Goal: Information Seeking & Learning: Check status

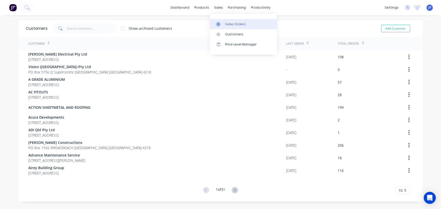
click at [228, 25] on div "Sales Orders" at bounding box center [235, 24] width 21 height 5
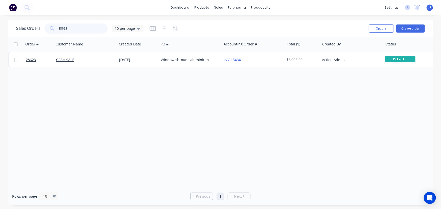
drag, startPoint x: 70, startPoint y: 28, endPoint x: 51, endPoint y: 29, distance: 18.5
click at [51, 29] on div "28623" at bounding box center [75, 29] width 63 height 10
type input "28949"
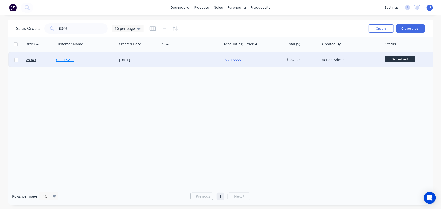
click at [59, 61] on link "CASH SALE" at bounding box center [65, 59] width 18 height 5
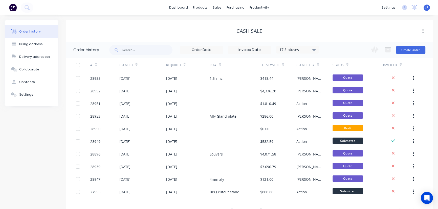
click at [312, 49] on icon at bounding box center [314, 50] width 4 height 6
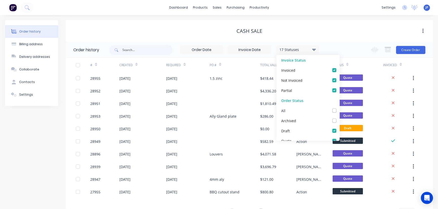
click at [339, 108] on label at bounding box center [339, 108] width 0 height 0
click at [339, 111] on input "checkbox" at bounding box center [341, 110] width 4 height 5
checkbox input "true"
click at [147, 52] on input "text" at bounding box center [147, 50] width 50 height 10
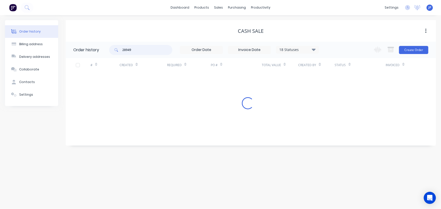
type input "28949"
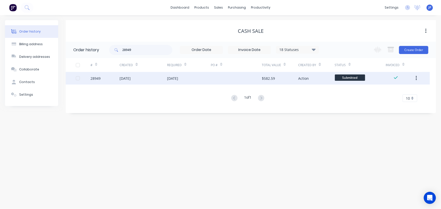
click at [131, 79] on div "[DATE]" at bounding box center [125, 78] width 11 height 5
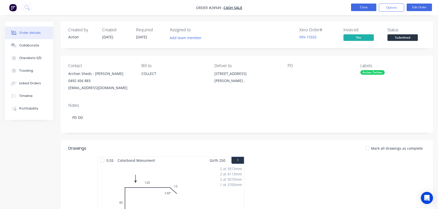
click at [361, 8] on button "Close" at bounding box center [363, 8] width 25 height 8
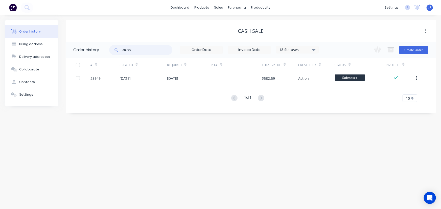
drag, startPoint x: 139, startPoint y: 50, endPoint x: 106, endPoint y: 50, distance: 32.9
click at [106, 50] on header "Order history 28949 18 Statuses Invoice Status Invoiced Not Invoiced Partial Or…" at bounding box center [251, 50] width 370 height 16
type input "QU-"
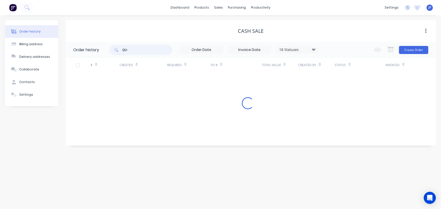
click at [138, 51] on input "QU-" at bounding box center [147, 50] width 50 height 10
type input "QU-9697"
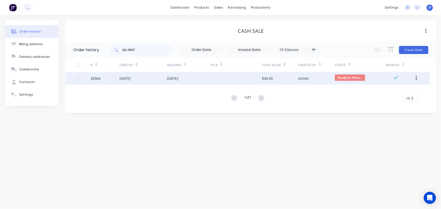
click at [131, 77] on div "[DATE]" at bounding box center [125, 78] width 11 height 5
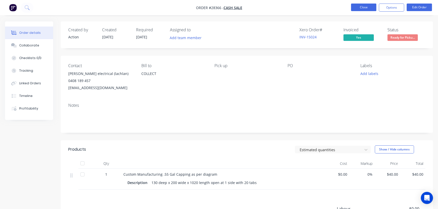
click at [360, 5] on button "Close" at bounding box center [363, 8] width 25 height 8
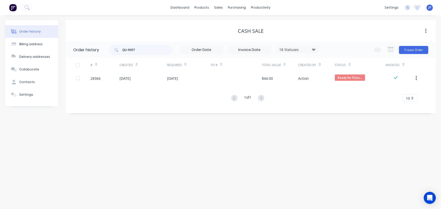
click at [313, 51] on icon at bounding box center [314, 50] width 4 height 6
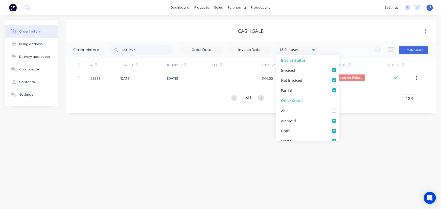
click at [339, 67] on label at bounding box center [339, 67] width 0 height 0
click at [339, 70] on input "checkbox" at bounding box center [341, 69] width 4 height 5
checkbox input "false"
click at [333, 91] on div "Partial" at bounding box center [307, 90] width 63 height 10
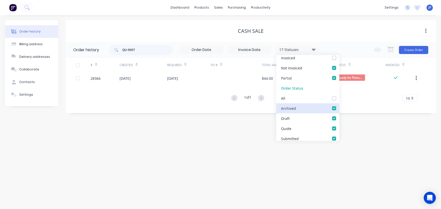
scroll to position [23, 0]
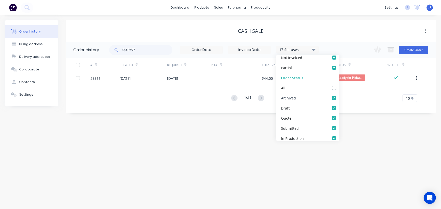
click at [339, 95] on label at bounding box center [339, 95] width 0 height 0
click at [339, 99] on input "checkbox" at bounding box center [341, 97] width 4 height 5
checkbox input "false"
click at [332, 111] on div "Draft" at bounding box center [307, 108] width 63 height 10
click at [339, 105] on label at bounding box center [339, 105] width 0 height 0
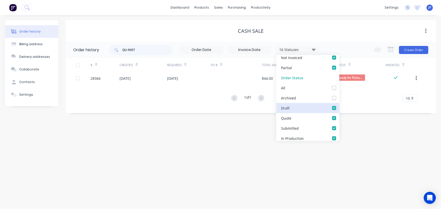
click at [339, 107] on input "checkbox" at bounding box center [341, 107] width 4 height 5
checkbox input "false"
click at [339, 116] on label at bounding box center [339, 116] width 0 height 0
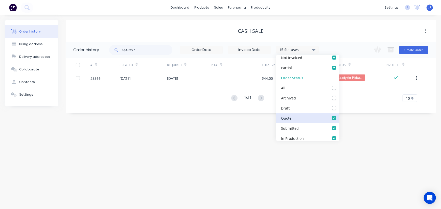
click at [339, 116] on input "checkbox" at bounding box center [341, 118] width 4 height 5
checkbox input "false"
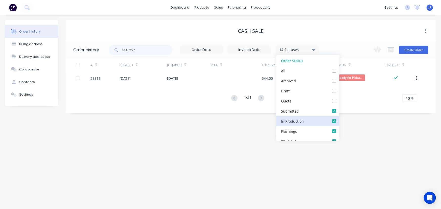
scroll to position [69, 0]
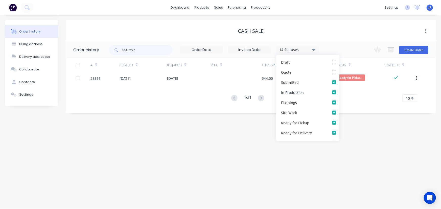
click at [339, 90] on label at bounding box center [339, 90] width 0 height 0
click at [339, 92] on Production_checkbox_0f5033e9-bb52-4738-a9f7-1c79f6a82483undefined "checkbox" at bounding box center [341, 92] width 4 height 5
checkbox Production_checkbox_0f5033e9-bb52-4738-a9f7-1c79f6a82483undefined "false"
click at [339, 100] on label at bounding box center [339, 100] width 0 height 0
click at [339, 103] on input "checkbox" at bounding box center [341, 102] width 4 height 5
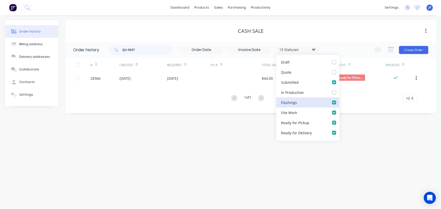
checkbox input "false"
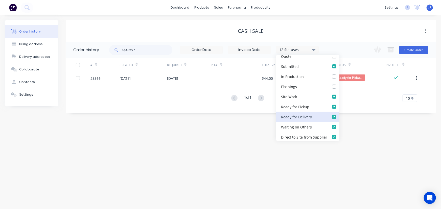
scroll to position [115, 0]
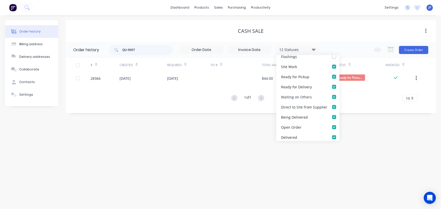
click at [339, 94] on label at bounding box center [339, 94] width 0 height 0
click at [339, 97] on Others_checkbox_7ded9798-739a-4c27-91a8-5719461d2051undefined "checkbox" at bounding box center [341, 96] width 4 height 5
checkbox Others_checkbox_7ded9798-739a-4c27-91a8-5719461d2051undefined "false"
click at [339, 125] on label at bounding box center [339, 125] width 0 height 0
click at [339, 126] on Order_checkbox_2cec70e2-a1a3-41fe-99a2-81bc20195825undefined "checkbox" at bounding box center [341, 127] width 4 height 5
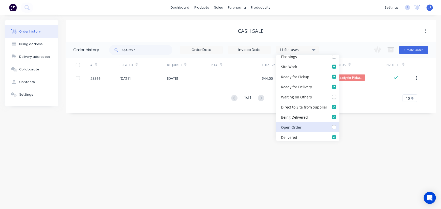
checkbox Order_checkbox_2cec70e2-a1a3-41fe-99a2-81bc20195825undefined "false"
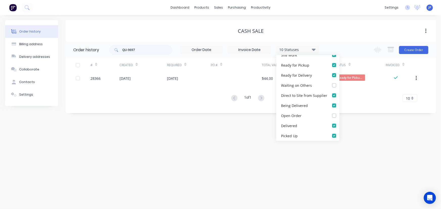
click at [374, 147] on div "Order history Billing address Delivery addresses Collaborate Contacts Settings …" at bounding box center [220, 112] width 441 height 194
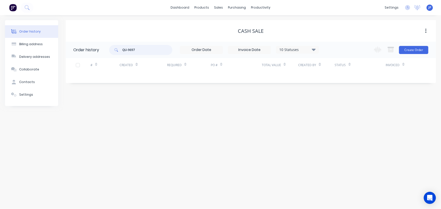
drag, startPoint x: 142, startPoint y: 48, endPoint x: 105, endPoint y: 48, distance: 36.7
click at [105, 48] on header "Order history QU-9697 10 Statuses Invoice Status Invoiced Not Invoiced Partial …" at bounding box center [251, 50] width 370 height 16
type input "cash sales"
click at [314, 53] on div "10 Statuses Invoice Status Invoiced Not Invoiced Partial Order Status All Archi…" at bounding box center [297, 50] width 43 height 8
click at [167, 50] on input "cash sales" at bounding box center [147, 50] width 50 height 10
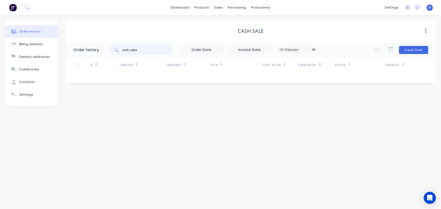
drag, startPoint x: 159, startPoint y: 51, endPoint x: 85, endPoint y: 45, distance: 74.3
click at [85, 45] on header "Order history cash sales 10 Statuses Invoice Status Invoiced Not Invoiced Parti…" at bounding box center [251, 50] width 370 height 16
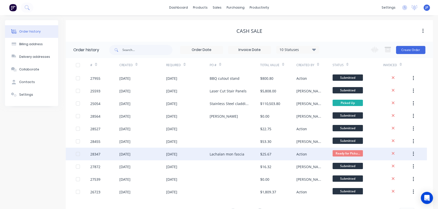
click at [267, 155] on div "$25.67" at bounding box center [265, 154] width 11 height 5
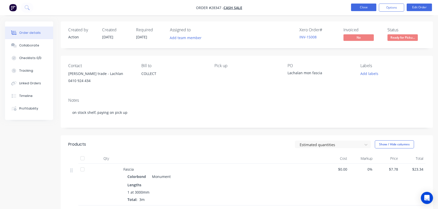
click at [371, 7] on button "Close" at bounding box center [363, 8] width 25 height 8
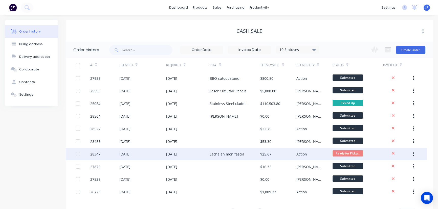
click at [413, 154] on icon "button" at bounding box center [413, 154] width 1 height 6
click at [398, 166] on div "Archive" at bounding box center [395, 167] width 39 height 7
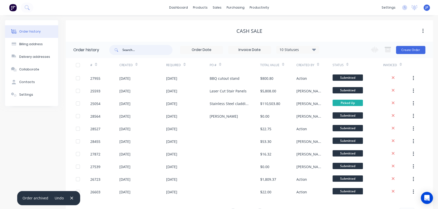
click at [138, 51] on input "text" at bounding box center [147, 50] width 50 height 10
type input "15207."
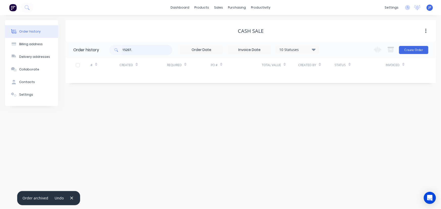
click at [138, 51] on input "15207." at bounding box center [147, 50] width 50 height 10
type input "15207"
click at [315, 52] on icon at bounding box center [314, 50] width 4 height 6
click at [339, 67] on label at bounding box center [339, 67] width 0 height 0
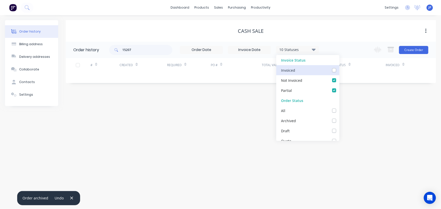
click at [339, 71] on input "checkbox" at bounding box center [341, 69] width 4 height 5
checkbox input "true"
click at [339, 108] on label at bounding box center [339, 108] width 0 height 0
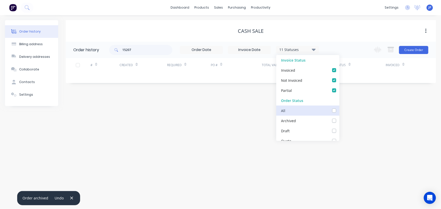
click at [339, 111] on input "checkbox" at bounding box center [341, 110] width 4 height 5
checkbox input "true"
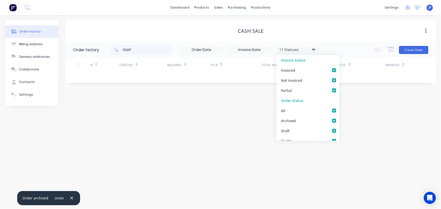
checkbox Production_checkbox_0f5033e9-bb52-4738-a9f7-1c79f6a82483undefined "true"
checkbox input "true"
checkbox Others_checkbox_7ded9798-739a-4c27-91a8-5719461d2051undefined "true"
checkbox Order_checkbox_2cec70e2-a1a3-41fe-99a2-81bc20195825undefined "true"
click at [147, 50] on input "15207" at bounding box center [147, 50] width 50 height 10
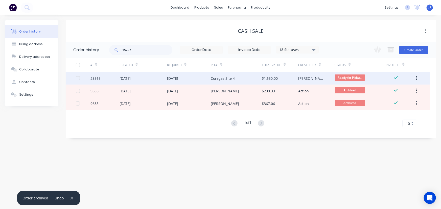
click at [224, 79] on div "Coregas Site 4" at bounding box center [223, 78] width 24 height 5
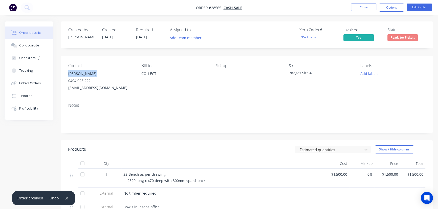
drag, startPoint x: 92, startPoint y: 73, endPoint x: 66, endPoint y: 71, distance: 26.4
click at [66, 71] on div "Contact Brad Ferguson 0404 025 222 braimack@bigpond.com Bill to COLLECT Pick up…" at bounding box center [247, 77] width 372 height 43
copy div "Brad Ferguson"
click at [389, 8] on button "Options" at bounding box center [391, 8] width 25 height 8
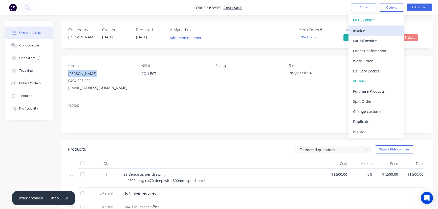
click at [364, 31] on div "Invoice" at bounding box center [376, 30] width 47 height 7
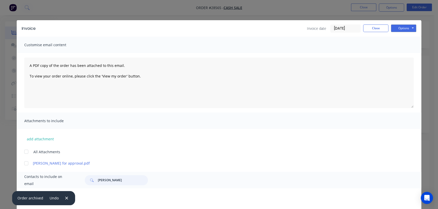
drag, startPoint x: 129, startPoint y: 182, endPoint x: 92, endPoint y: 184, distance: 36.5
click at [92, 184] on div "Ethan Manukonga" at bounding box center [116, 180] width 63 height 10
paste input "Brad Ferguson"
type input "Brad Ferguson"
click at [66, 200] on icon "button" at bounding box center [66, 198] width 3 height 5
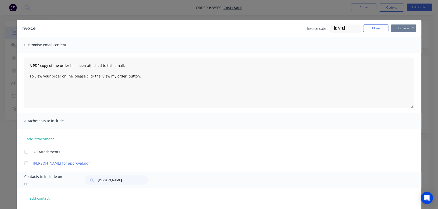
click at [397, 28] on button "Options" at bounding box center [403, 29] width 25 height 8
click at [399, 44] on button "Print" at bounding box center [407, 45] width 32 height 8
click at [366, 30] on button "Close" at bounding box center [375, 29] width 25 height 8
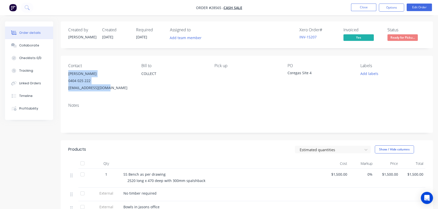
drag, startPoint x: 111, startPoint y: 92, endPoint x: 62, endPoint y: 76, distance: 51.4
click at [62, 76] on div "Contact Brad Ferguson 0404 025 222 braimack@bigpond.com Bill to COLLECT Pick up…" at bounding box center [247, 77] width 372 height 43
copy div "Brad Ferguson 0404 025 222 braimack@bigpond.com"
click at [364, 10] on button "Close" at bounding box center [363, 8] width 25 height 8
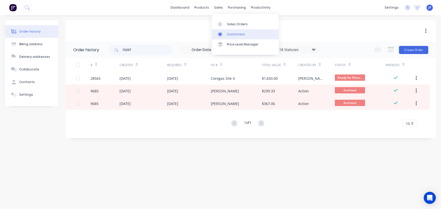
click at [235, 36] on div "Customers" at bounding box center [236, 34] width 18 height 5
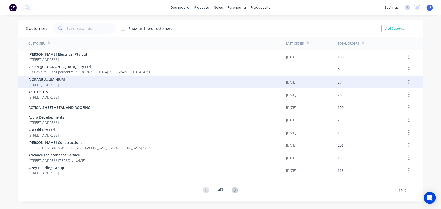
click at [65, 84] on span "[STREET_ADDRESS]" at bounding box center [47, 84] width 37 height 5
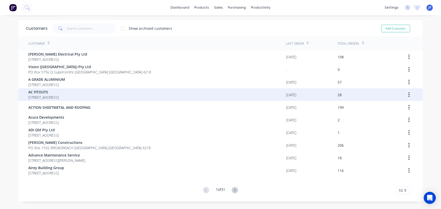
click at [35, 96] on span "[STREET_ADDRESS]" at bounding box center [44, 97] width 30 height 5
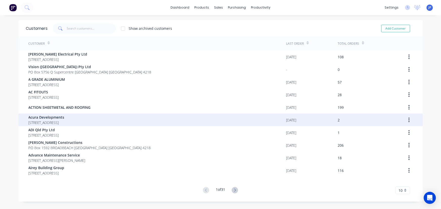
click at [55, 119] on span "Acura Developments" at bounding box center [47, 117] width 36 height 5
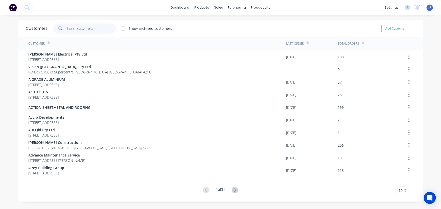
click at [85, 28] on input "text" at bounding box center [91, 29] width 49 height 10
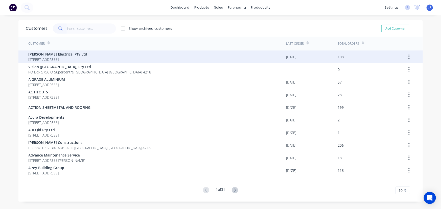
click at [72, 59] on span "[STREET_ADDRESS]" at bounding box center [58, 59] width 59 height 5
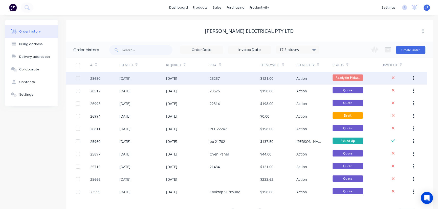
click at [275, 80] on div "$121.00" at bounding box center [278, 78] width 36 height 13
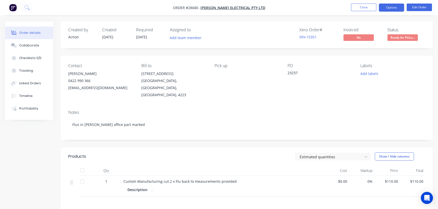
click at [391, 5] on button "Options" at bounding box center [391, 8] width 25 height 8
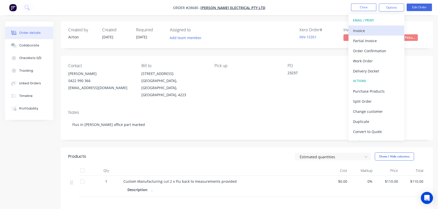
click at [360, 33] on div "Invoice" at bounding box center [376, 30] width 47 height 7
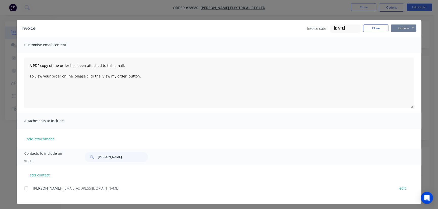
drag, startPoint x: 397, startPoint y: 28, endPoint x: 397, endPoint y: 31, distance: 3.0
click at [397, 29] on button "Options" at bounding box center [403, 29] width 25 height 8
click at [394, 46] on button "Print" at bounding box center [407, 45] width 32 height 8
click at [370, 30] on button "Close" at bounding box center [375, 29] width 25 height 8
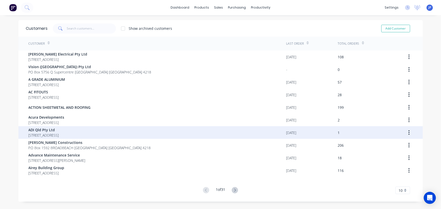
click at [40, 133] on span "[STREET_ADDRESS]" at bounding box center [44, 135] width 30 height 5
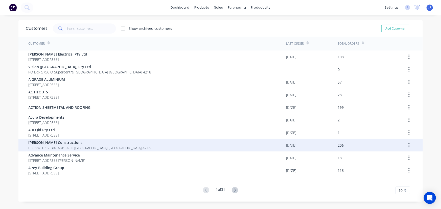
click at [41, 143] on span "[PERSON_NAME] Constructions" at bounding box center [90, 142] width 122 height 5
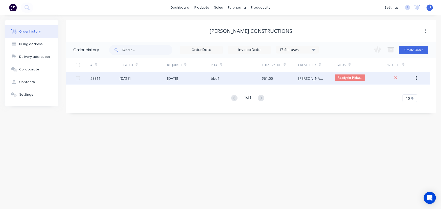
click at [178, 78] on div "[DATE]" at bounding box center [172, 78] width 11 height 5
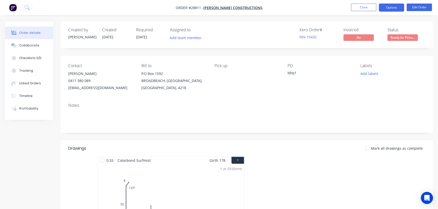
click at [389, 10] on button "Options" at bounding box center [391, 8] width 25 height 8
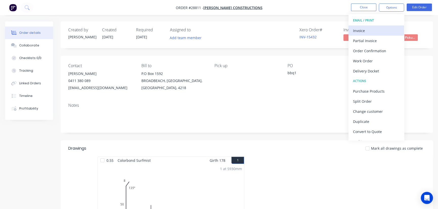
click at [354, 31] on div "Invoice" at bounding box center [376, 30] width 47 height 7
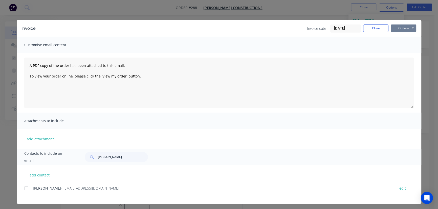
click at [396, 28] on button "Options" at bounding box center [403, 29] width 25 height 8
click at [396, 43] on button "Print" at bounding box center [407, 45] width 32 height 8
click at [367, 28] on button "Close" at bounding box center [375, 29] width 25 height 8
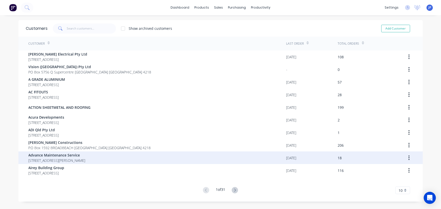
click at [69, 158] on span "[STREET_ADDRESS][PERSON_NAME]" at bounding box center [57, 160] width 57 height 5
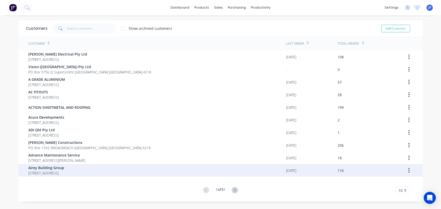
click at [39, 172] on span "[STREET_ADDRESS]" at bounding box center [47, 173] width 36 height 5
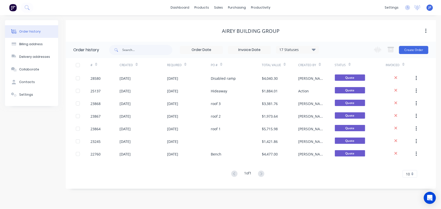
click at [413, 175] on div "10" at bounding box center [410, 174] width 15 height 8
click at [414, 167] on div "35" at bounding box center [410, 166] width 14 height 9
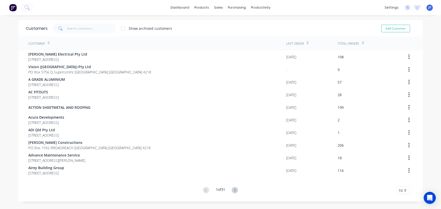
click at [405, 193] on div "10" at bounding box center [403, 191] width 15 height 8
click at [403, 181] on div "35" at bounding box center [403, 182] width 14 height 9
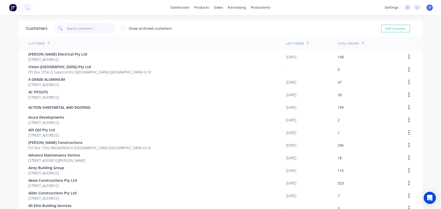
click at [81, 28] on input "text" at bounding box center [91, 29] width 49 height 10
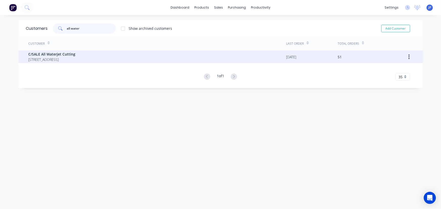
type input "all water"
click at [52, 58] on span "[STREET_ADDRESS]" at bounding box center [52, 59] width 47 height 5
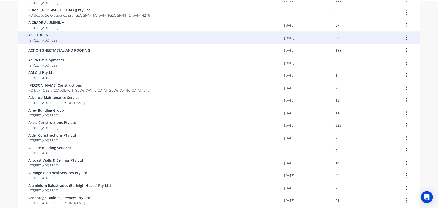
scroll to position [69, 0]
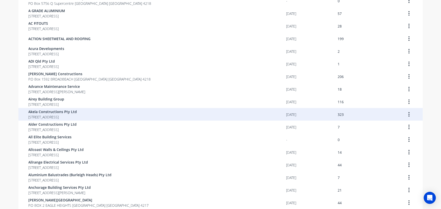
click at [51, 113] on span "Akela Constructions Pty Ltd" at bounding box center [53, 111] width 49 height 5
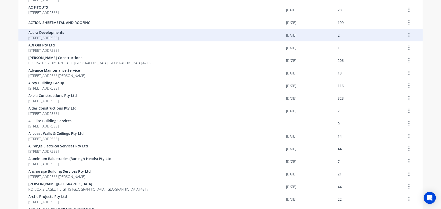
scroll to position [92, 0]
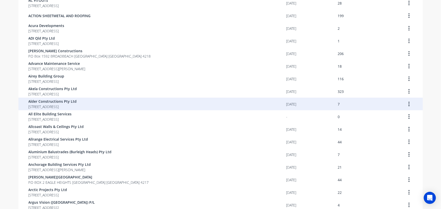
click at [51, 101] on span "Alder Constructions Pty Ltd" at bounding box center [53, 101] width 48 height 5
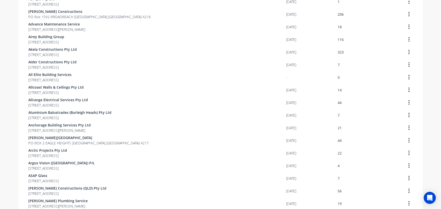
scroll to position [138, 0]
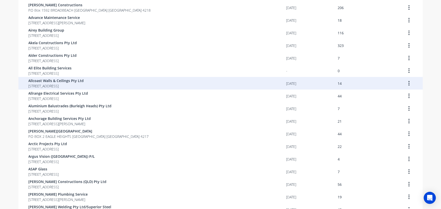
click at [72, 88] on span "[STREET_ADDRESS]" at bounding box center [56, 85] width 55 height 5
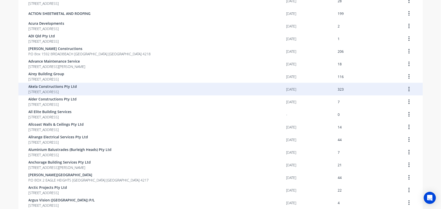
scroll to position [138, 0]
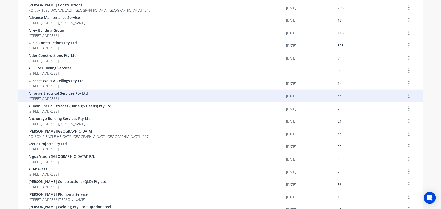
click at [58, 99] on span "[STREET_ADDRESS]" at bounding box center [59, 98] width 60 height 5
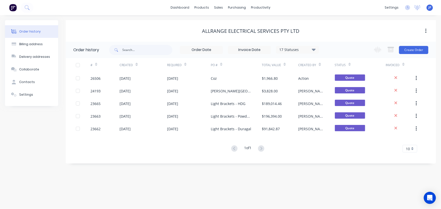
click at [316, 51] on icon at bounding box center [314, 50] width 4 height 6
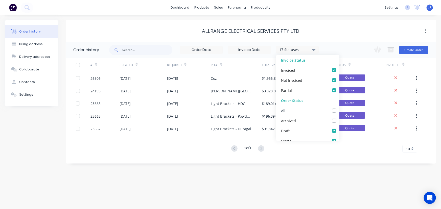
click at [339, 108] on label at bounding box center [339, 108] width 0 height 0
click at [339, 111] on input "checkbox" at bounding box center [341, 110] width 4 height 5
checkbox input "true"
click at [136, 53] on input "text" at bounding box center [147, 50] width 50 height 10
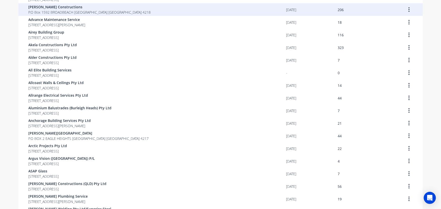
scroll to position [138, 0]
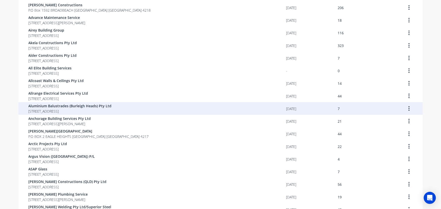
click at [77, 106] on span "Aluminium Balustrades (Burleigh Heads) Pty Ltd" at bounding box center [70, 105] width 83 height 5
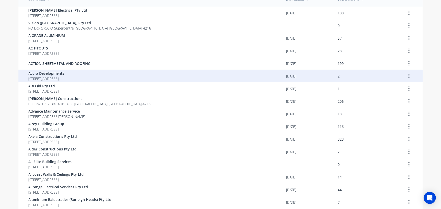
scroll to position [92, 0]
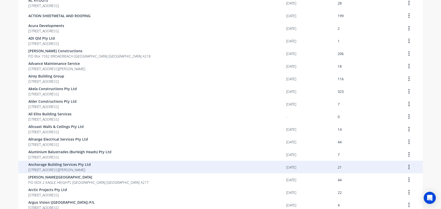
click at [87, 172] on span "[STREET_ADDRESS][PERSON_NAME]" at bounding box center [60, 169] width 62 height 5
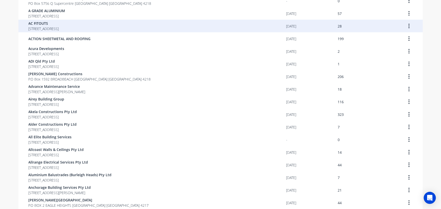
scroll to position [161, 0]
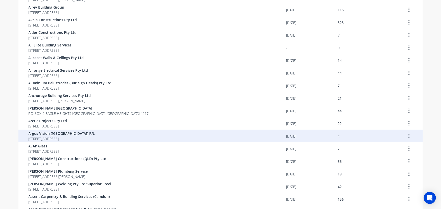
click at [43, 137] on span "[STREET_ADDRESS]" at bounding box center [62, 138] width 66 height 5
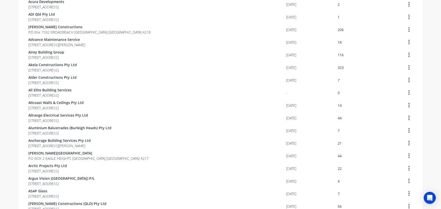
scroll to position [161, 0]
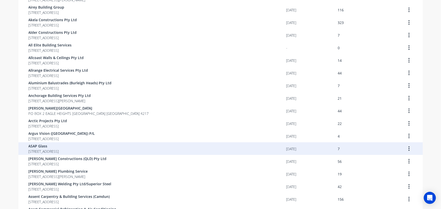
click at [43, 153] on span "[STREET_ADDRESS]" at bounding box center [44, 151] width 30 height 5
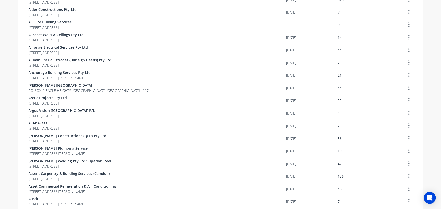
scroll to position [253, 0]
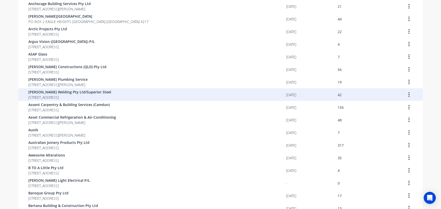
click at [53, 94] on span "[PERSON_NAME] Welding Pty Ltd/Superior Steel" at bounding box center [70, 91] width 83 height 5
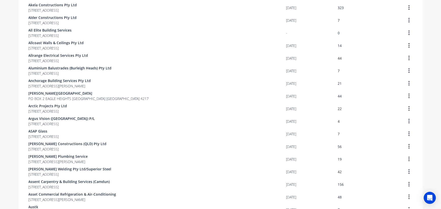
scroll to position [184, 0]
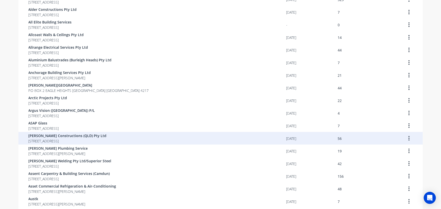
click at [63, 142] on span "[STREET_ADDRESS]" at bounding box center [68, 141] width 78 height 5
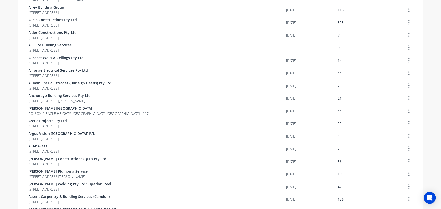
scroll to position [230, 0]
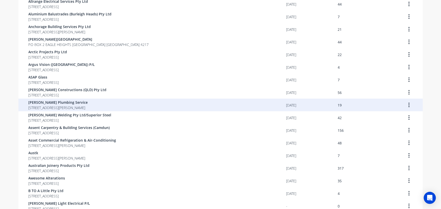
click at [76, 111] on div "Ashmore Plumbing Service 9 Hillview Pde ASHMORE Queensland Australia 4214" at bounding box center [158, 105] width 258 height 13
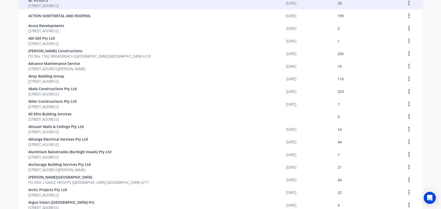
scroll to position [184, 0]
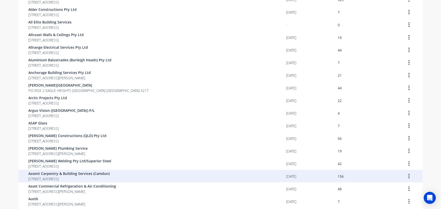
click at [74, 177] on span "[STREET_ADDRESS]" at bounding box center [69, 178] width 81 height 5
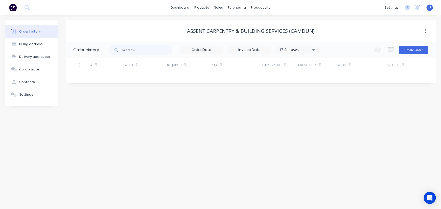
click at [316, 49] on icon at bounding box center [314, 50] width 4 height 2
click at [339, 108] on label at bounding box center [339, 108] width 0 height 0
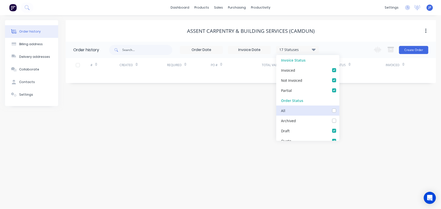
click at [339, 111] on input "checkbox" at bounding box center [341, 110] width 4 height 5
checkbox input "true"
click at [138, 53] on input "text" at bounding box center [147, 50] width 50 height 10
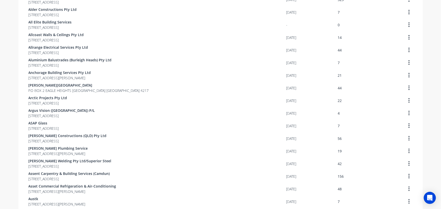
scroll to position [299, 0]
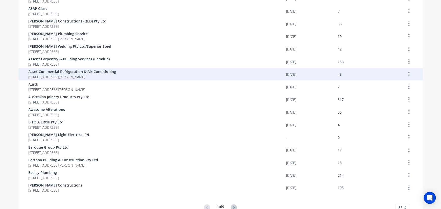
click at [71, 79] on span "[STREET_ADDRESS][PERSON_NAME]" at bounding box center [73, 76] width 88 height 5
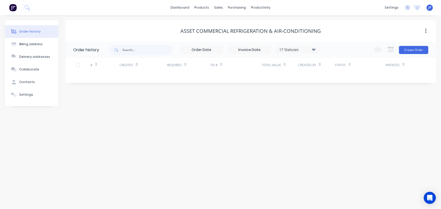
click at [313, 49] on icon at bounding box center [314, 50] width 4 height 2
click at [339, 108] on label at bounding box center [339, 108] width 0 height 0
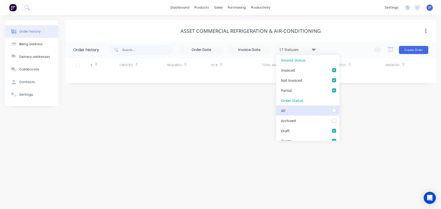
click at [339, 112] on input "checkbox" at bounding box center [341, 110] width 4 height 5
checkbox input "true"
click at [135, 50] on input "text" at bounding box center [147, 50] width 50 height 10
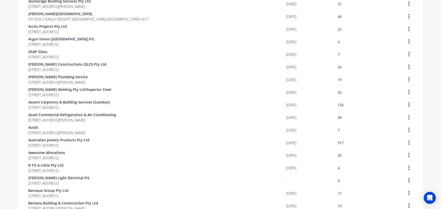
scroll to position [299, 0]
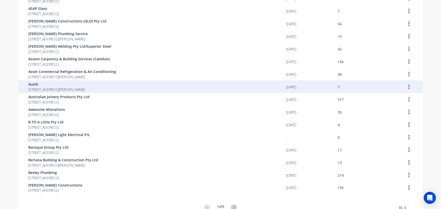
click at [46, 86] on span "Austk" at bounding box center [57, 84] width 57 height 5
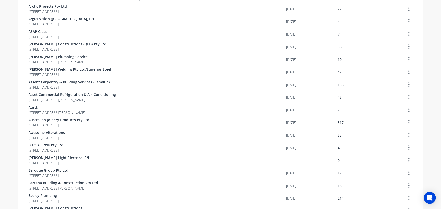
scroll to position [326, 0]
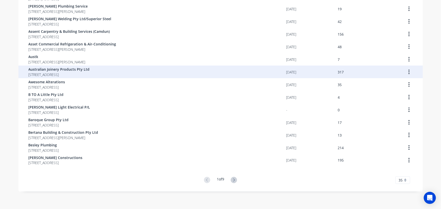
click at [52, 71] on span "Australian Joinery Products Pty Ltd" at bounding box center [59, 69] width 61 height 5
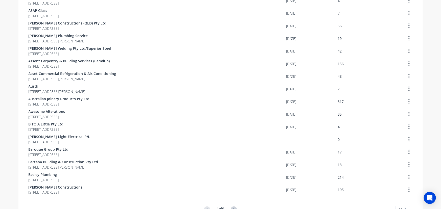
scroll to position [299, 0]
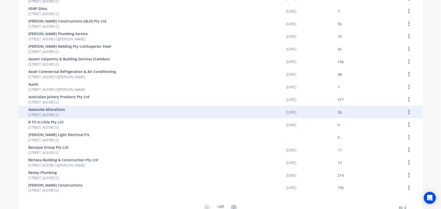
click at [49, 110] on span "Awesome Alterations" at bounding box center [47, 109] width 37 height 5
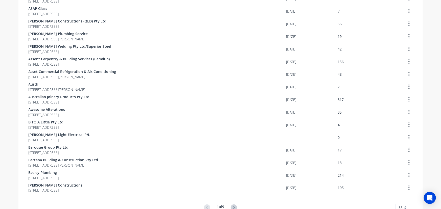
scroll to position [326, 0]
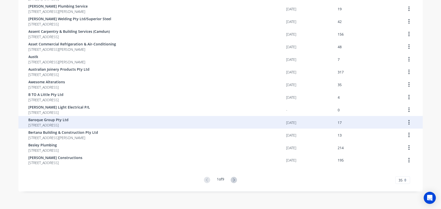
click at [63, 126] on span "[STREET_ADDRESS]" at bounding box center [49, 125] width 40 height 5
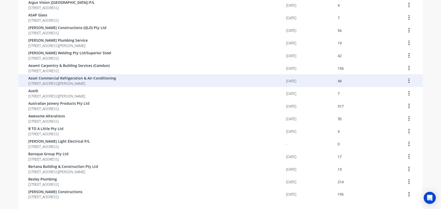
scroll to position [326, 0]
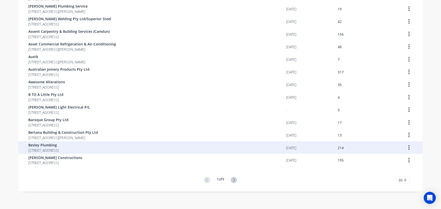
click at [48, 148] on span "[STREET_ADDRESS]" at bounding box center [44, 150] width 30 height 5
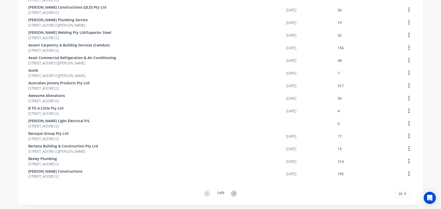
scroll to position [326, 0]
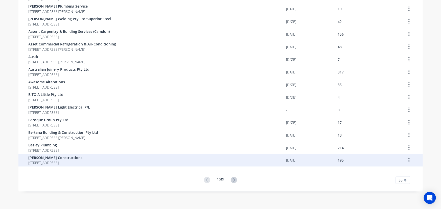
click at [58, 161] on span "[STREET_ADDRESS]" at bounding box center [56, 163] width 54 height 5
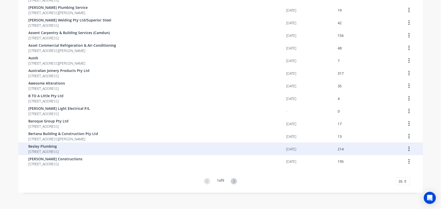
scroll to position [326, 0]
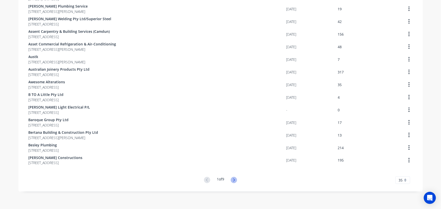
click at [232, 179] on icon at bounding box center [234, 180] width 6 height 6
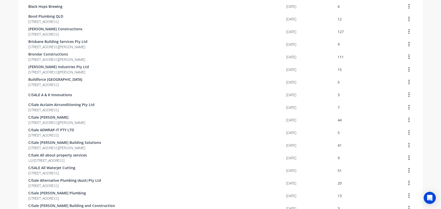
scroll to position [28, 0]
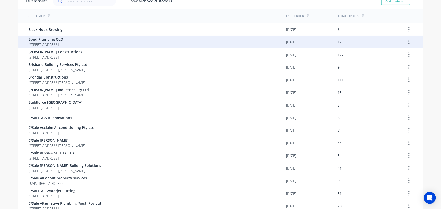
click at [148, 41] on div "Bond Plumbing QLD 6/172 Siganto Drive HELENSVALE Queensland Australia 4212" at bounding box center [158, 42] width 258 height 13
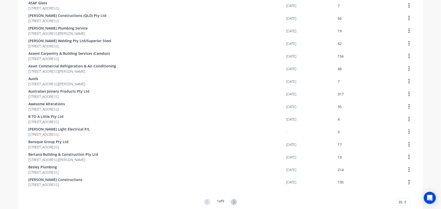
scroll to position [326, 0]
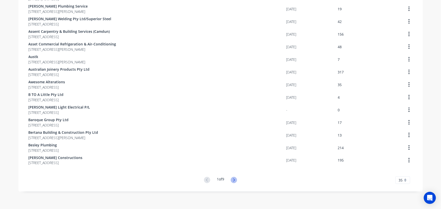
click at [232, 181] on icon at bounding box center [234, 180] width 6 height 6
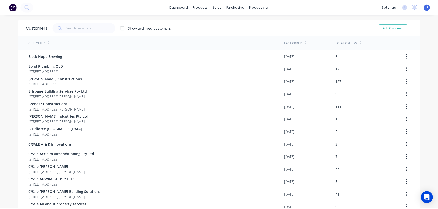
scroll to position [0, 0]
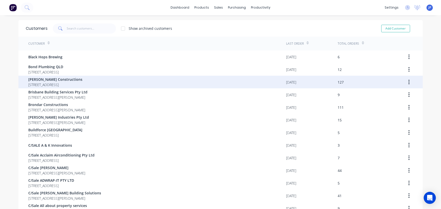
click at [42, 82] on span "[STREET_ADDRESS]" at bounding box center [56, 84] width 54 height 5
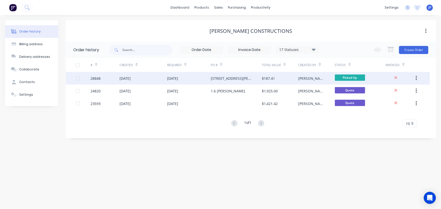
click at [175, 79] on div "[DATE]" at bounding box center [172, 78] width 11 height 5
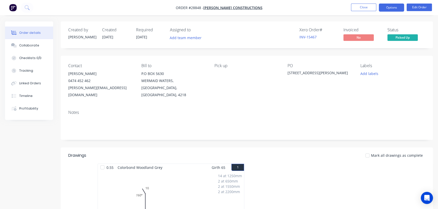
click at [392, 10] on button "Options" at bounding box center [391, 8] width 25 height 8
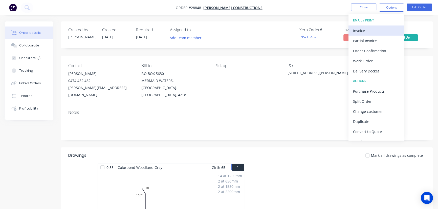
click at [370, 29] on div "Invoice" at bounding box center [376, 30] width 47 height 7
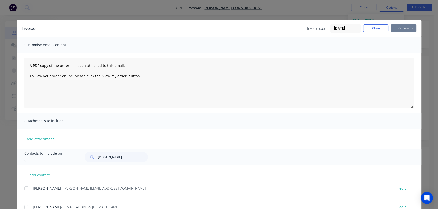
click at [401, 27] on button "Options" at bounding box center [403, 29] width 25 height 8
click at [403, 45] on button "Print" at bounding box center [407, 45] width 32 height 8
click at [372, 29] on button "Close" at bounding box center [375, 29] width 25 height 8
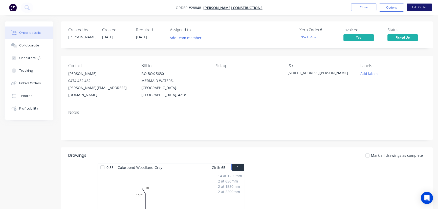
click at [421, 8] on button "Edit Order" at bounding box center [418, 8] width 25 height 8
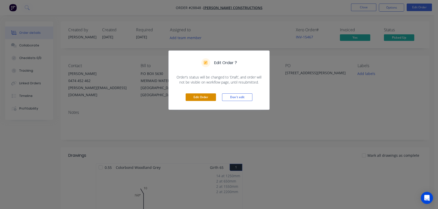
click at [212, 97] on button "Edit Order" at bounding box center [201, 98] width 30 height 8
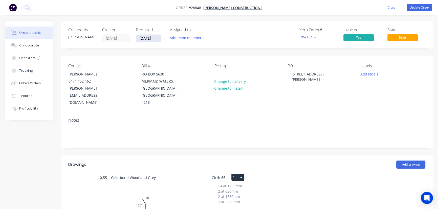
click at [150, 40] on input "[DATE]" at bounding box center [148, 39] width 25 height 8
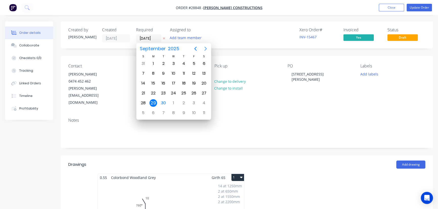
click at [205, 49] on icon "Next page" at bounding box center [205, 49] width 6 height 6
click at [183, 103] on div "30" at bounding box center [184, 103] width 8 height 8
type input "30/10/25"
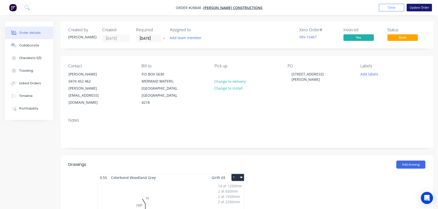
click at [413, 8] on button "Update Order" at bounding box center [418, 8] width 25 height 8
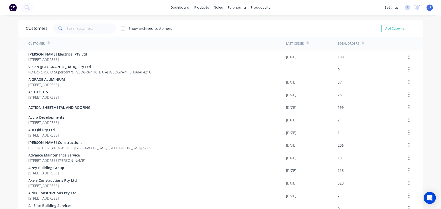
scroll to position [326, 0]
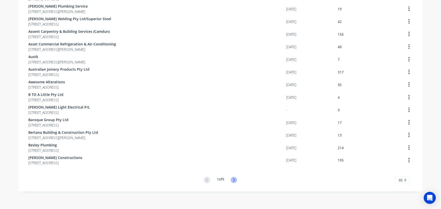
click at [231, 179] on icon at bounding box center [234, 180] width 6 height 6
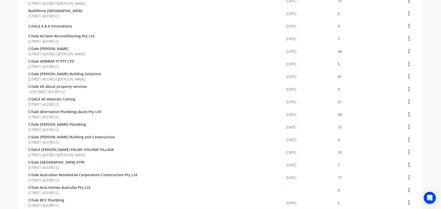
scroll to position [28, 0]
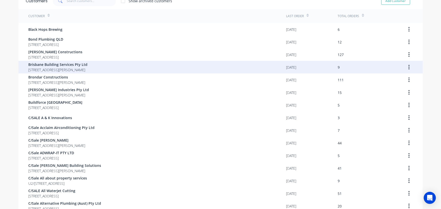
click at [73, 72] on span "[STREET_ADDRESS][PERSON_NAME]" at bounding box center [58, 69] width 59 height 5
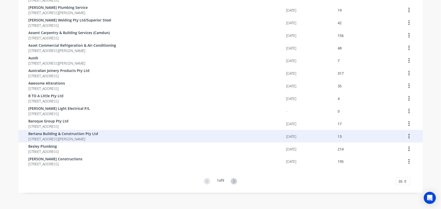
scroll to position [326, 0]
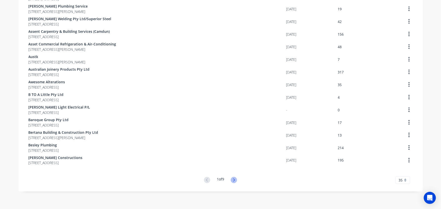
click at [232, 180] on icon at bounding box center [234, 180] width 6 height 6
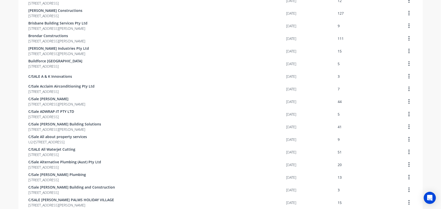
scroll to position [28, 0]
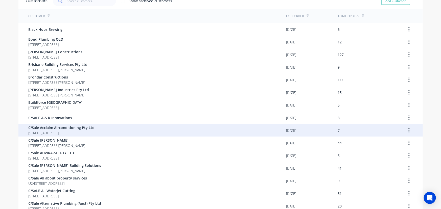
click at [60, 127] on span "C/Sale Acclaim Airconditioning Pty Ltd" at bounding box center [62, 127] width 66 height 5
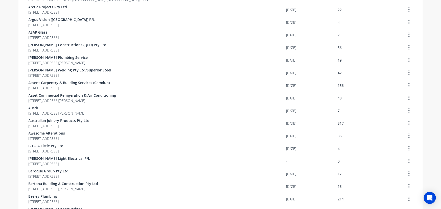
scroll to position [326, 0]
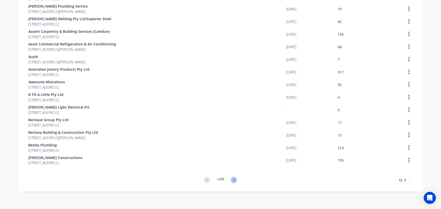
click at [232, 179] on icon at bounding box center [234, 180] width 6 height 6
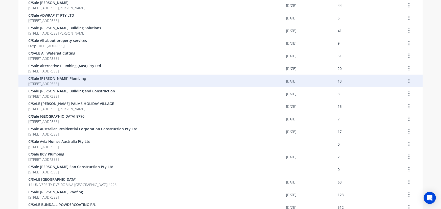
scroll to position [142, 0]
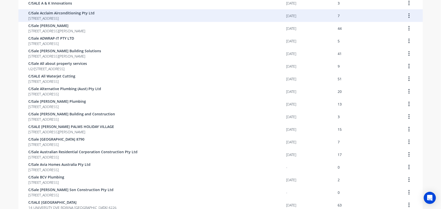
click at [73, 20] on span "[STREET_ADDRESS]" at bounding box center [62, 18] width 66 height 5
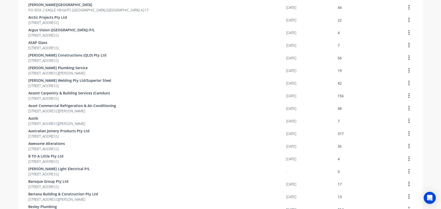
scroll to position [326, 0]
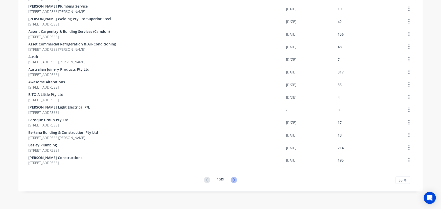
click at [234, 181] on icon at bounding box center [234, 180] width 6 height 6
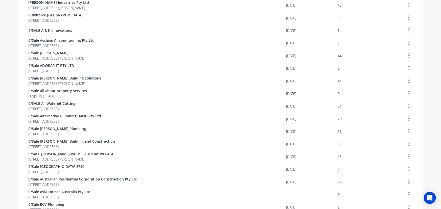
scroll to position [115, 0]
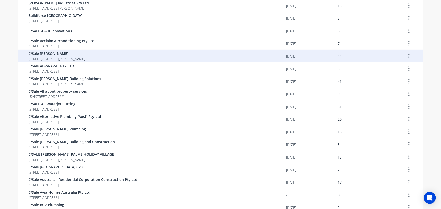
click at [85, 60] on span "[STREET_ADDRESS][PERSON_NAME]" at bounding box center [57, 58] width 57 height 5
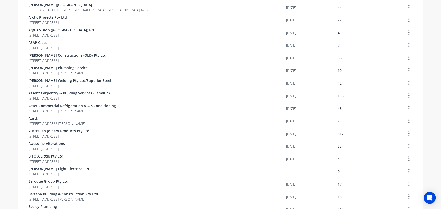
scroll to position [326, 0]
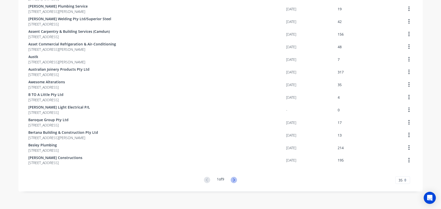
click at [234, 179] on icon at bounding box center [234, 180] width 2 height 3
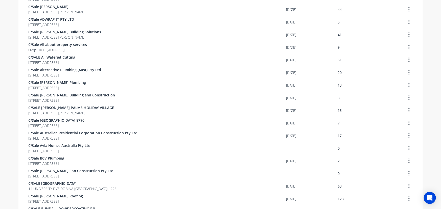
scroll to position [142, 0]
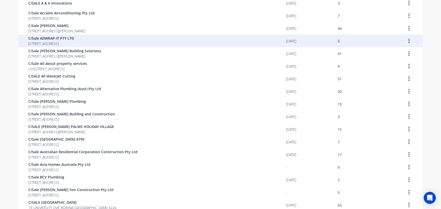
click at [68, 46] on span "[STREET_ADDRESS]" at bounding box center [52, 43] width 46 height 5
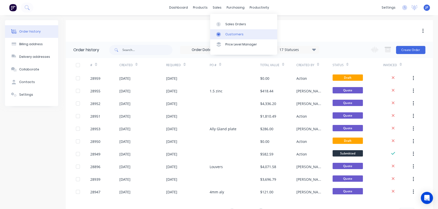
click at [237, 35] on div "Customers" at bounding box center [234, 34] width 18 height 5
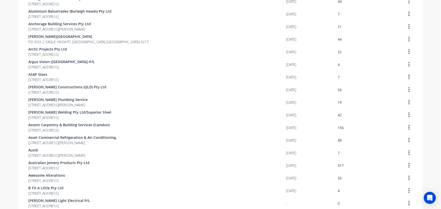
scroll to position [326, 0]
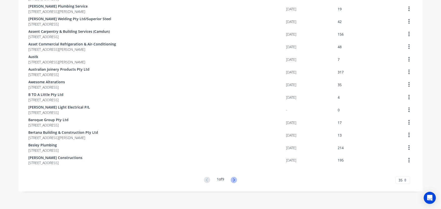
click at [231, 179] on icon at bounding box center [234, 180] width 6 height 6
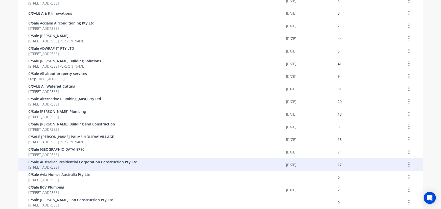
scroll to position [119, 0]
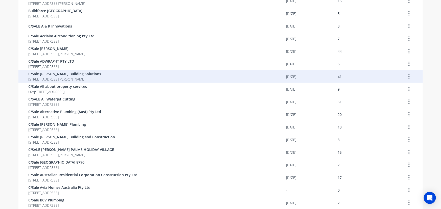
click at [58, 77] on span "[STREET_ADDRESS][PERSON_NAME]" at bounding box center [65, 79] width 73 height 5
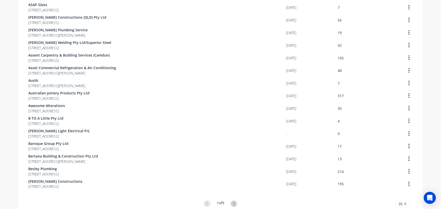
scroll to position [326, 0]
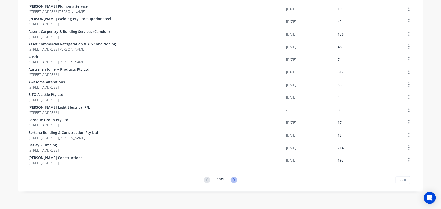
click at [232, 183] on icon at bounding box center [234, 180] width 6 height 6
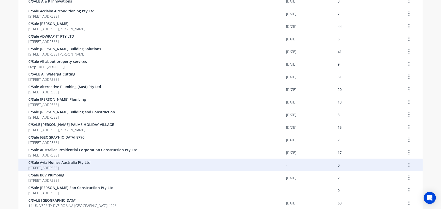
scroll to position [119, 0]
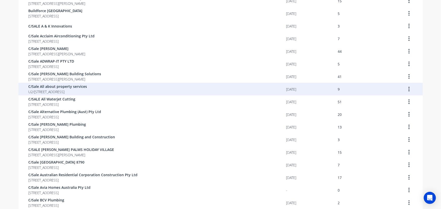
click at [55, 88] on span "C/Sale All about property services" at bounding box center [58, 86] width 59 height 5
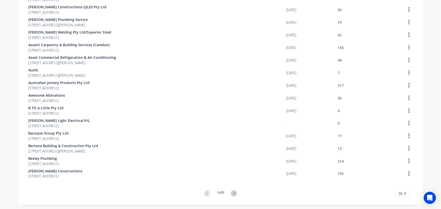
scroll to position [326, 0]
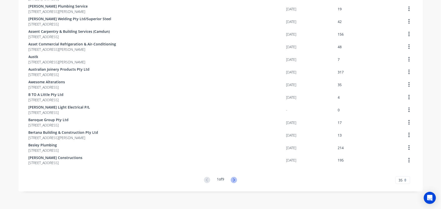
click at [232, 182] on icon at bounding box center [234, 180] width 6 height 6
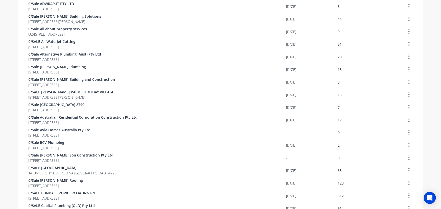
scroll to position [119, 0]
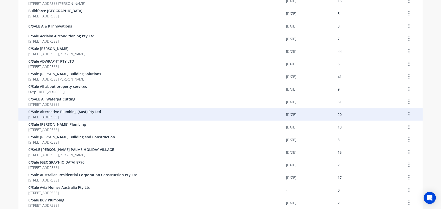
click at [54, 115] on span "[STREET_ADDRESS]" at bounding box center [65, 117] width 73 height 5
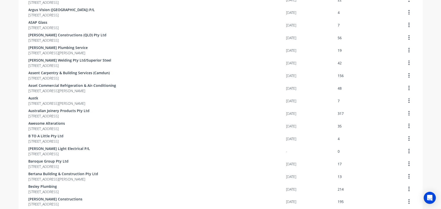
scroll to position [326, 0]
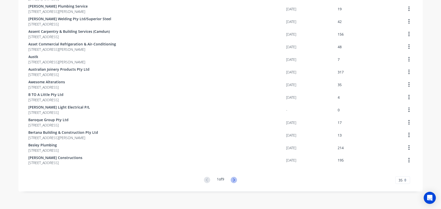
click at [235, 179] on icon at bounding box center [234, 180] width 6 height 6
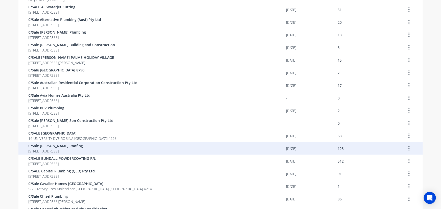
scroll to position [211, 0]
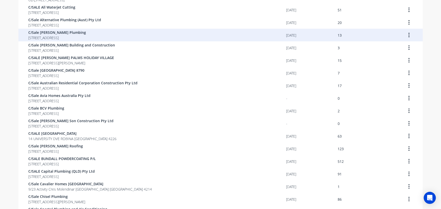
click at [71, 38] on span "[STREET_ADDRESS]" at bounding box center [58, 37] width 58 height 5
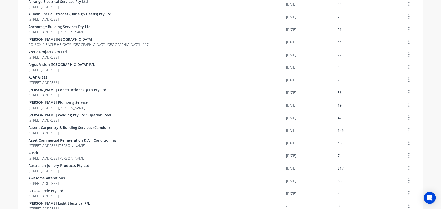
scroll to position [326, 0]
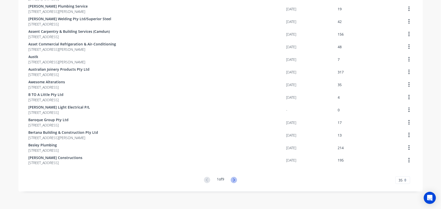
click at [231, 179] on icon at bounding box center [234, 180] width 6 height 6
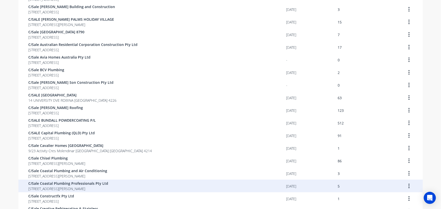
scroll to position [234, 0]
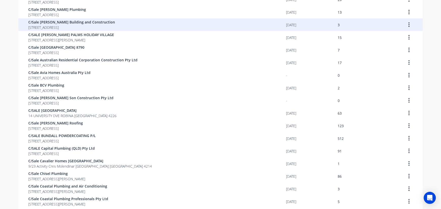
click at [76, 26] on span "[STREET_ADDRESS]" at bounding box center [72, 27] width 87 height 5
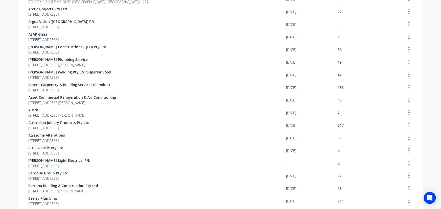
scroll to position [322, 0]
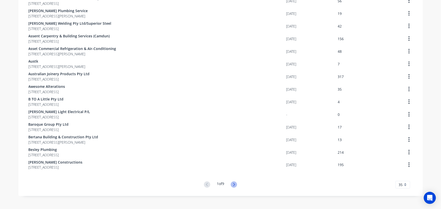
click at [234, 186] on icon at bounding box center [234, 185] width 6 height 6
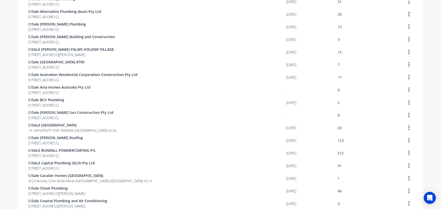
scroll to position [207, 0]
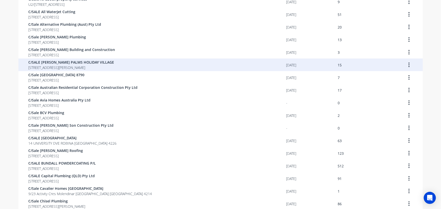
click at [77, 70] on span "[STREET_ADDRESS][PERSON_NAME]" at bounding box center [72, 67] width 86 height 5
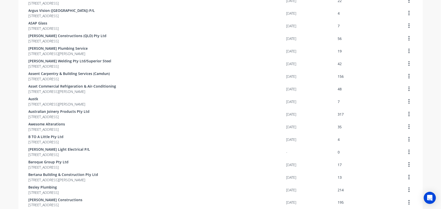
scroll to position [326, 0]
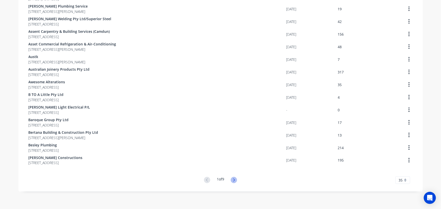
click at [236, 181] on icon at bounding box center [234, 180] width 6 height 6
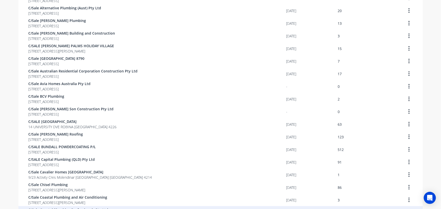
scroll to position [211, 0]
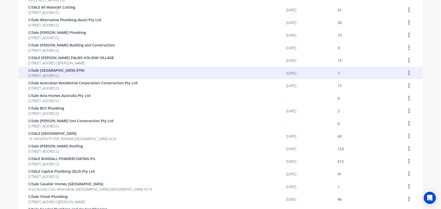
click at [72, 71] on span "C/Sale [GEOGRAPHIC_DATA] 8790" at bounding box center [57, 70] width 56 height 5
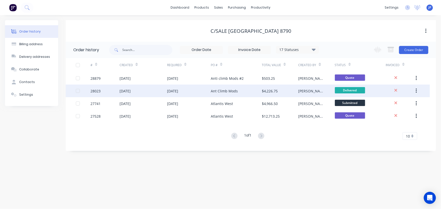
click at [126, 93] on div "[DATE]" at bounding box center [125, 90] width 11 height 5
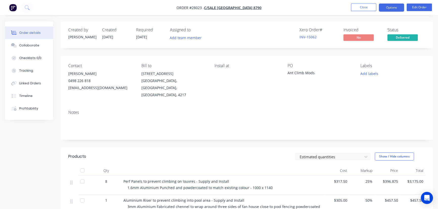
click at [385, 7] on button "Options" at bounding box center [391, 8] width 25 height 8
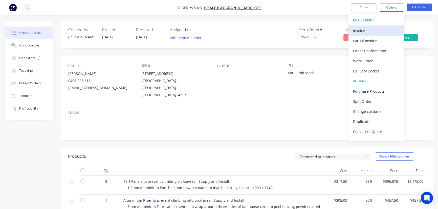
click at [365, 29] on div "Invoice" at bounding box center [376, 30] width 47 height 7
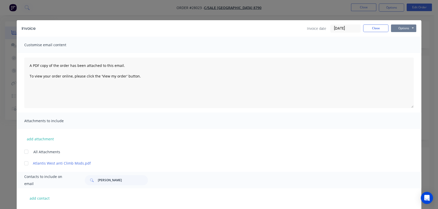
click at [396, 30] on button "Options" at bounding box center [403, 29] width 25 height 8
click at [398, 46] on button "Print" at bounding box center [407, 45] width 32 height 8
click at [368, 30] on button "Close" at bounding box center [375, 29] width 25 height 8
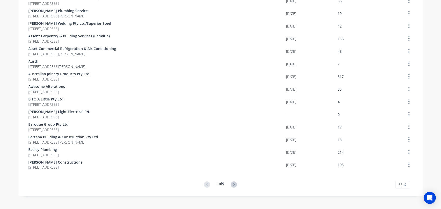
scroll to position [326, 0]
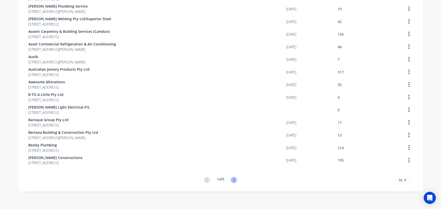
click at [235, 180] on icon at bounding box center [234, 180] width 6 height 6
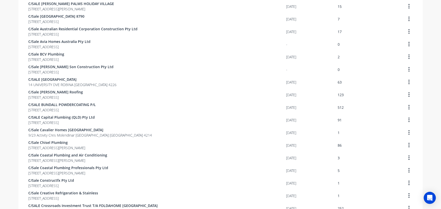
scroll to position [257, 0]
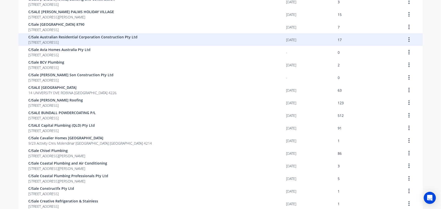
click at [99, 43] on span "[STREET_ADDRESS]" at bounding box center [83, 42] width 109 height 5
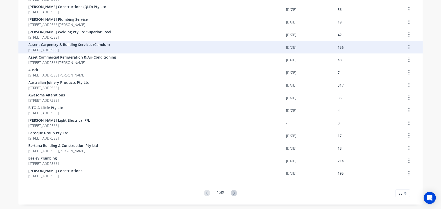
scroll to position [326, 0]
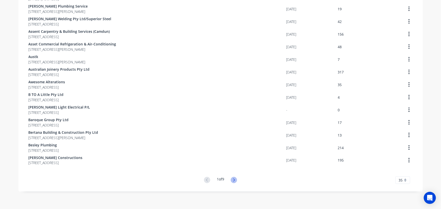
click at [233, 180] on icon at bounding box center [234, 180] width 6 height 6
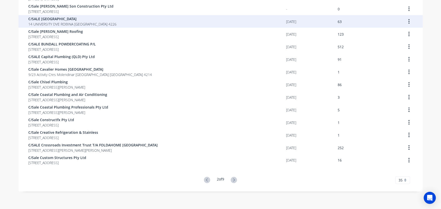
click at [69, 26] on span "14 UNIVERSITY DVE ROBINA [GEOGRAPHIC_DATA] 4226" at bounding box center [73, 23] width 88 height 5
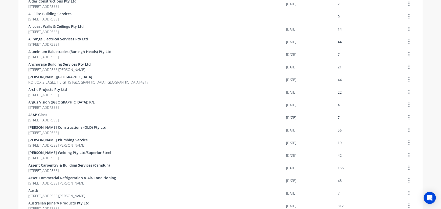
scroll to position [326, 0]
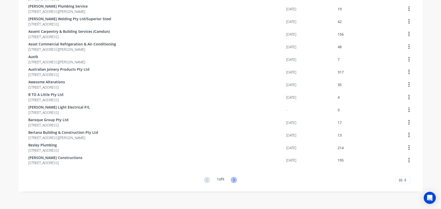
click at [233, 182] on icon at bounding box center [234, 180] width 6 height 6
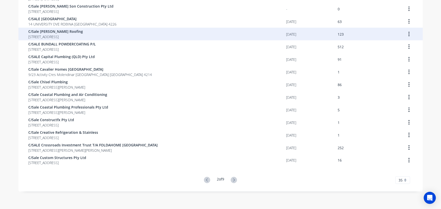
click at [62, 29] on span "C/Sale [PERSON_NAME] Roofing" at bounding box center [56, 31] width 55 height 5
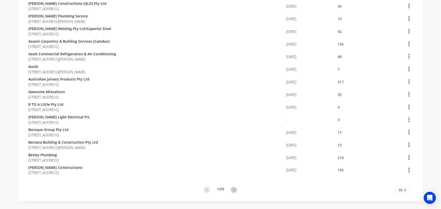
scroll to position [326, 0]
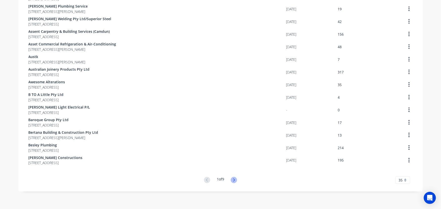
click at [235, 180] on icon at bounding box center [234, 180] width 6 height 6
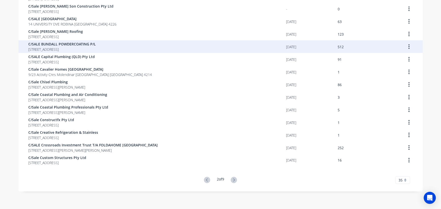
click at [64, 48] on span "[STREET_ADDRESS]" at bounding box center [62, 49] width 67 height 5
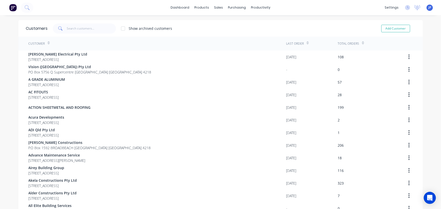
scroll to position [326, 0]
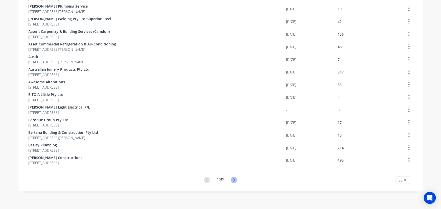
click at [233, 180] on icon at bounding box center [234, 180] width 6 height 6
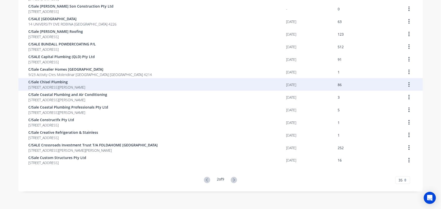
click at [44, 80] on span "C/Sale Chisel Plumbing" at bounding box center [57, 81] width 57 height 5
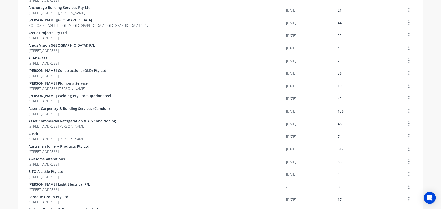
scroll to position [326, 0]
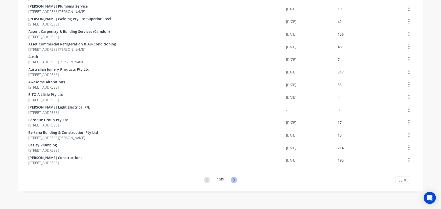
click at [235, 179] on icon at bounding box center [234, 180] width 6 height 6
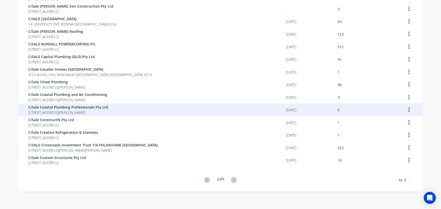
click at [63, 109] on span "C/Sale Coastal Plumbing Professionals Pty Ltd" at bounding box center [69, 107] width 80 height 5
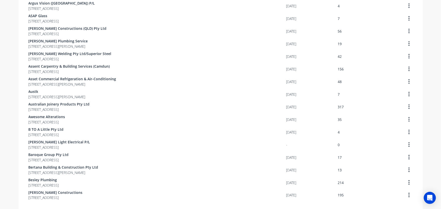
scroll to position [326, 0]
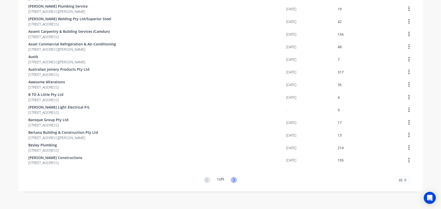
click at [232, 181] on icon at bounding box center [234, 180] width 6 height 6
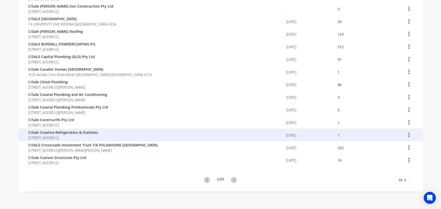
click at [58, 132] on span "C/Sale Creative Refrigeration & Stainless" at bounding box center [64, 132] width 70 height 5
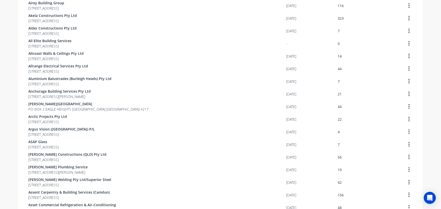
scroll to position [326, 0]
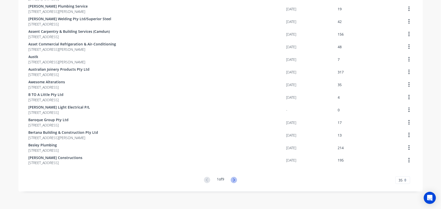
click at [233, 180] on icon at bounding box center [234, 180] width 2 height 3
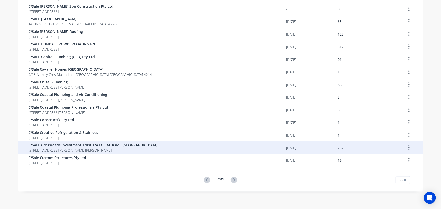
click at [94, 144] on span "C/SALE Crossroads Investment Trust T/A FOLDAHOME [GEOGRAPHIC_DATA]" at bounding box center [93, 145] width 129 height 5
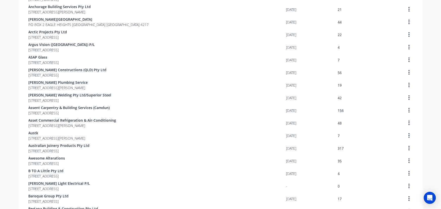
scroll to position [326, 0]
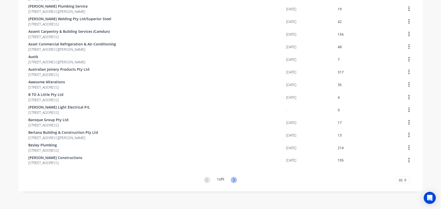
click at [231, 179] on icon at bounding box center [234, 180] width 6 height 6
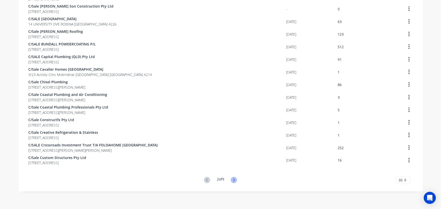
click at [232, 179] on icon at bounding box center [234, 180] width 6 height 6
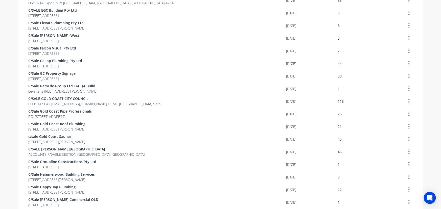
scroll to position [0, 0]
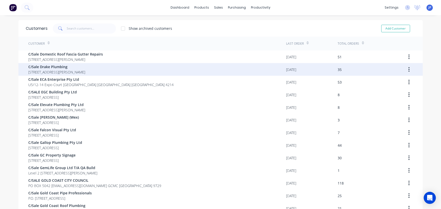
click at [66, 70] on span "[STREET_ADDRESS][PERSON_NAME]" at bounding box center [57, 72] width 57 height 5
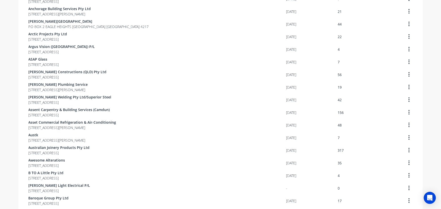
scroll to position [326, 0]
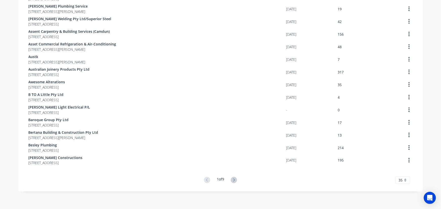
click at [237, 182] on button at bounding box center [233, 180] width 9 height 7
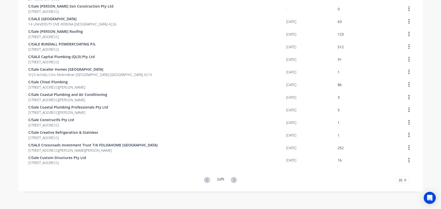
click at [237, 182] on button at bounding box center [233, 180] width 9 height 7
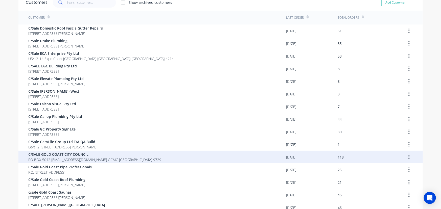
scroll to position [0, 0]
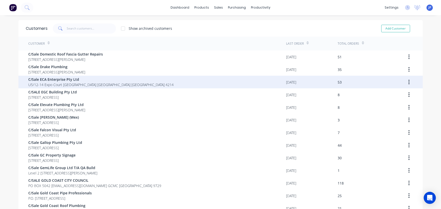
click at [85, 82] on span "U5/12-14 Expo Court [GEOGRAPHIC_DATA] [GEOGRAPHIC_DATA] [GEOGRAPHIC_DATA] 4214" at bounding box center [101, 84] width 145 height 5
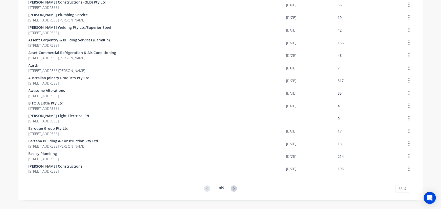
scroll to position [326, 0]
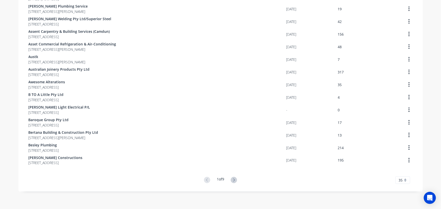
click at [242, 178] on div "1 of 9 35 5 10 15 20 25 30 35" at bounding box center [220, 180] width 404 height 7
click at [239, 181] on div "1 of 9 35 5 10 15 20 25 30 35" at bounding box center [220, 180] width 404 height 7
click at [236, 181] on icon at bounding box center [234, 180] width 6 height 6
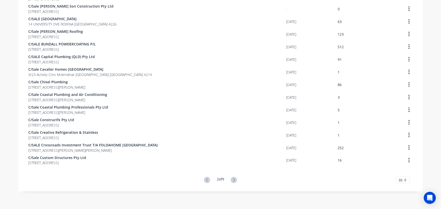
click at [236, 181] on icon at bounding box center [234, 180] width 6 height 6
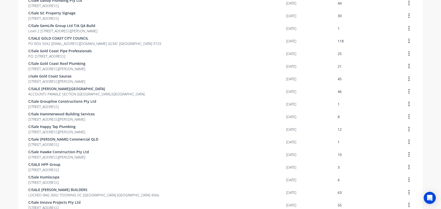
scroll to position [28, 0]
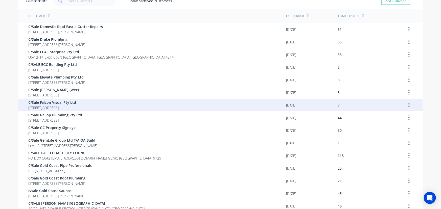
click at [67, 106] on span "[STREET_ADDRESS]" at bounding box center [53, 107] width 48 height 5
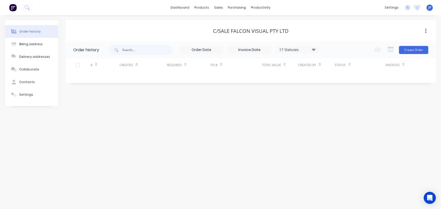
click at [314, 49] on icon at bounding box center [314, 50] width 4 height 2
click at [339, 108] on label at bounding box center [339, 108] width 0 height 0
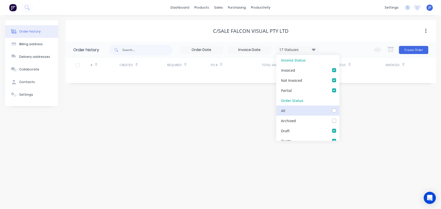
click at [339, 110] on input "checkbox" at bounding box center [341, 110] width 4 height 5
checkbox input "true"
click at [150, 46] on input "text" at bounding box center [147, 50] width 50 height 10
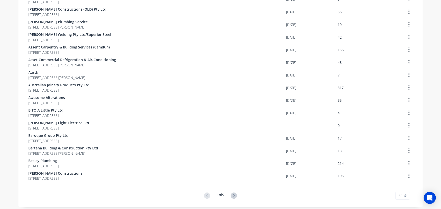
scroll to position [326, 0]
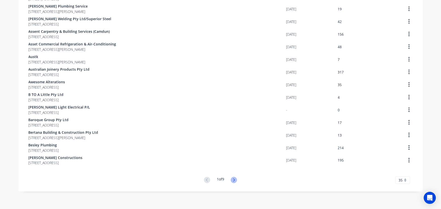
click at [234, 180] on icon at bounding box center [234, 180] width 2 height 3
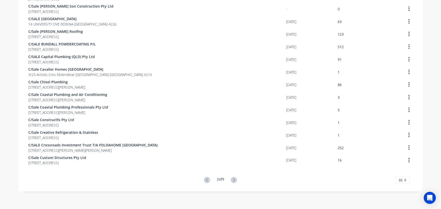
click at [234, 180] on icon at bounding box center [234, 180] width 2 height 3
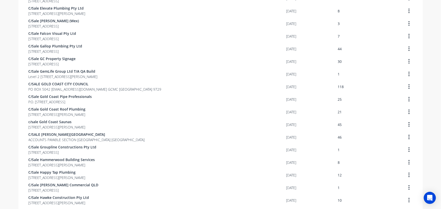
scroll to position [96, 0]
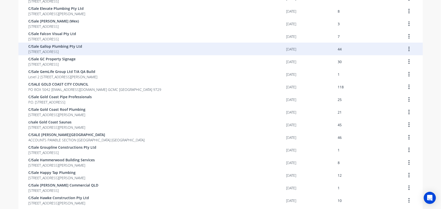
click at [77, 51] on span "[STREET_ADDRESS]" at bounding box center [56, 51] width 54 height 5
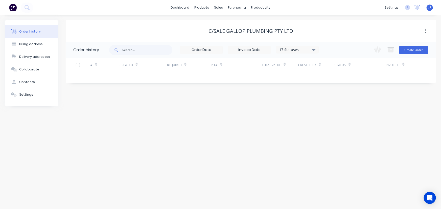
click at [313, 53] on div "17 Statuses Invoice Status Invoiced Not Invoiced Partial Order Status All Archi…" at bounding box center [297, 50] width 43 height 8
click at [314, 50] on icon at bounding box center [314, 50] width 4 height 2
click at [339, 108] on label at bounding box center [339, 108] width 0 height 0
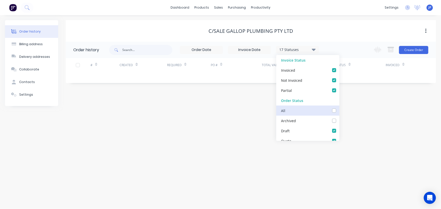
click at [339, 111] on input "checkbox" at bounding box center [341, 110] width 4 height 5
checkbox input "true"
click at [141, 53] on input "text" at bounding box center [147, 50] width 50 height 10
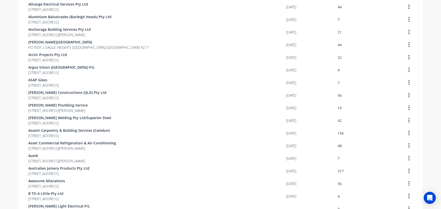
scroll to position [326, 0]
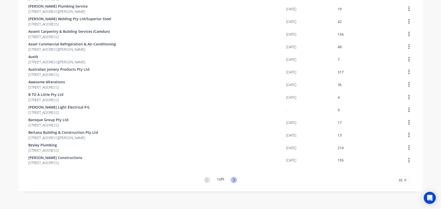
click at [234, 183] on icon at bounding box center [234, 180] width 6 height 6
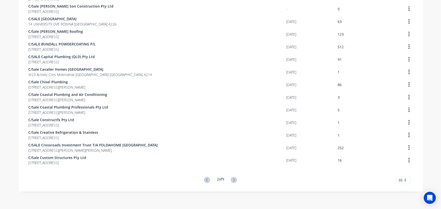
click at [234, 183] on icon at bounding box center [234, 180] width 6 height 6
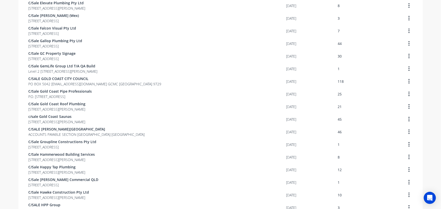
scroll to position [96, 0]
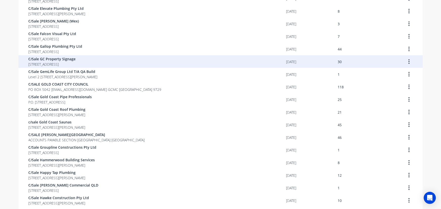
click at [82, 67] on div "C/Sale GC Property Signage 15/225A Brisbane Rd Biggera Waters Queensland Austra…" at bounding box center [158, 61] width 258 height 13
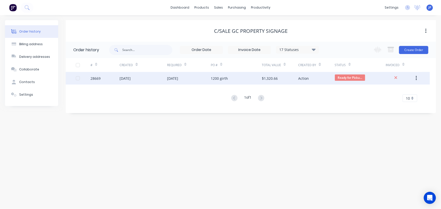
click at [178, 78] on div "[DATE]" at bounding box center [172, 78] width 11 height 5
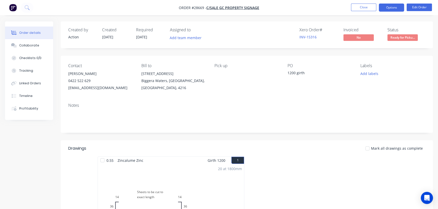
click at [394, 7] on button "Options" at bounding box center [391, 8] width 25 height 8
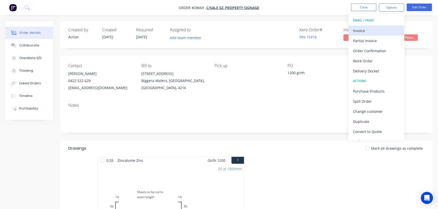
click at [367, 31] on div "Invoice" at bounding box center [376, 30] width 47 height 7
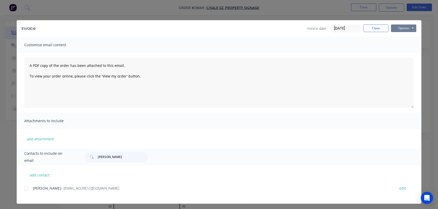
drag, startPoint x: 402, startPoint y: 28, endPoint x: 402, endPoint y: 32, distance: 3.5
click at [402, 28] on button "Options" at bounding box center [403, 29] width 25 height 8
click at [403, 46] on button "Print" at bounding box center [407, 45] width 32 height 8
click at [374, 25] on button "Close" at bounding box center [375, 29] width 25 height 8
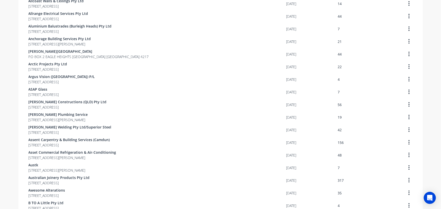
scroll to position [326, 0]
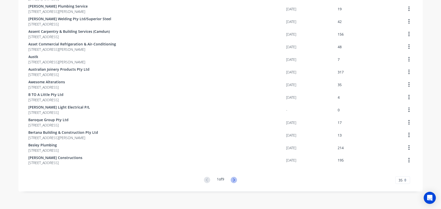
click at [234, 179] on icon at bounding box center [234, 180] width 6 height 6
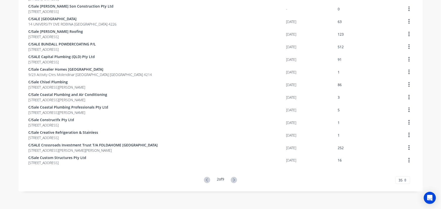
click at [234, 179] on icon at bounding box center [234, 180] width 6 height 6
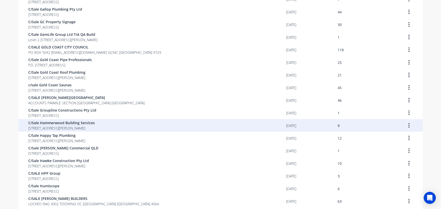
scroll to position [119, 0]
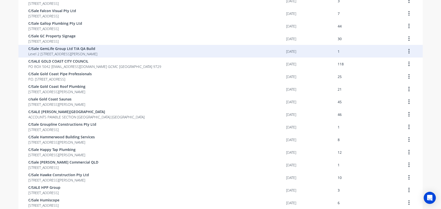
click at [62, 51] on span "Level 2 [STREET_ADDRESS][PERSON_NAME]" at bounding box center [63, 53] width 69 height 5
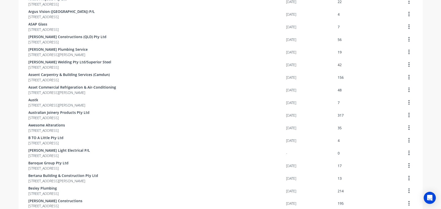
scroll to position [326, 0]
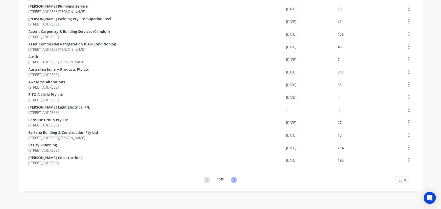
click at [233, 181] on icon at bounding box center [234, 180] width 2 height 3
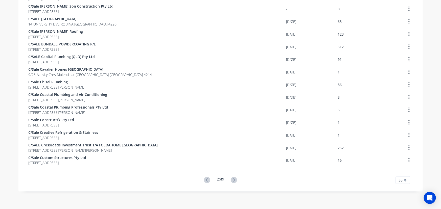
click at [233, 181] on icon at bounding box center [234, 180] width 2 height 3
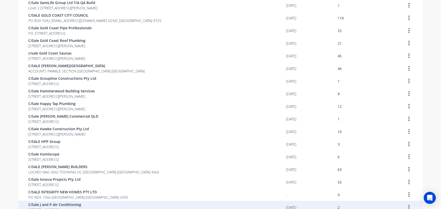
scroll to position [142, 0]
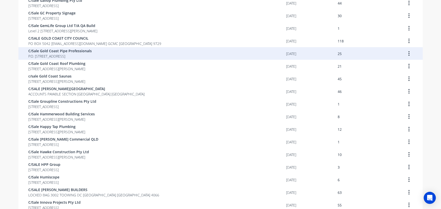
click at [57, 51] on span "C/Sale Gold Coast Pipe Professionals" at bounding box center [60, 50] width 63 height 5
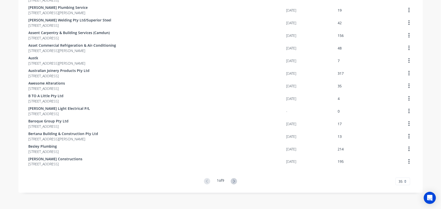
scroll to position [326, 0]
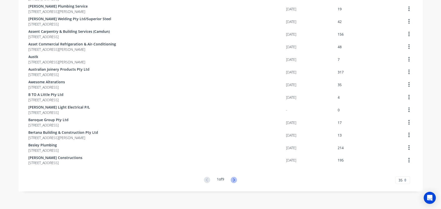
click at [233, 181] on icon at bounding box center [234, 180] width 2 height 3
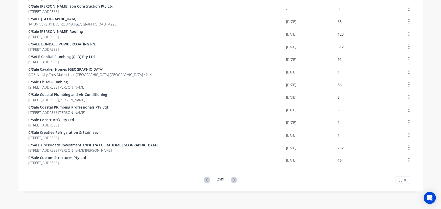
click at [233, 181] on icon at bounding box center [234, 180] width 2 height 3
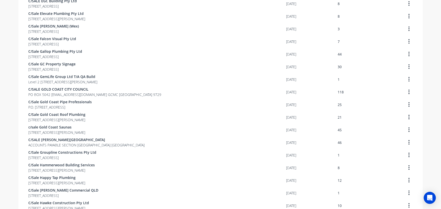
scroll to position [73, 0]
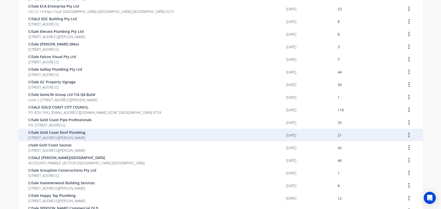
click at [64, 134] on span "C/Sale Gold Coast Roof Plumbing" at bounding box center [57, 132] width 57 height 5
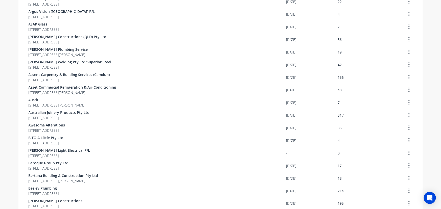
scroll to position [326, 0]
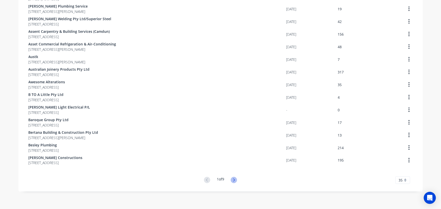
click at [231, 180] on icon at bounding box center [234, 180] width 6 height 6
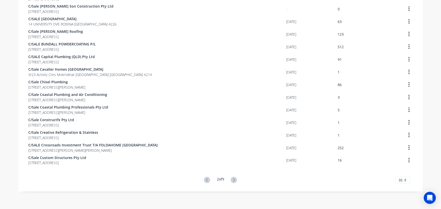
click at [233, 180] on icon at bounding box center [234, 180] width 6 height 6
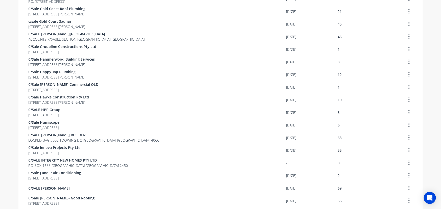
scroll to position [188, 0]
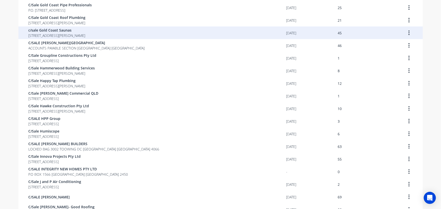
click at [78, 35] on span "[STREET_ADDRESS][PERSON_NAME]" at bounding box center [57, 35] width 57 height 5
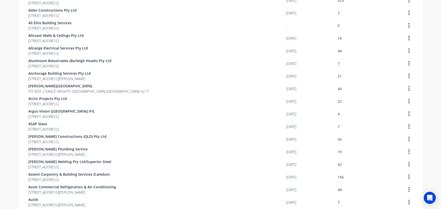
scroll to position [305, 0]
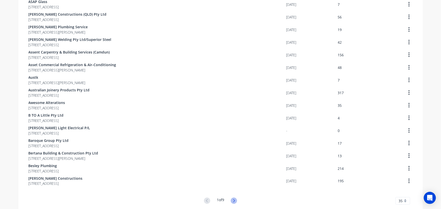
click at [235, 201] on icon at bounding box center [234, 201] width 6 height 6
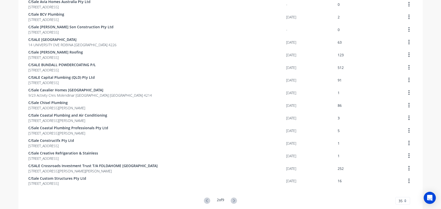
click at [235, 201] on icon at bounding box center [234, 201] width 6 height 6
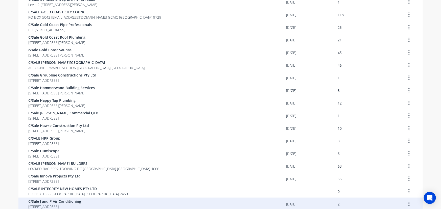
scroll to position [167, 0]
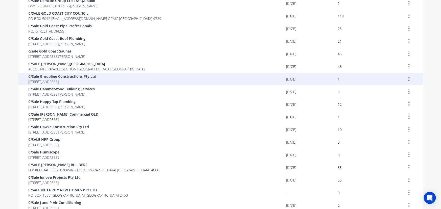
click at [84, 79] on span "[STREET_ADDRESS]" at bounding box center [63, 81] width 68 height 5
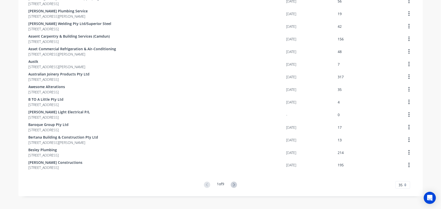
scroll to position [326, 0]
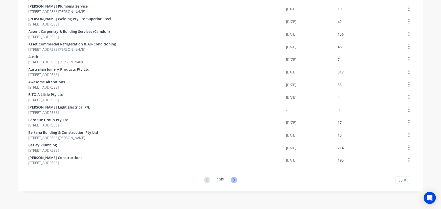
click at [233, 181] on icon at bounding box center [234, 180] width 2 height 3
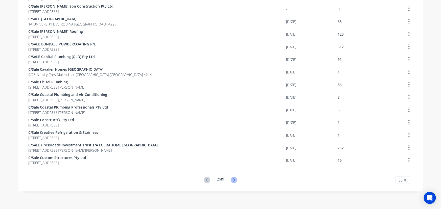
click at [233, 180] on icon at bounding box center [234, 180] width 6 height 6
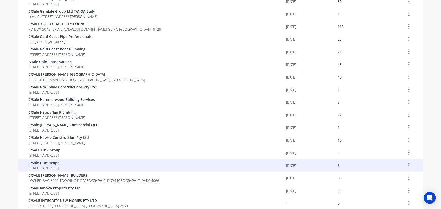
scroll to position [142, 0]
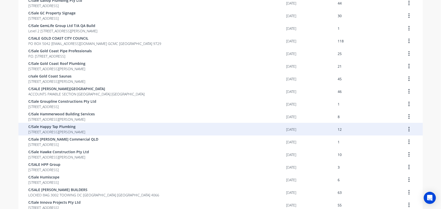
click at [67, 133] on span "[STREET_ADDRESS][PERSON_NAME]" at bounding box center [57, 131] width 57 height 5
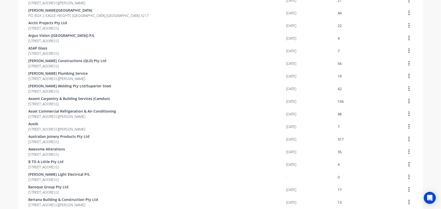
scroll to position [326, 0]
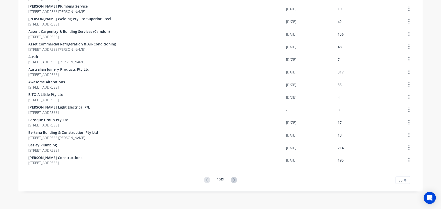
click at [232, 184] on button at bounding box center [233, 180] width 9 height 7
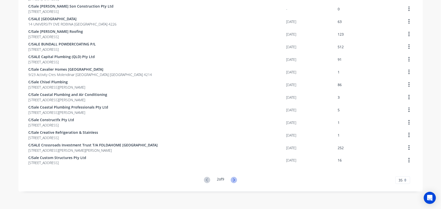
click at [232, 183] on icon at bounding box center [234, 180] width 6 height 6
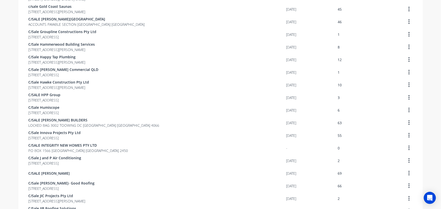
scroll to position [211, 0]
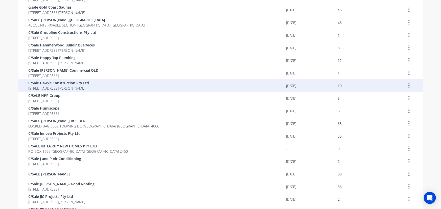
click at [81, 84] on span "C/Sale Hawke Construction Pty Ltd" at bounding box center [59, 82] width 61 height 5
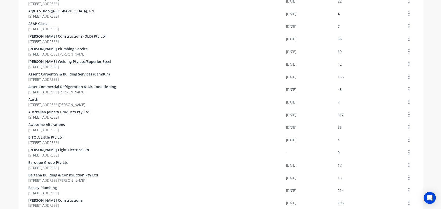
scroll to position [326, 0]
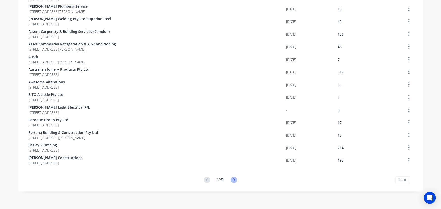
click at [235, 180] on icon at bounding box center [234, 180] width 6 height 6
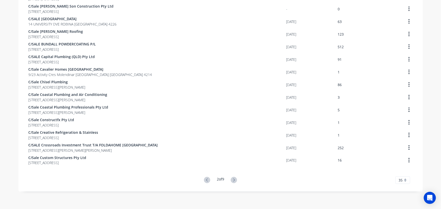
click at [235, 180] on icon at bounding box center [234, 180] width 6 height 6
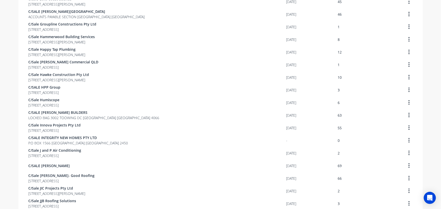
scroll to position [211, 0]
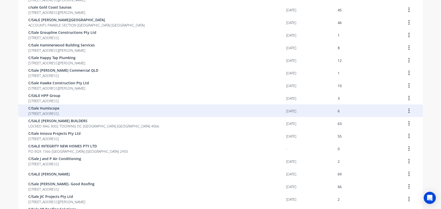
click at [60, 110] on span "C/Sale Humiscope" at bounding box center [44, 108] width 31 height 5
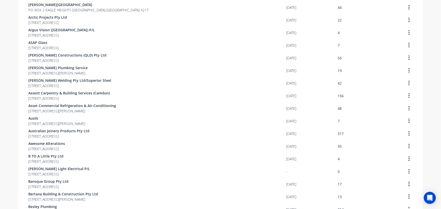
scroll to position [326, 0]
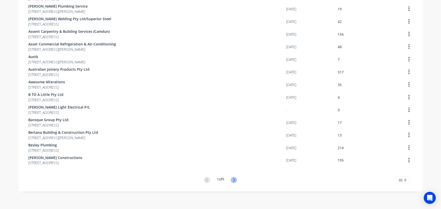
click at [235, 180] on icon at bounding box center [234, 180] width 6 height 6
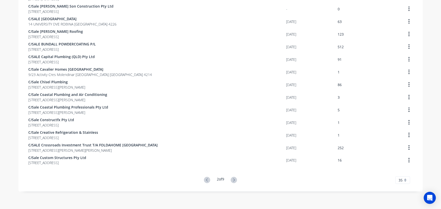
click at [235, 180] on icon at bounding box center [234, 180] width 6 height 6
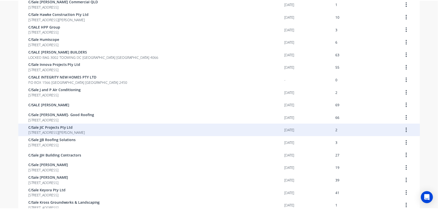
scroll to position [280, 0]
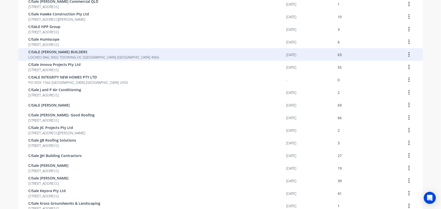
click at [88, 59] on span "LOCKED BAG 3002 TOOWING DC [GEOGRAPHIC_DATA] [GEOGRAPHIC_DATA] 4066" at bounding box center [94, 57] width 131 height 5
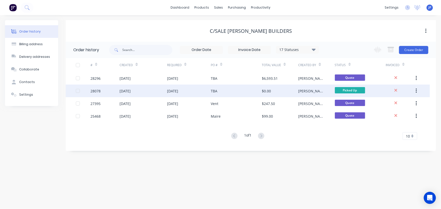
click at [176, 92] on div "[DATE]" at bounding box center [172, 90] width 11 height 5
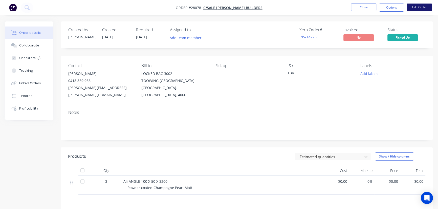
click at [419, 8] on button "Edit Order" at bounding box center [418, 8] width 25 height 8
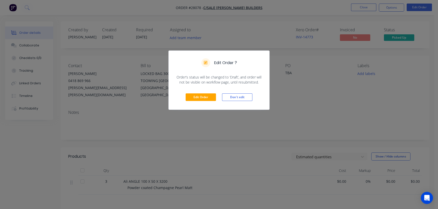
click at [215, 93] on div "Edit Order Don't edit" at bounding box center [219, 97] width 101 height 25
click at [205, 96] on button "Edit Order" at bounding box center [201, 98] width 30 height 8
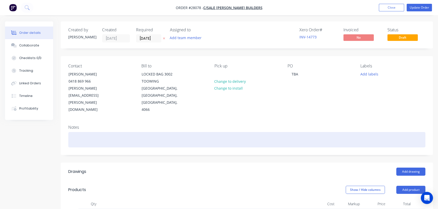
click at [96, 132] on div at bounding box center [246, 139] width 357 height 15
drag, startPoint x: 127, startPoint y: 126, endPoint x: 66, endPoint y: 124, distance: 61.0
click at [66, 124] on div "Notes Do not invoice this is a sample" at bounding box center [247, 138] width 372 height 34
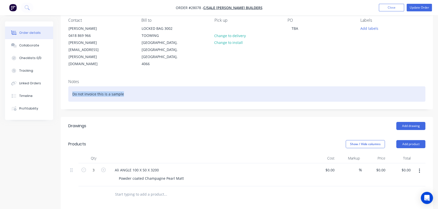
scroll to position [23, 0]
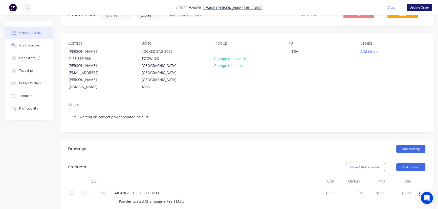
click at [414, 7] on button "Update Order" at bounding box center [418, 8] width 25 height 8
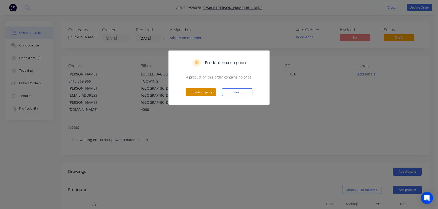
click at [197, 91] on button "Submit anyway" at bounding box center [201, 92] width 30 height 8
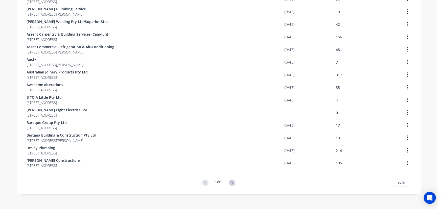
scroll to position [326, 0]
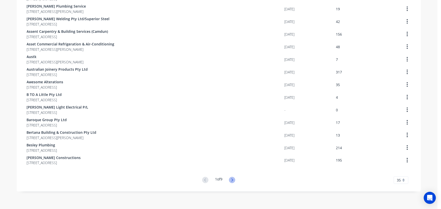
click at [232, 179] on icon at bounding box center [233, 180] width 2 height 3
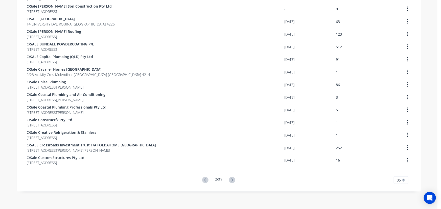
click at [232, 179] on icon at bounding box center [233, 180] width 2 height 3
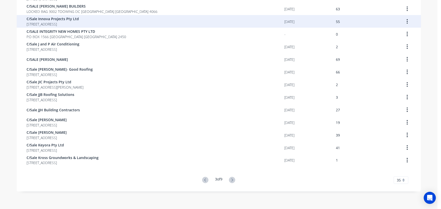
click at [79, 21] on span "[STREET_ADDRESS]" at bounding box center [53, 23] width 52 height 5
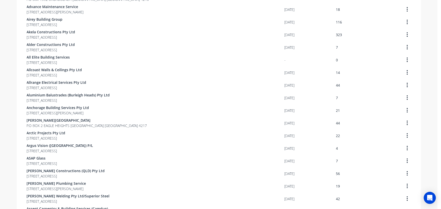
scroll to position [326, 0]
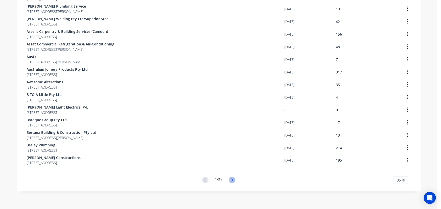
click at [229, 180] on icon at bounding box center [232, 180] width 6 height 6
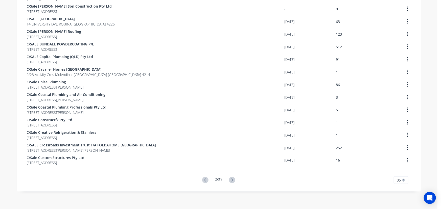
click at [229, 180] on icon at bounding box center [232, 180] width 6 height 6
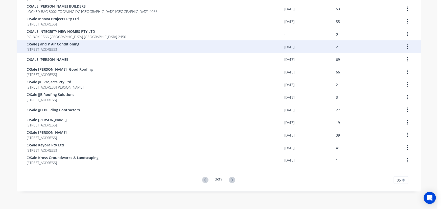
click at [80, 43] on span "C/Sale J and P Air Conditioning" at bounding box center [53, 43] width 53 height 5
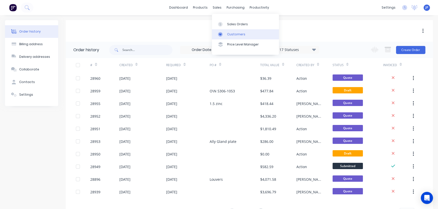
click at [237, 35] on div "Customers" at bounding box center [236, 34] width 18 height 5
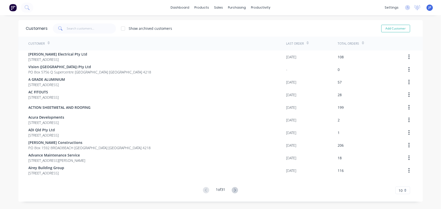
click at [404, 191] on div "10" at bounding box center [403, 191] width 15 height 8
click at [404, 185] on div "35" at bounding box center [403, 182] width 14 height 9
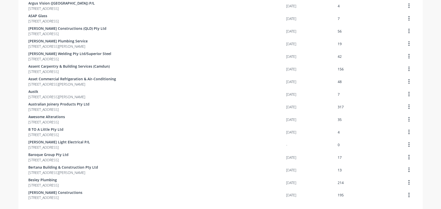
scroll to position [326, 0]
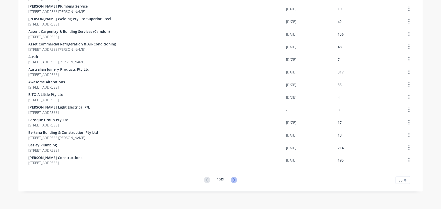
click at [235, 181] on icon at bounding box center [234, 180] width 6 height 6
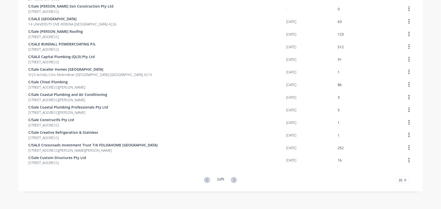
click at [235, 181] on icon at bounding box center [234, 180] width 6 height 6
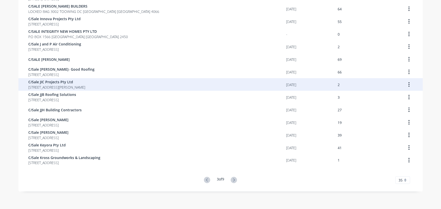
click at [87, 90] on div "C/Sale JIC Projects Pty Ltd [STREET_ADDRESS][PERSON_NAME]" at bounding box center [158, 84] width 258 height 13
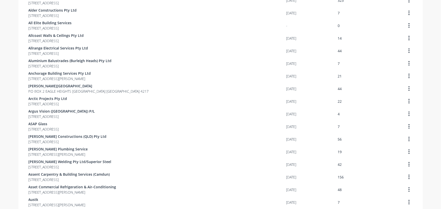
scroll to position [326, 0]
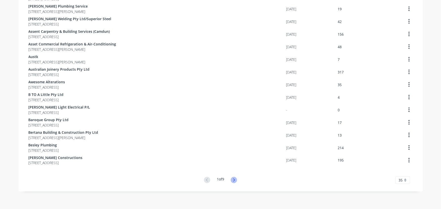
click at [234, 179] on icon at bounding box center [234, 180] width 6 height 6
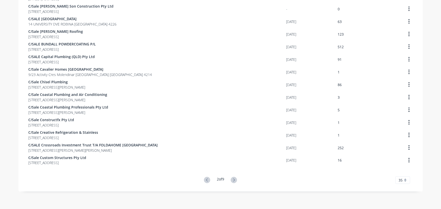
click at [234, 179] on icon at bounding box center [234, 180] width 6 height 6
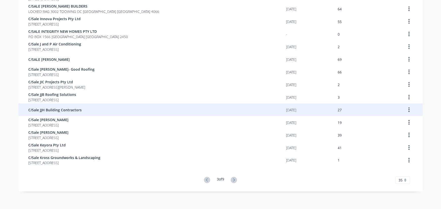
click at [73, 113] on div "C/Sale JJH Building Contractors" at bounding box center [158, 110] width 258 height 13
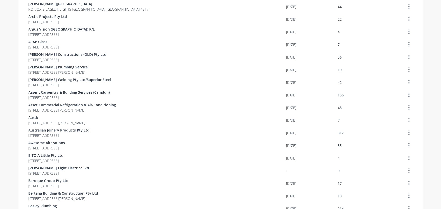
scroll to position [326, 0]
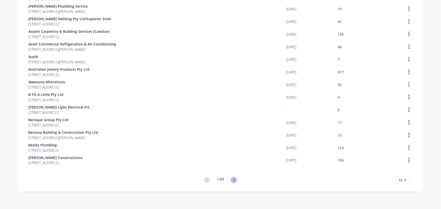
click at [235, 183] on icon at bounding box center [234, 180] width 6 height 6
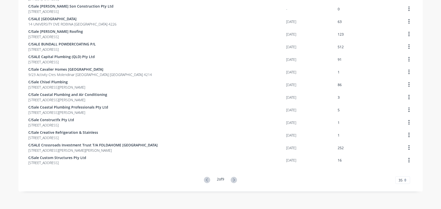
click at [235, 183] on icon at bounding box center [234, 180] width 6 height 6
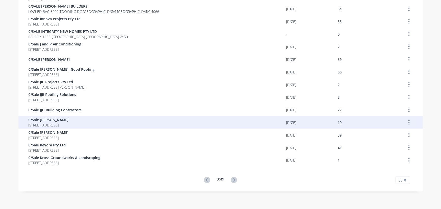
click at [69, 126] on span "[STREET_ADDRESS]" at bounding box center [49, 125] width 40 height 5
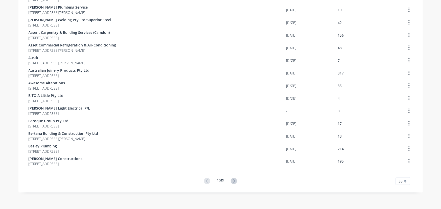
scroll to position [326, 0]
click at [233, 180] on icon at bounding box center [234, 180] width 6 height 6
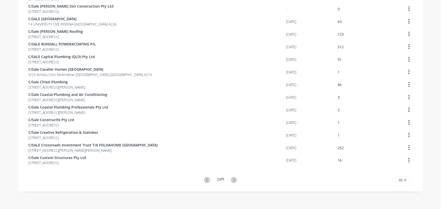
click at [233, 180] on icon at bounding box center [234, 180] width 6 height 6
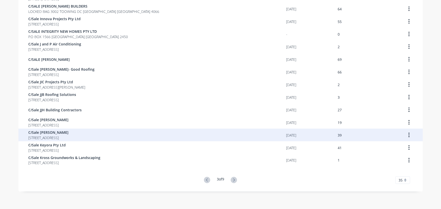
click at [69, 136] on span "[STREET_ADDRESS]" at bounding box center [49, 137] width 40 height 5
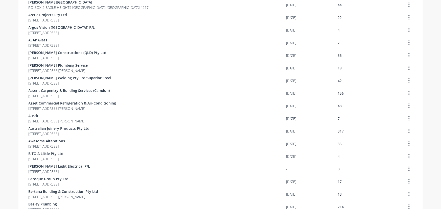
scroll to position [326, 0]
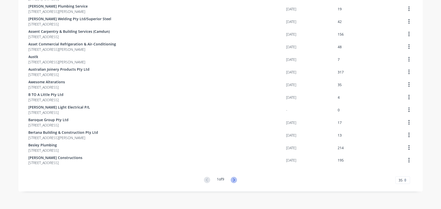
click at [234, 179] on icon at bounding box center [234, 180] width 2 height 3
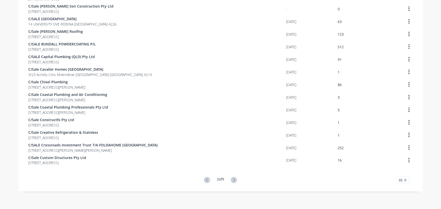
click at [234, 179] on icon at bounding box center [234, 180] width 2 height 3
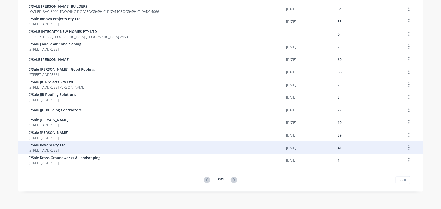
click at [66, 148] on span "[STREET_ADDRESS]" at bounding box center [47, 150] width 37 height 5
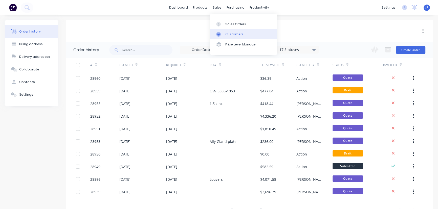
click at [226, 35] on div "Customers" at bounding box center [234, 34] width 18 height 5
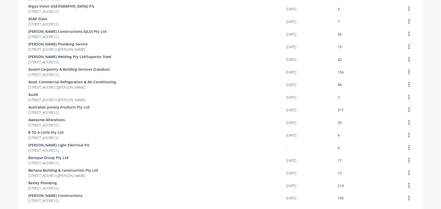
scroll to position [326, 0]
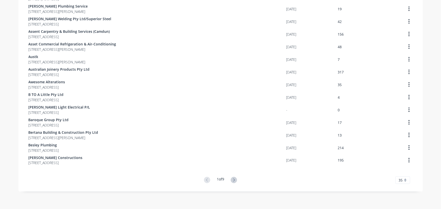
click at [237, 180] on button at bounding box center [233, 180] width 9 height 7
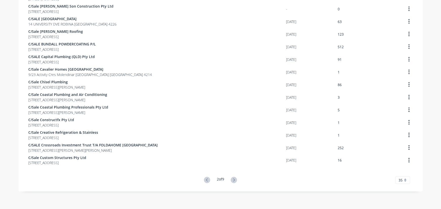
click at [236, 180] on icon at bounding box center [234, 180] width 6 height 6
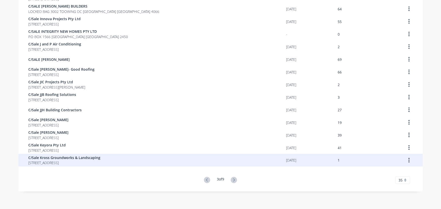
click at [101, 164] on span "[STREET_ADDRESS]" at bounding box center [65, 163] width 72 height 5
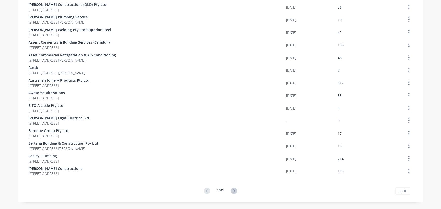
scroll to position [326, 0]
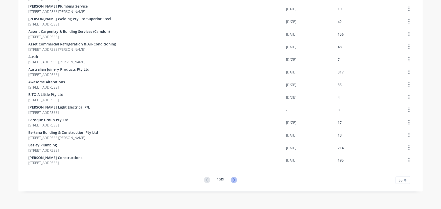
click at [234, 181] on icon at bounding box center [234, 180] width 6 height 6
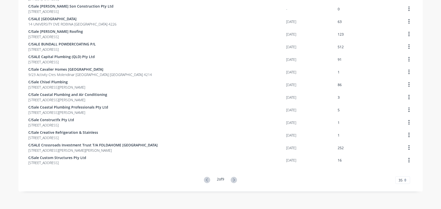
click at [234, 181] on icon at bounding box center [234, 180] width 6 height 6
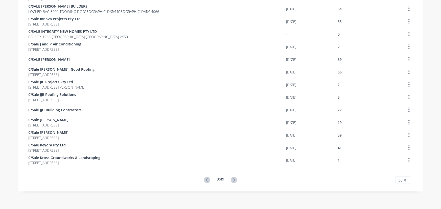
click at [234, 181] on icon at bounding box center [234, 180] width 6 height 6
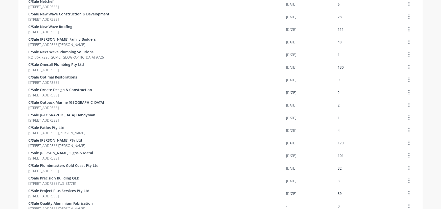
scroll to position [0, 0]
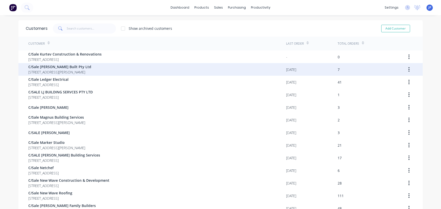
click at [76, 73] on span "[STREET_ADDRESS][PERSON_NAME]" at bounding box center [60, 72] width 63 height 5
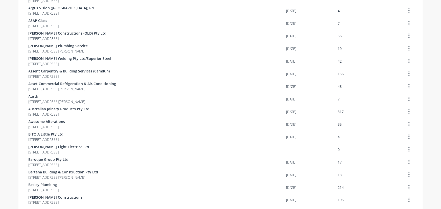
scroll to position [326, 0]
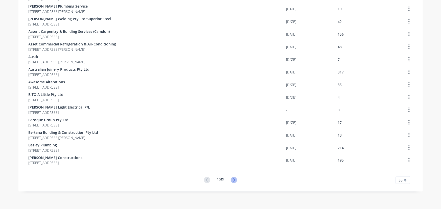
click at [233, 179] on icon at bounding box center [234, 180] width 6 height 6
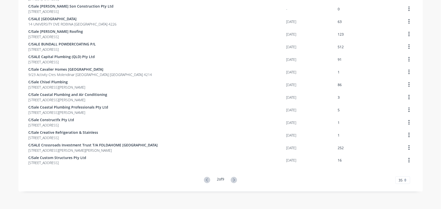
click at [233, 179] on icon at bounding box center [234, 180] width 6 height 6
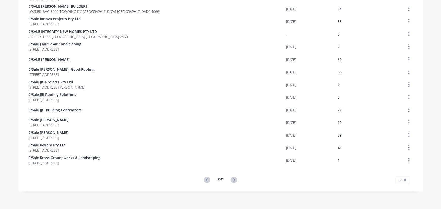
click at [233, 179] on icon at bounding box center [234, 180] width 6 height 6
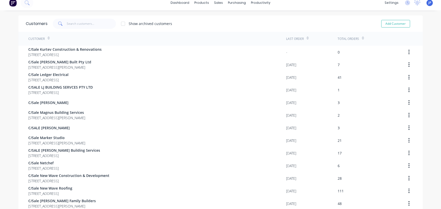
scroll to position [0, 0]
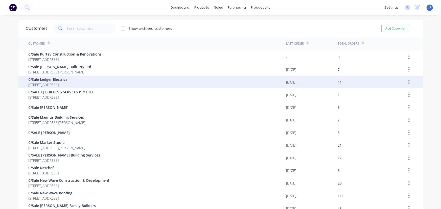
click at [59, 82] on span "[STREET_ADDRESS]" at bounding box center [49, 84] width 40 height 5
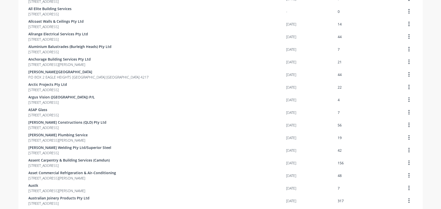
scroll to position [326, 0]
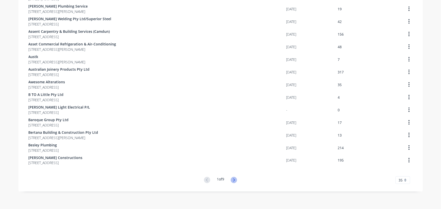
click at [232, 179] on icon at bounding box center [234, 180] width 6 height 6
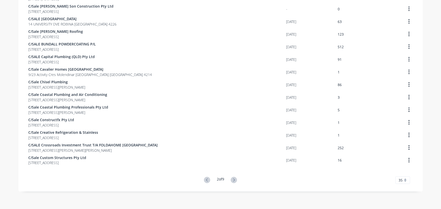
click at [232, 179] on icon at bounding box center [234, 180] width 6 height 6
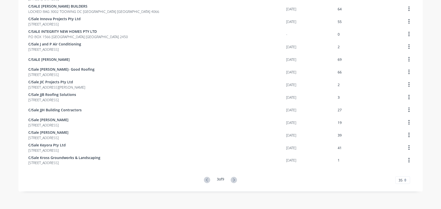
click at [232, 179] on icon at bounding box center [234, 180] width 6 height 6
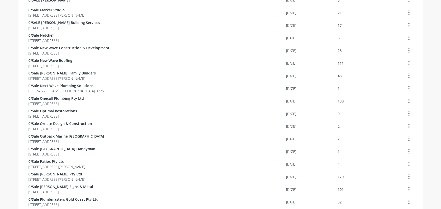
scroll to position [0, 0]
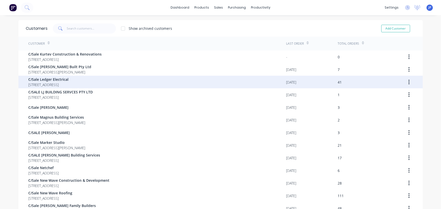
click at [69, 84] on span "[STREET_ADDRESS]" at bounding box center [49, 84] width 40 height 5
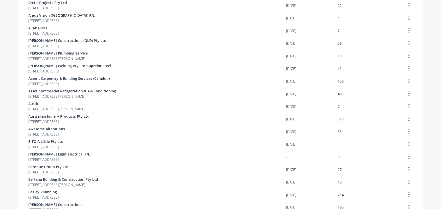
scroll to position [326, 0]
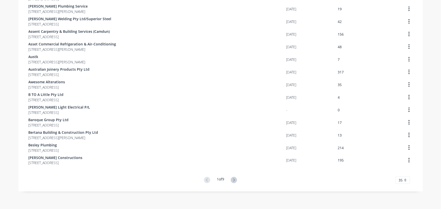
click at [237, 182] on div "1 of 9" at bounding box center [220, 180] width 36 height 7
click at [234, 182] on icon at bounding box center [234, 180] width 6 height 6
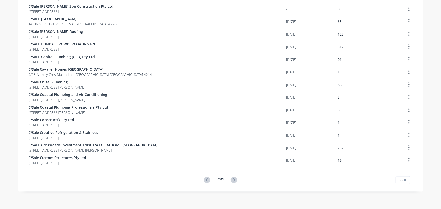
click at [234, 182] on icon at bounding box center [234, 180] width 6 height 6
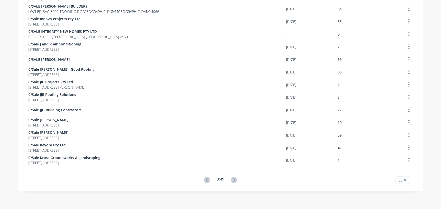
click at [234, 182] on icon at bounding box center [234, 180] width 6 height 6
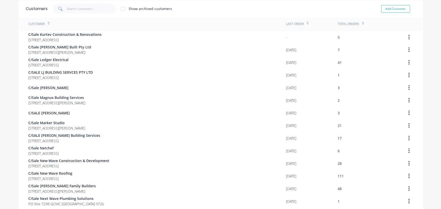
scroll to position [5, 0]
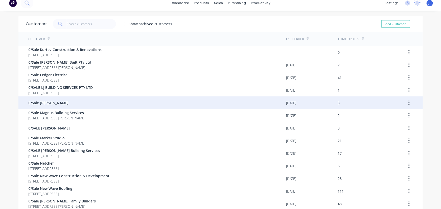
click at [64, 103] on div "C/Sale [PERSON_NAME]" at bounding box center [158, 103] width 258 height 13
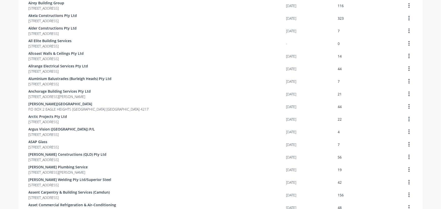
scroll to position [326, 0]
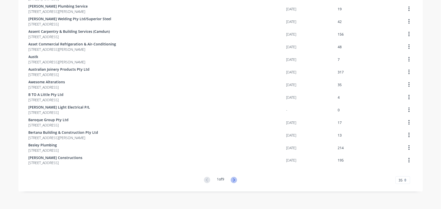
click at [234, 182] on icon at bounding box center [234, 180] width 6 height 6
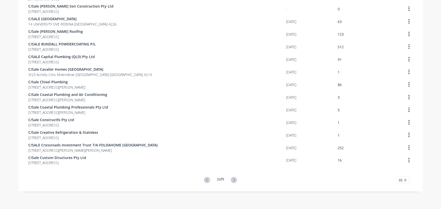
click at [234, 182] on icon at bounding box center [234, 180] width 6 height 6
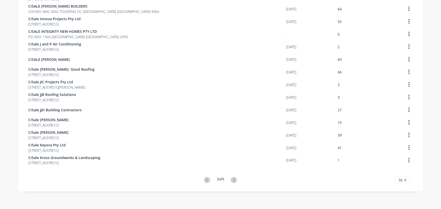
click at [234, 182] on icon at bounding box center [234, 180] width 6 height 6
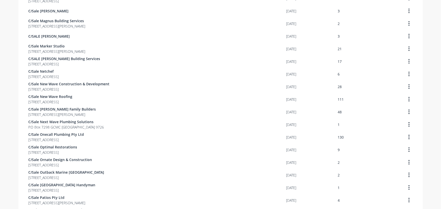
scroll to position [96, 0]
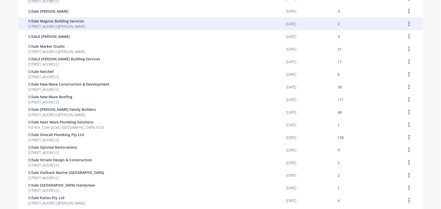
click at [85, 27] on span "[STREET_ADDRESS][PERSON_NAME]" at bounding box center [57, 26] width 57 height 5
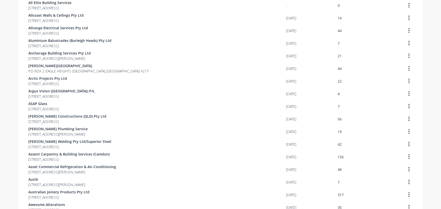
scroll to position [326, 0]
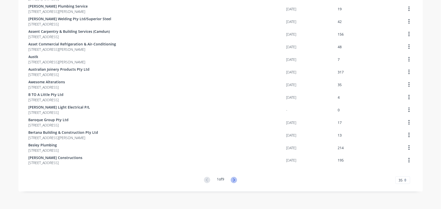
click at [235, 179] on icon at bounding box center [234, 180] width 6 height 6
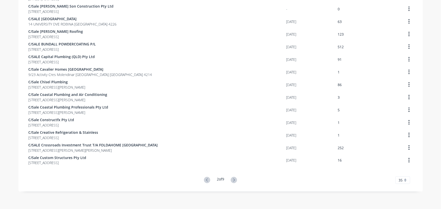
click at [235, 179] on icon at bounding box center [234, 180] width 6 height 6
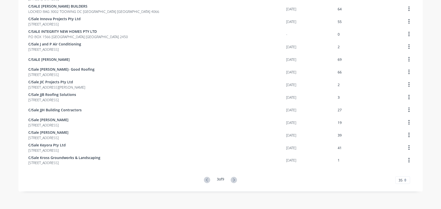
click at [235, 179] on icon at bounding box center [234, 180] width 6 height 6
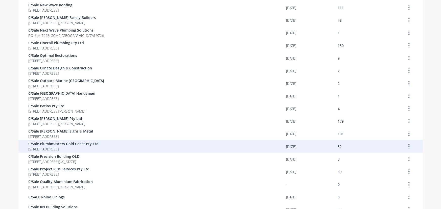
scroll to position [96, 0]
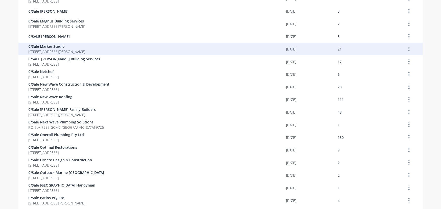
click at [67, 51] on span "[STREET_ADDRESS][PERSON_NAME]" at bounding box center [57, 51] width 57 height 5
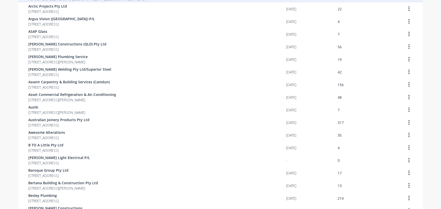
scroll to position [326, 0]
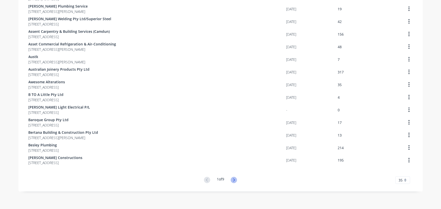
click at [232, 181] on icon at bounding box center [234, 180] width 6 height 6
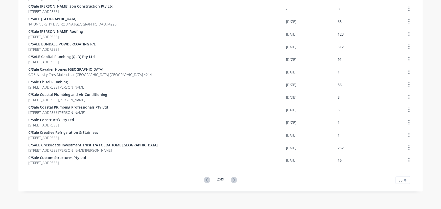
click at [232, 181] on icon at bounding box center [234, 180] width 6 height 6
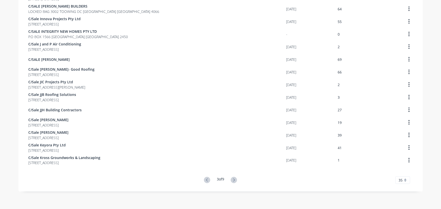
click at [232, 181] on icon at bounding box center [234, 180] width 6 height 6
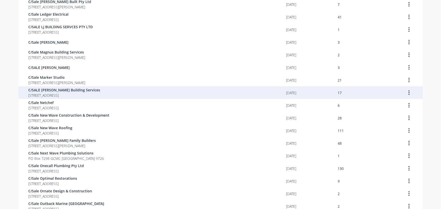
scroll to position [69, 0]
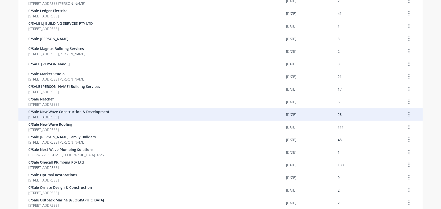
click at [106, 115] on span "[STREET_ADDRESS]" at bounding box center [69, 117] width 81 height 5
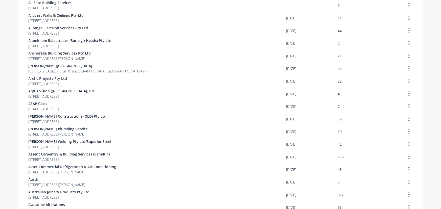
scroll to position [326, 0]
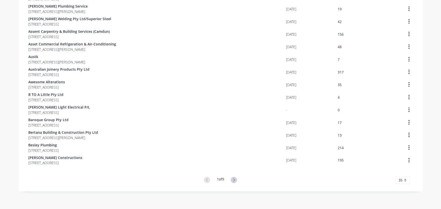
click at [236, 181] on button at bounding box center [233, 180] width 9 height 7
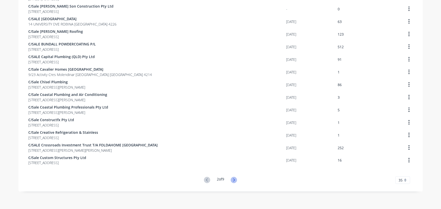
click at [231, 180] on icon at bounding box center [234, 180] width 6 height 6
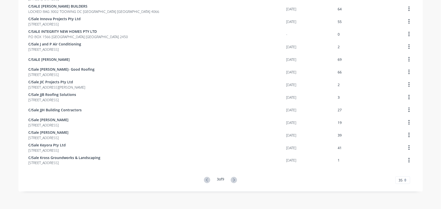
click at [231, 180] on icon at bounding box center [234, 180] width 6 height 6
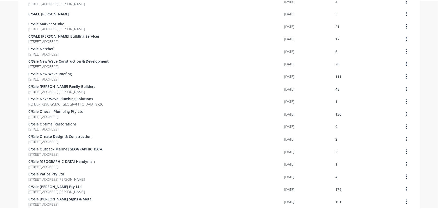
scroll to position [119, 0]
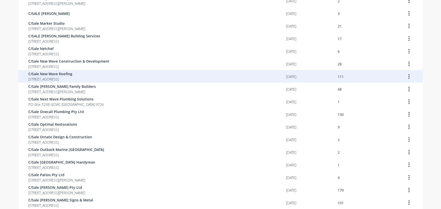
click at [73, 75] on span "C/Sale New Wave Roofing" at bounding box center [51, 73] width 44 height 5
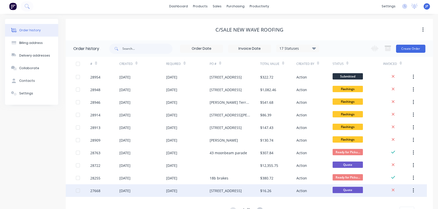
scroll to position [23, 0]
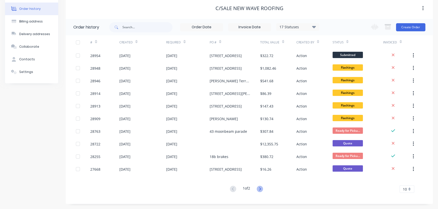
click at [260, 189] on icon at bounding box center [260, 189] width 6 height 6
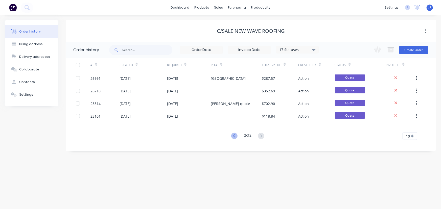
click at [232, 135] on icon at bounding box center [234, 136] width 6 height 6
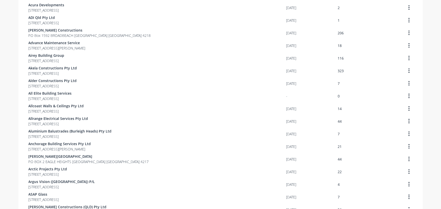
scroll to position [326, 0]
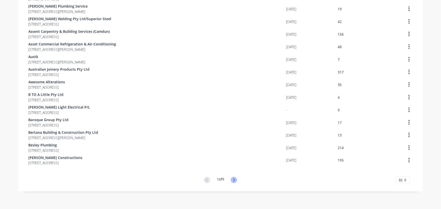
click at [231, 181] on icon at bounding box center [234, 180] width 6 height 6
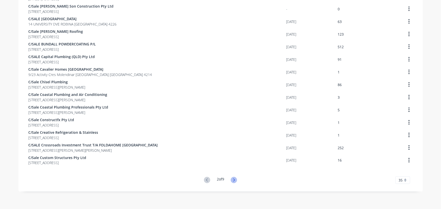
click at [233, 182] on icon at bounding box center [234, 180] width 6 height 6
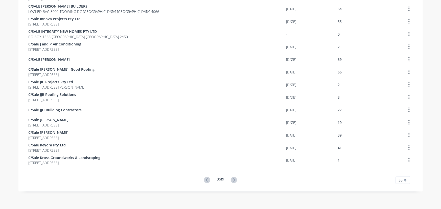
click at [233, 182] on icon at bounding box center [234, 180] width 6 height 6
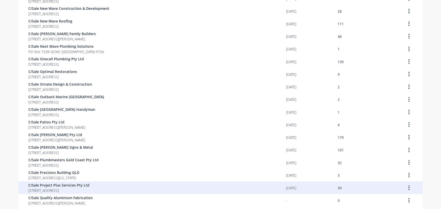
scroll to position [165, 0]
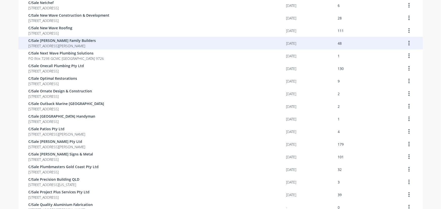
click at [82, 48] on span "[STREET_ADDRESS][PERSON_NAME]" at bounding box center [62, 45] width 67 height 5
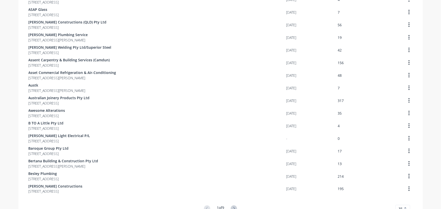
scroll to position [326, 0]
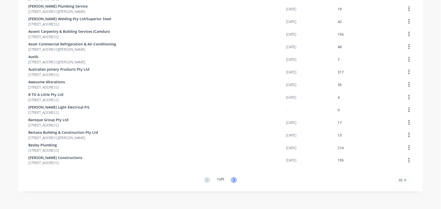
click at [233, 180] on icon at bounding box center [234, 180] width 6 height 6
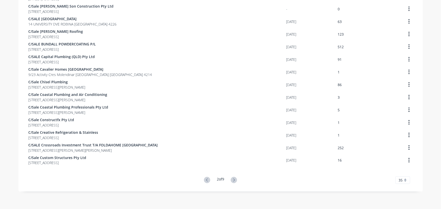
click at [233, 180] on icon at bounding box center [234, 180] width 6 height 6
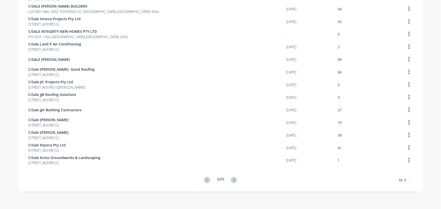
click at [233, 180] on icon at bounding box center [234, 180] width 6 height 6
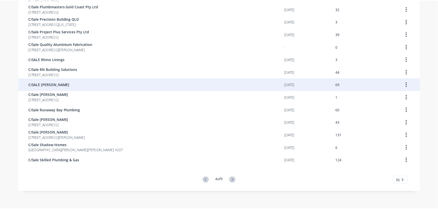
scroll to position [211, 0]
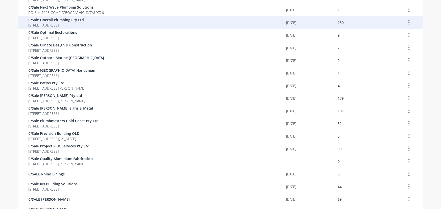
click at [66, 23] on span "[STREET_ADDRESS]" at bounding box center [57, 24] width 56 height 5
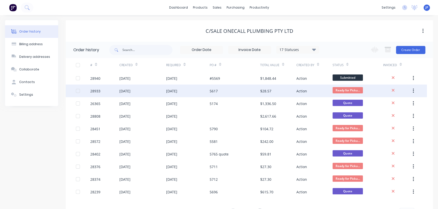
click at [255, 94] on div "5617" at bounding box center [235, 91] width 51 height 13
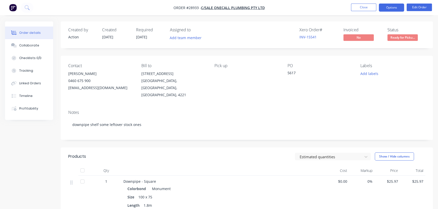
click at [391, 9] on button "Options" at bounding box center [391, 8] width 25 height 8
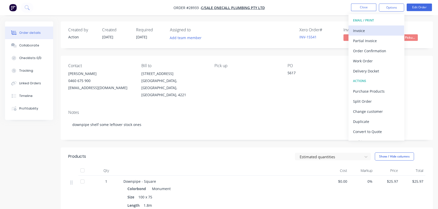
click at [368, 31] on div "Invoice" at bounding box center [376, 30] width 47 height 7
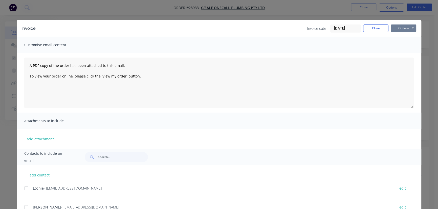
click at [402, 30] on button "Options" at bounding box center [403, 29] width 25 height 8
click at [401, 45] on button "Print" at bounding box center [407, 45] width 32 height 8
click at [368, 30] on button "Close" at bounding box center [375, 29] width 25 height 8
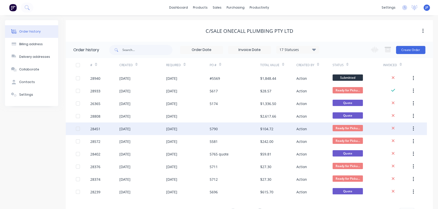
click at [268, 130] on div "$104.72" at bounding box center [266, 128] width 13 height 5
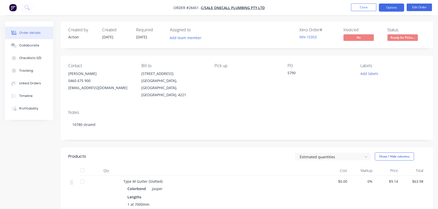
drag, startPoint x: 268, startPoint y: 130, endPoint x: 390, endPoint y: 9, distance: 171.8
click at [390, 9] on button "Options" at bounding box center [391, 8] width 25 height 8
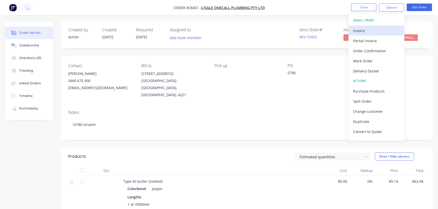
click at [365, 30] on div "Invoice" at bounding box center [376, 30] width 47 height 7
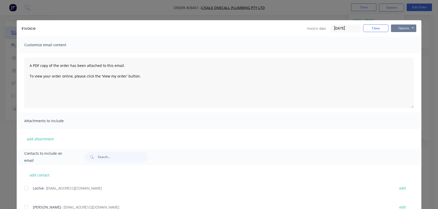
click at [399, 30] on button "Options" at bounding box center [403, 29] width 25 height 8
click at [396, 47] on button "Print" at bounding box center [407, 45] width 32 height 8
click at [367, 28] on button "Close" at bounding box center [375, 29] width 25 height 8
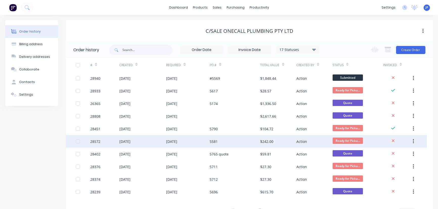
click at [210, 141] on div "5581" at bounding box center [214, 141] width 8 height 5
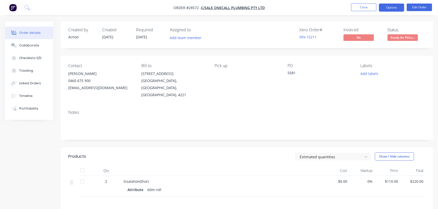
click at [391, 6] on button "Options" at bounding box center [391, 8] width 25 height 8
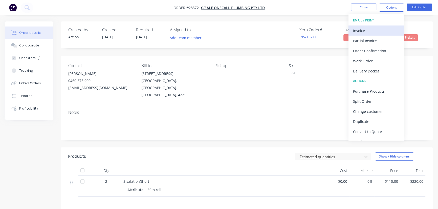
click at [368, 33] on div "Invoice" at bounding box center [376, 30] width 47 height 7
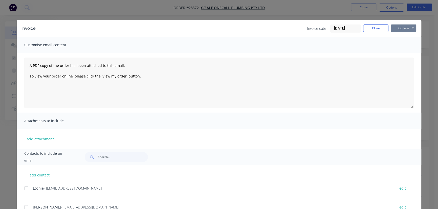
drag, startPoint x: 397, startPoint y: 28, endPoint x: 397, endPoint y: 32, distance: 4.8
click at [397, 28] on button "Options" at bounding box center [403, 29] width 25 height 8
click at [397, 44] on button "Print" at bounding box center [407, 45] width 32 height 8
click at [368, 30] on button "Close" at bounding box center [375, 29] width 25 height 8
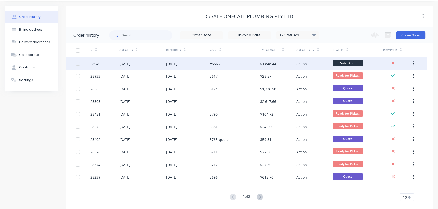
scroll to position [23, 0]
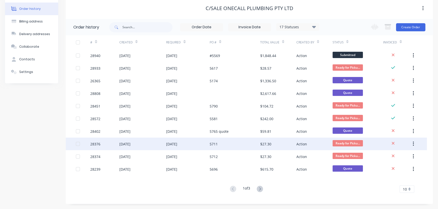
click at [268, 145] on div "$27.30" at bounding box center [265, 144] width 11 height 5
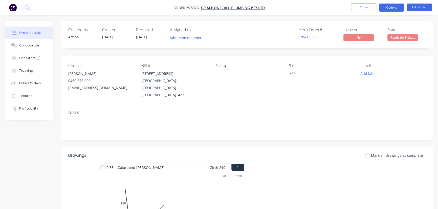
click at [385, 7] on button "Options" at bounding box center [391, 8] width 25 height 8
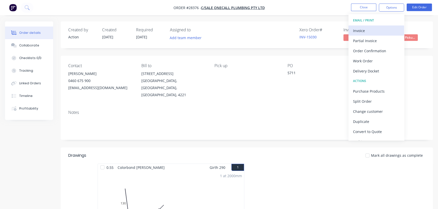
click at [369, 29] on div "Invoice" at bounding box center [376, 30] width 47 height 7
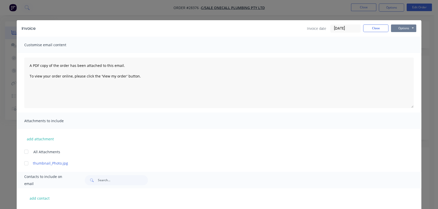
click at [402, 27] on button "Options" at bounding box center [403, 29] width 25 height 8
click at [402, 45] on button "Print" at bounding box center [407, 45] width 32 height 8
click at [363, 28] on button "Close" at bounding box center [375, 29] width 25 height 8
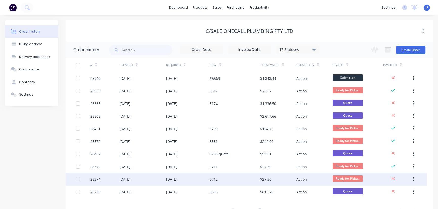
click at [266, 178] on div "$27.30" at bounding box center [265, 179] width 11 height 5
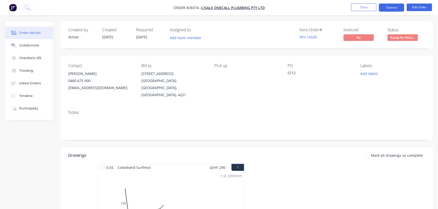
click at [388, 11] on button "Options" at bounding box center [391, 8] width 25 height 8
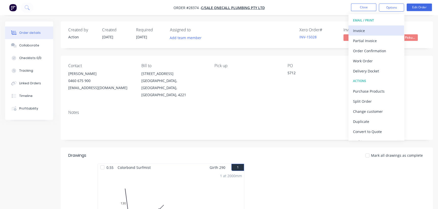
click at [380, 27] on div "Invoice" at bounding box center [376, 30] width 47 height 7
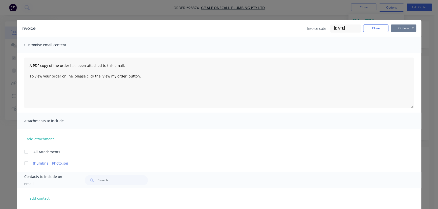
click at [399, 29] on button "Options" at bounding box center [403, 29] width 25 height 8
click at [403, 48] on button "Print" at bounding box center [407, 45] width 32 height 8
click at [370, 26] on button "Close" at bounding box center [375, 29] width 25 height 8
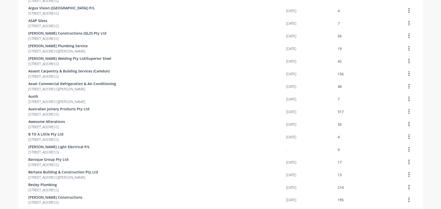
scroll to position [326, 0]
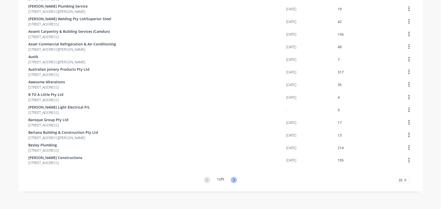
click at [232, 179] on icon at bounding box center [234, 180] width 6 height 6
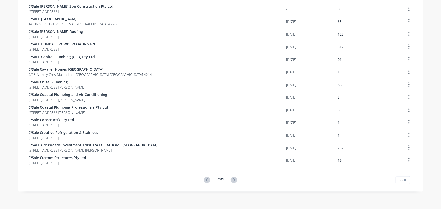
click at [232, 179] on icon at bounding box center [234, 180] width 6 height 6
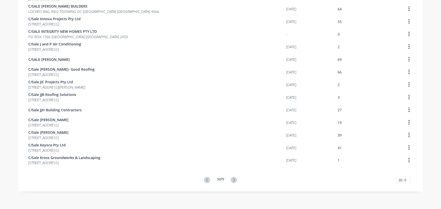
click at [232, 179] on icon at bounding box center [234, 180] width 6 height 6
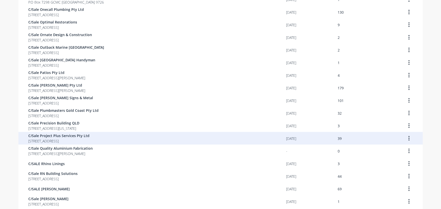
scroll to position [211, 0]
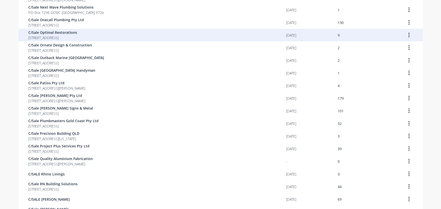
click at [74, 35] on span "[STREET_ADDRESS]" at bounding box center [53, 37] width 49 height 5
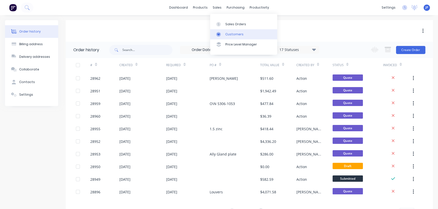
click at [229, 35] on div "Customers" at bounding box center [234, 34] width 18 height 5
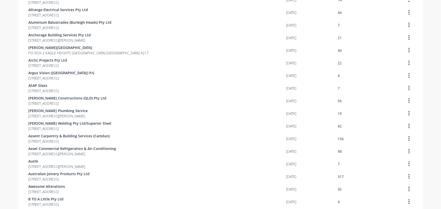
scroll to position [326, 0]
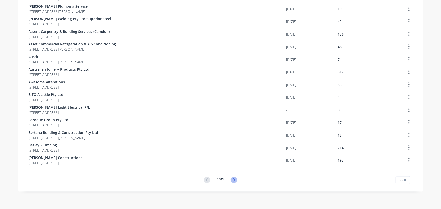
click at [232, 181] on icon at bounding box center [234, 180] width 6 height 6
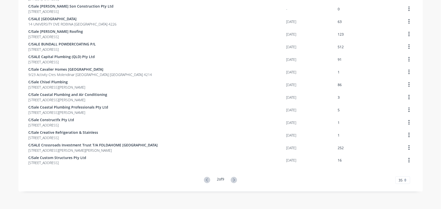
click at [232, 181] on icon at bounding box center [234, 180] width 6 height 6
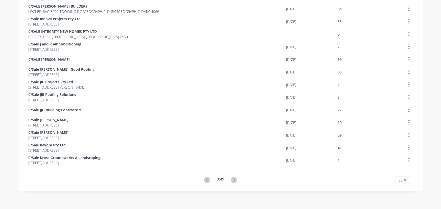
click at [232, 181] on icon at bounding box center [234, 180] width 6 height 6
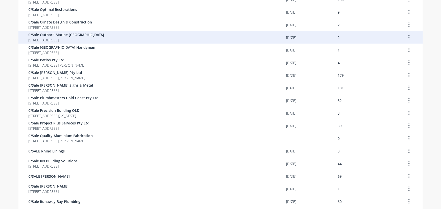
scroll to position [211, 0]
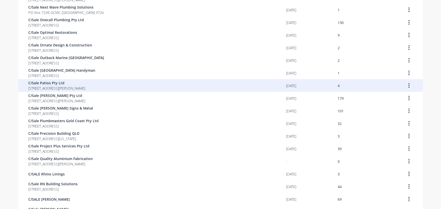
click at [58, 86] on span "[STREET_ADDRESS][PERSON_NAME]" at bounding box center [57, 88] width 57 height 5
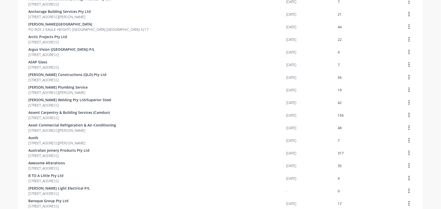
scroll to position [326, 0]
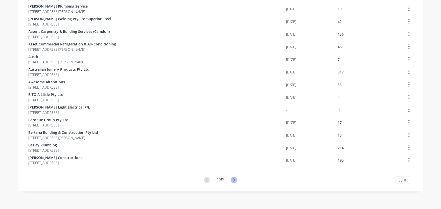
click at [232, 181] on icon at bounding box center [234, 180] width 6 height 6
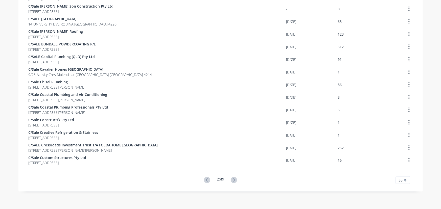
click at [232, 181] on icon at bounding box center [234, 180] width 6 height 6
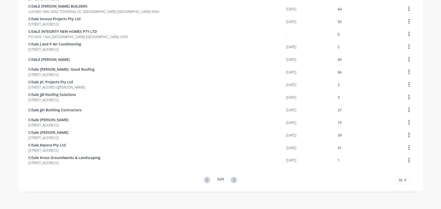
click at [232, 181] on icon at bounding box center [234, 180] width 6 height 6
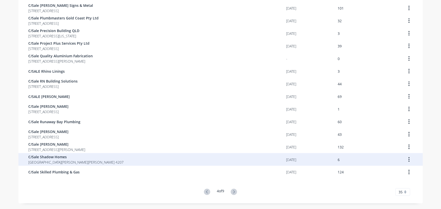
scroll to position [303, 0]
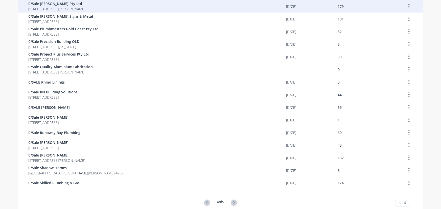
click at [67, 10] on span "[STREET_ADDRESS][PERSON_NAME]" at bounding box center [57, 8] width 57 height 5
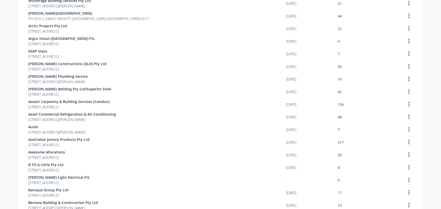
scroll to position [326, 0]
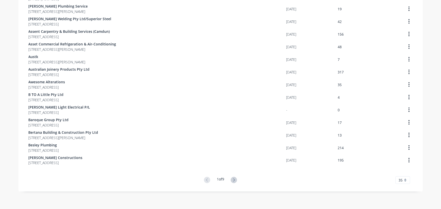
click at [237, 179] on button at bounding box center [233, 180] width 9 height 7
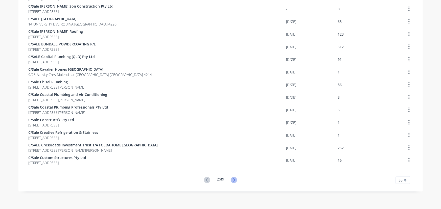
click at [235, 180] on icon at bounding box center [234, 180] width 6 height 6
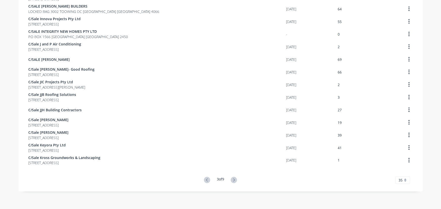
click at [235, 180] on icon at bounding box center [234, 180] width 6 height 6
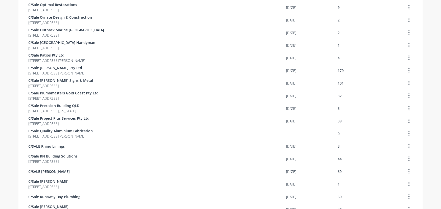
scroll to position [234, 0]
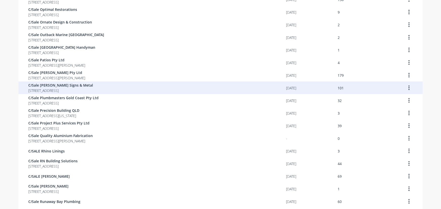
click at [54, 87] on span "C/Sale [PERSON_NAME] Signs & Metal" at bounding box center [61, 85] width 65 height 5
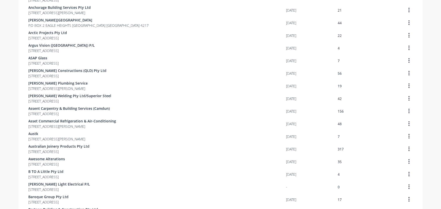
scroll to position [326, 0]
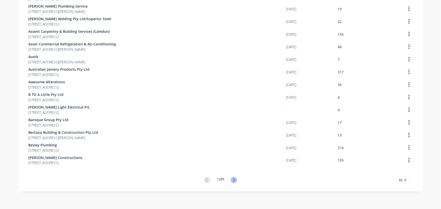
click at [232, 183] on icon at bounding box center [234, 180] width 6 height 6
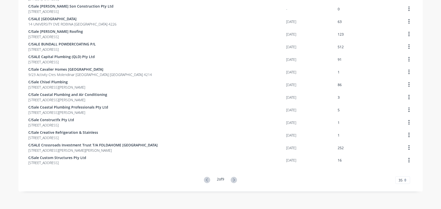
click at [232, 183] on icon at bounding box center [234, 180] width 6 height 6
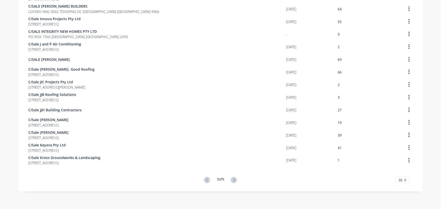
click at [232, 183] on icon at bounding box center [234, 180] width 6 height 6
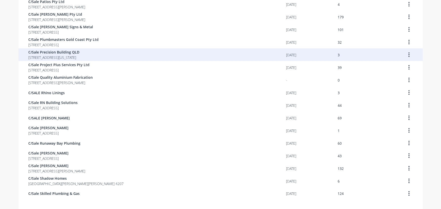
scroll to position [280, 0]
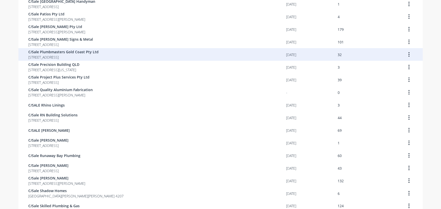
click at [47, 55] on span "[STREET_ADDRESS]" at bounding box center [64, 57] width 70 height 5
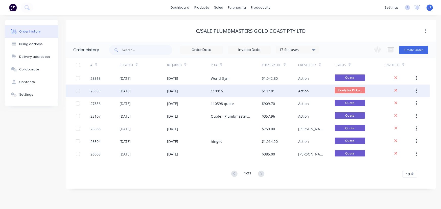
click at [164, 93] on div "[DATE]" at bounding box center [144, 91] width 48 height 13
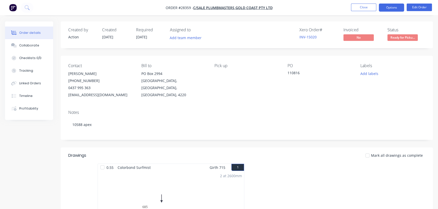
click at [386, 7] on button "Options" at bounding box center [391, 8] width 25 height 8
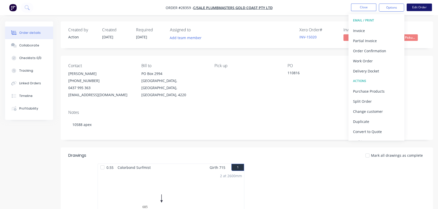
click at [422, 9] on button "Edit Order" at bounding box center [418, 8] width 25 height 8
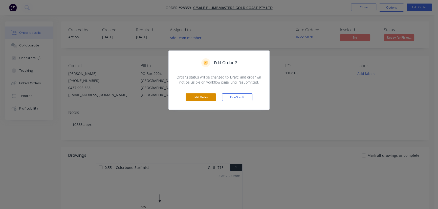
click at [208, 94] on button "Edit Order" at bounding box center [201, 98] width 30 height 8
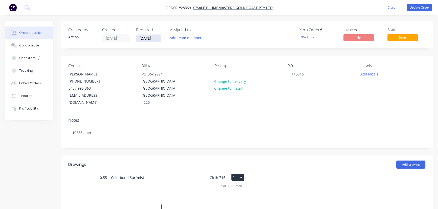
click at [157, 40] on input "[DATE]" at bounding box center [148, 39] width 25 height 8
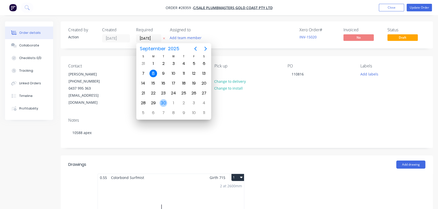
click at [166, 100] on div "30" at bounding box center [163, 103] width 8 height 8
type input "[DATE]"
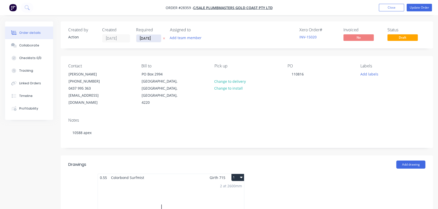
click at [147, 39] on input "[DATE]" at bounding box center [148, 39] width 25 height 8
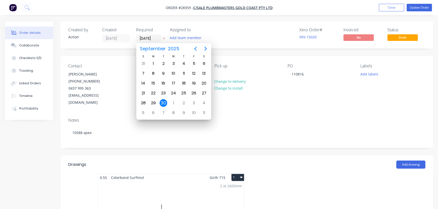
click at [159, 101] on div "30" at bounding box center [163, 103] width 10 height 10
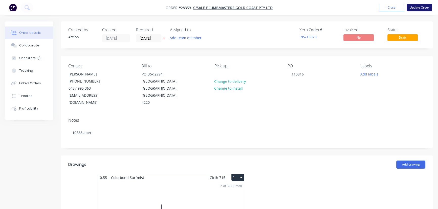
click at [414, 9] on button "Update Order" at bounding box center [418, 8] width 25 height 8
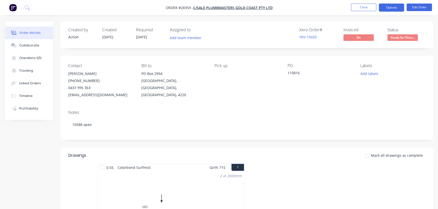
click at [390, 8] on button "Options" at bounding box center [391, 8] width 25 height 8
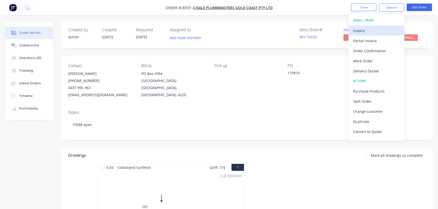
click at [380, 32] on div "Invoice" at bounding box center [376, 30] width 47 height 7
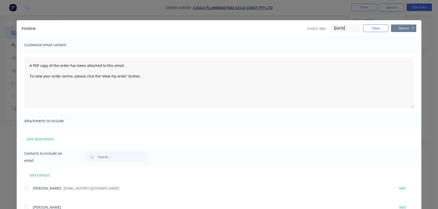
click at [399, 26] on button "Options" at bounding box center [403, 29] width 25 height 8
click at [397, 44] on button "Print" at bounding box center [407, 45] width 32 height 8
click at [368, 27] on button "Close" at bounding box center [375, 29] width 25 height 8
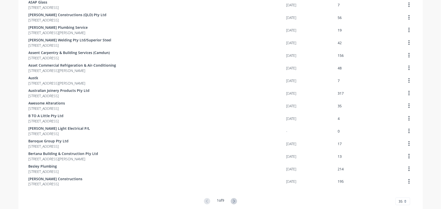
scroll to position [326, 0]
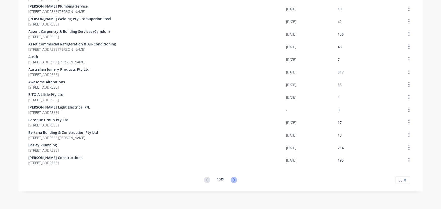
click at [235, 180] on icon at bounding box center [234, 180] width 6 height 6
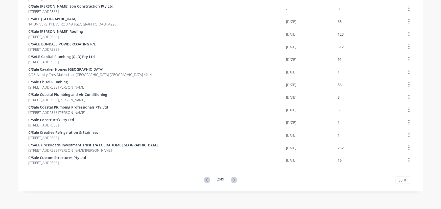
click at [235, 180] on icon at bounding box center [234, 180] width 6 height 6
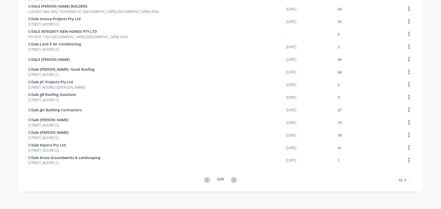
click at [235, 180] on icon at bounding box center [234, 180] width 6 height 6
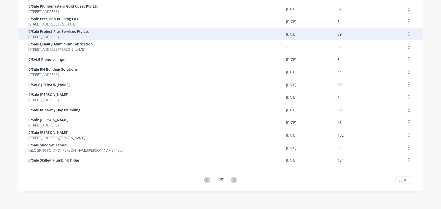
click at [70, 35] on span "[STREET_ADDRESS]" at bounding box center [59, 36] width 61 height 5
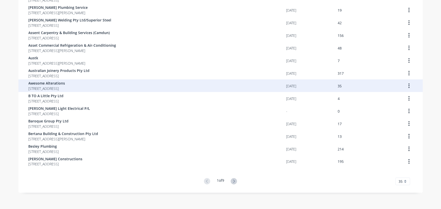
scroll to position [326, 0]
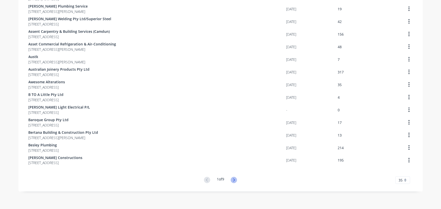
click at [234, 182] on icon at bounding box center [234, 180] width 6 height 6
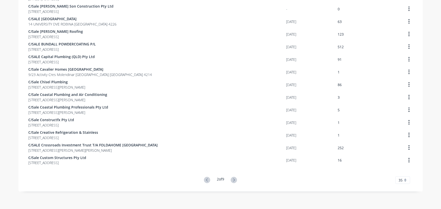
click at [234, 182] on icon at bounding box center [234, 180] width 6 height 6
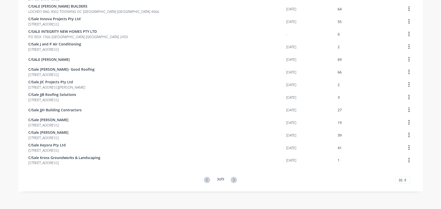
click at [234, 182] on icon at bounding box center [234, 180] width 6 height 6
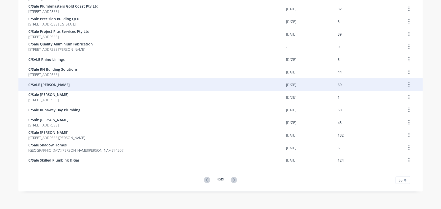
click at [70, 86] on div "C/SALE [PERSON_NAME]" at bounding box center [158, 84] width 258 height 13
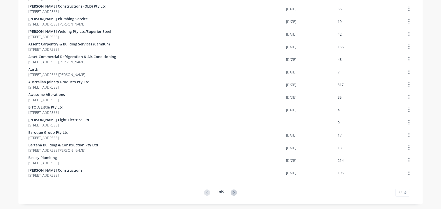
scroll to position [326, 0]
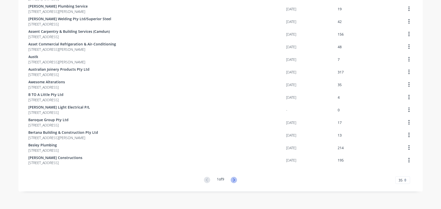
click at [232, 182] on icon at bounding box center [234, 180] width 6 height 6
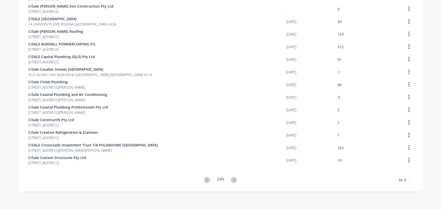
click at [232, 182] on icon at bounding box center [234, 180] width 6 height 6
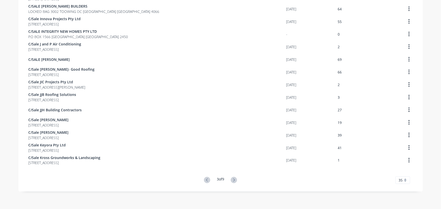
click at [232, 182] on icon at bounding box center [234, 180] width 6 height 6
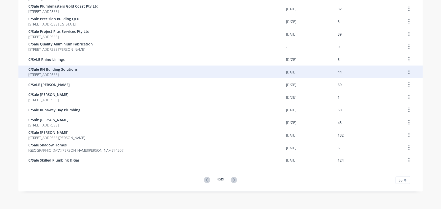
click at [78, 76] on span "[STREET_ADDRESS]" at bounding box center [53, 74] width 49 height 5
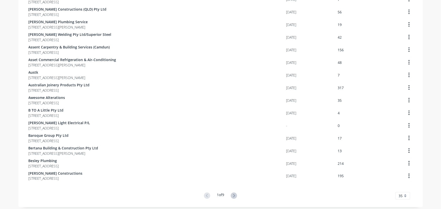
scroll to position [326, 0]
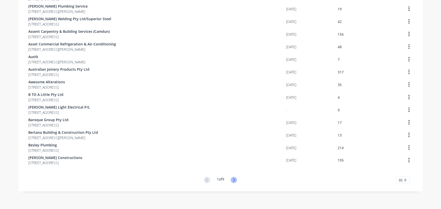
click at [235, 180] on icon at bounding box center [234, 180] width 6 height 6
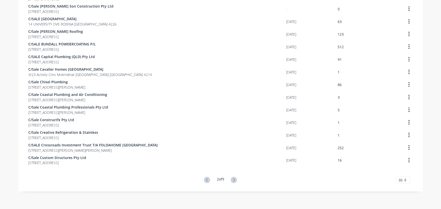
click at [235, 180] on icon at bounding box center [234, 180] width 6 height 6
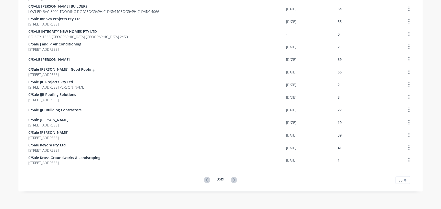
click at [235, 180] on icon at bounding box center [234, 180] width 6 height 6
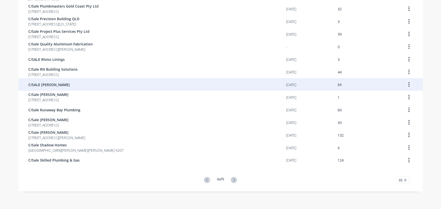
click at [46, 85] on span "C/SALE [PERSON_NAME]" at bounding box center [49, 84] width 41 height 5
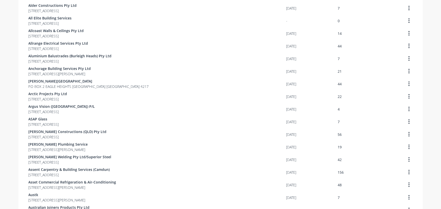
scroll to position [326, 0]
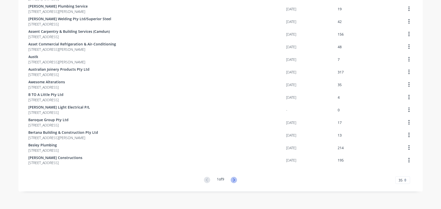
click at [232, 182] on icon at bounding box center [234, 180] width 6 height 6
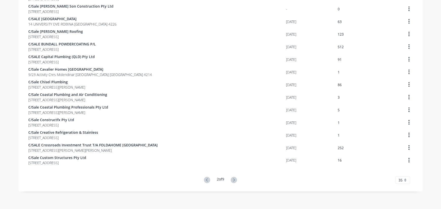
click at [232, 182] on icon at bounding box center [234, 180] width 6 height 6
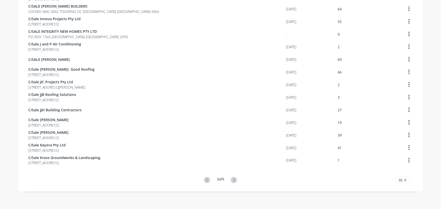
click at [232, 182] on icon at bounding box center [234, 180] width 6 height 6
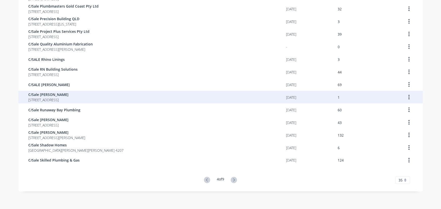
click at [62, 99] on span "[STREET_ADDRESS]" at bounding box center [49, 99] width 40 height 5
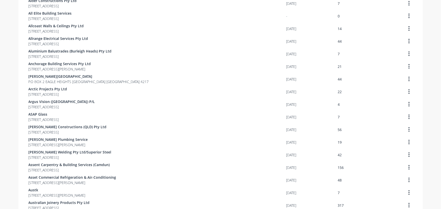
scroll to position [326, 0]
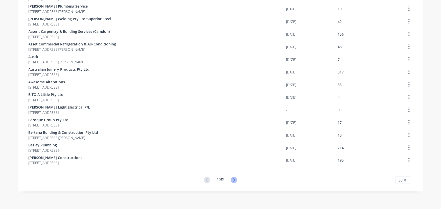
click at [233, 179] on icon at bounding box center [234, 180] width 2 height 3
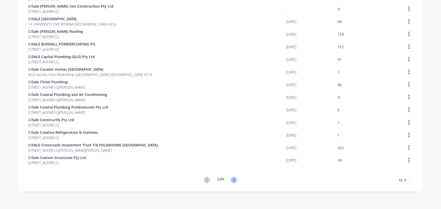
click at [233, 179] on icon at bounding box center [234, 180] width 2 height 3
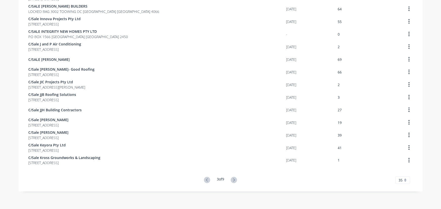
click at [233, 179] on icon at bounding box center [234, 180] width 2 height 3
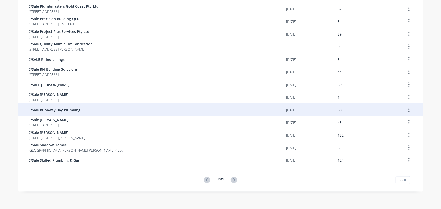
click at [62, 109] on span "C/Sale Runaway Bay Plumbing" at bounding box center [55, 109] width 52 height 5
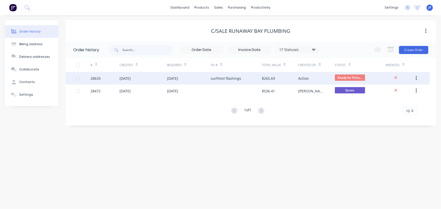
click at [125, 79] on div "[DATE]" at bounding box center [125, 78] width 11 height 5
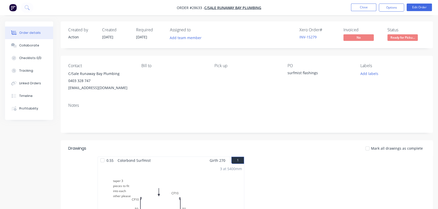
drag, startPoint x: 390, startPoint y: 8, endPoint x: 390, endPoint y: 12, distance: 3.5
click at [390, 8] on button "Options" at bounding box center [391, 8] width 25 height 8
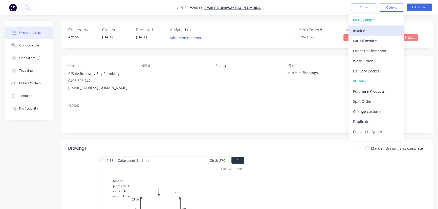
click at [374, 31] on div "Invoice" at bounding box center [376, 30] width 47 height 7
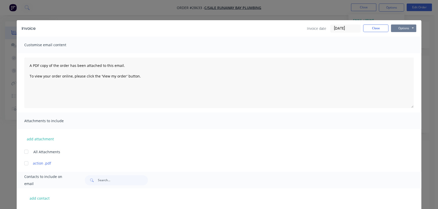
click at [406, 28] on button "Options" at bounding box center [403, 29] width 25 height 8
click at [403, 47] on button "Print" at bounding box center [407, 45] width 32 height 8
click at [379, 26] on button "Close" at bounding box center [375, 29] width 25 height 8
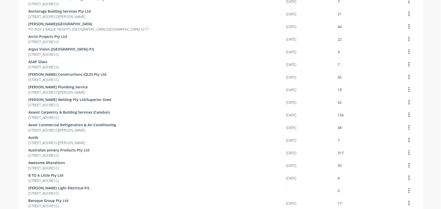
scroll to position [326, 0]
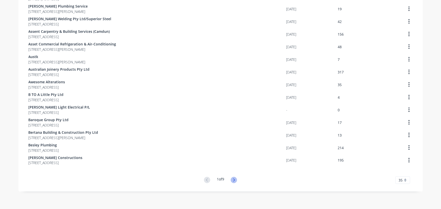
click at [233, 180] on icon at bounding box center [234, 180] width 6 height 6
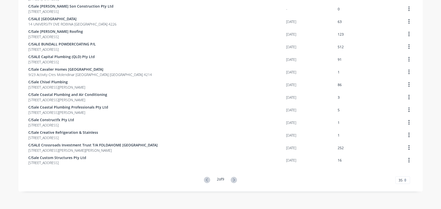
click at [233, 180] on icon at bounding box center [234, 180] width 6 height 6
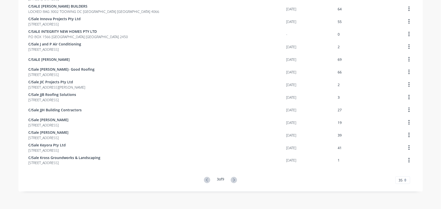
click at [233, 180] on icon at bounding box center [234, 180] width 6 height 6
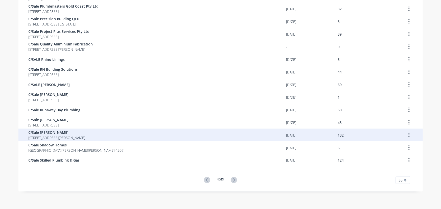
click at [55, 131] on span "C/Sale [PERSON_NAME]" at bounding box center [57, 132] width 57 height 5
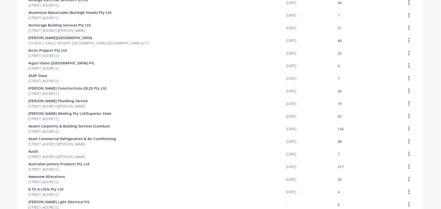
scroll to position [326, 0]
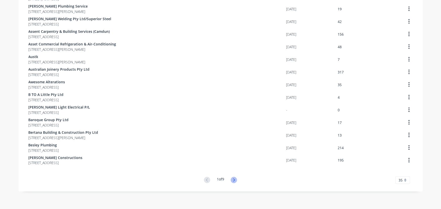
click at [234, 181] on icon at bounding box center [234, 180] width 6 height 6
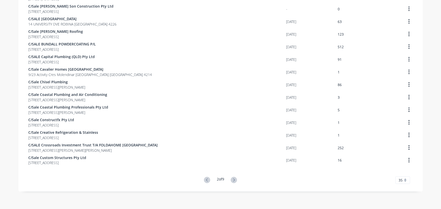
click at [234, 181] on icon at bounding box center [234, 180] width 6 height 6
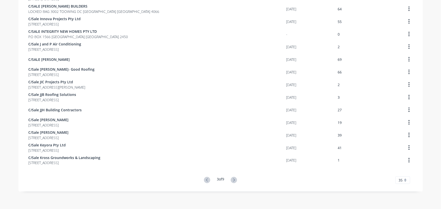
click at [234, 181] on icon at bounding box center [234, 180] width 6 height 6
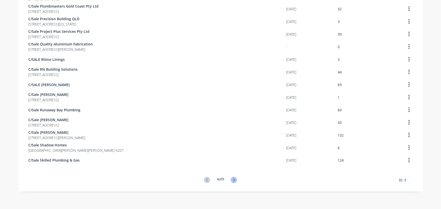
click at [232, 180] on icon at bounding box center [234, 180] width 6 height 6
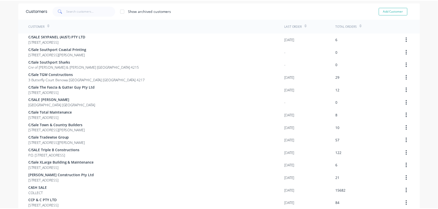
scroll to position [0, 0]
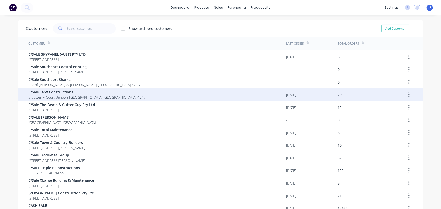
click at [74, 96] on span "3 Butterfly Court Benowa [GEOGRAPHIC_DATA] [GEOGRAPHIC_DATA] 4217" at bounding box center [87, 97] width 117 height 5
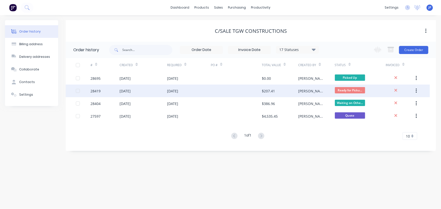
click at [173, 93] on div "[DATE]" at bounding box center [172, 90] width 11 height 5
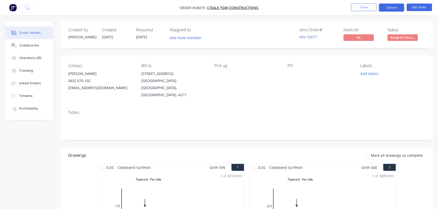
click at [390, 8] on button "Options" at bounding box center [391, 8] width 25 height 8
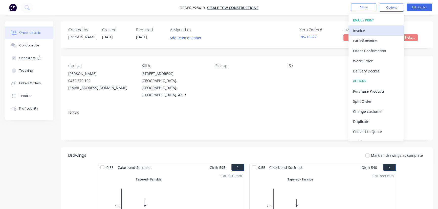
click at [369, 28] on div "Invoice" at bounding box center [376, 30] width 47 height 7
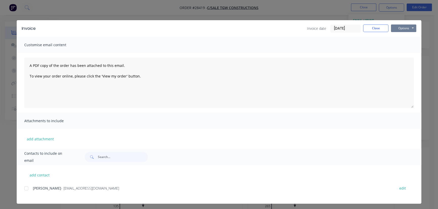
drag, startPoint x: 401, startPoint y: 26, endPoint x: 401, endPoint y: 32, distance: 6.1
click at [401, 29] on button "Options" at bounding box center [403, 29] width 25 height 8
click at [401, 47] on button "Print" at bounding box center [407, 45] width 32 height 8
click at [373, 29] on button "Close" at bounding box center [375, 29] width 25 height 8
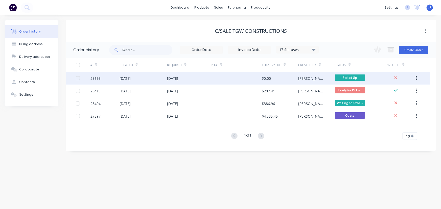
click at [178, 79] on div "[DATE]" at bounding box center [172, 78] width 11 height 5
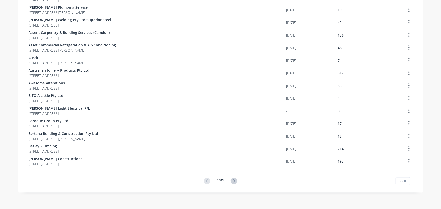
scroll to position [326, 0]
click at [235, 179] on icon at bounding box center [234, 180] width 6 height 6
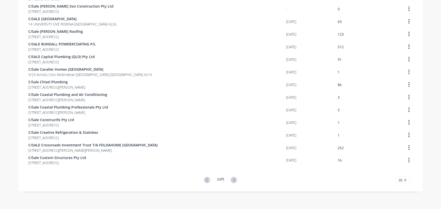
click at [235, 179] on icon at bounding box center [234, 180] width 6 height 6
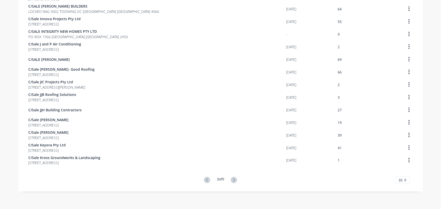
click at [235, 179] on icon at bounding box center [234, 180] width 6 height 6
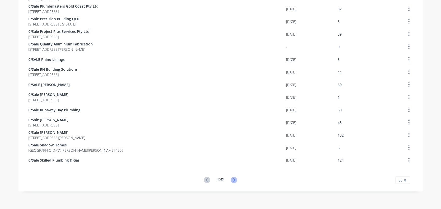
click at [232, 178] on icon at bounding box center [234, 180] width 6 height 6
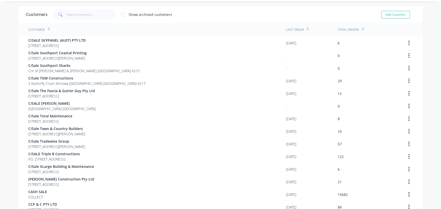
scroll to position [0, 0]
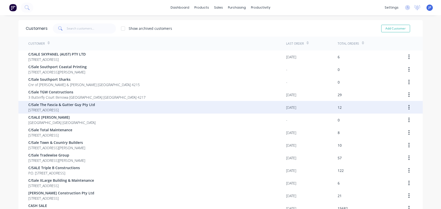
click at [70, 105] on span "C/Sale The Fascia & Gutter Guy Pty Ltd" at bounding box center [62, 104] width 67 height 5
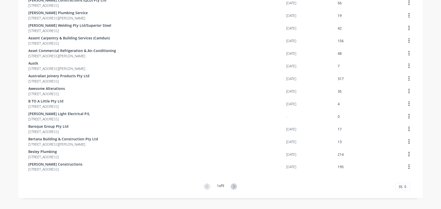
scroll to position [326, 0]
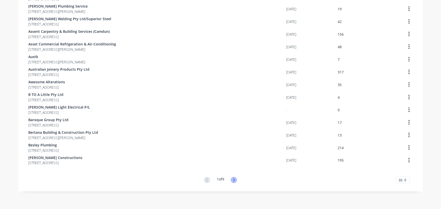
click at [232, 181] on icon at bounding box center [234, 180] width 6 height 6
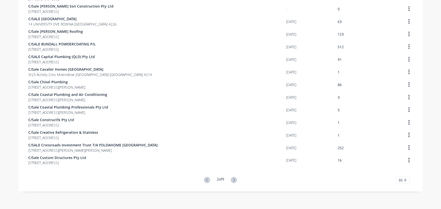
click at [232, 181] on icon at bounding box center [234, 180] width 6 height 6
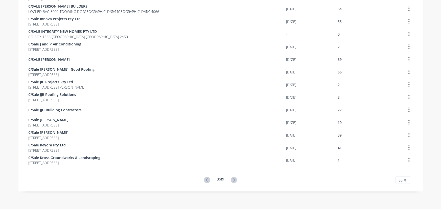
click at [232, 181] on icon at bounding box center [234, 180] width 6 height 6
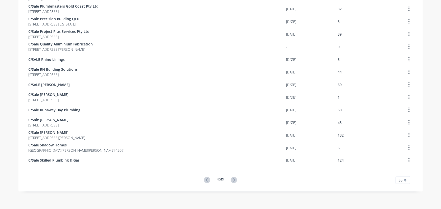
click at [232, 181] on icon at bounding box center [234, 180] width 6 height 6
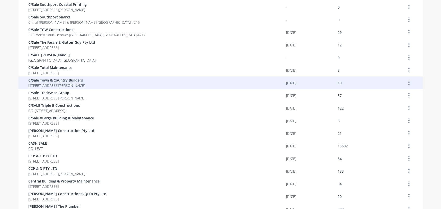
scroll to position [69, 0]
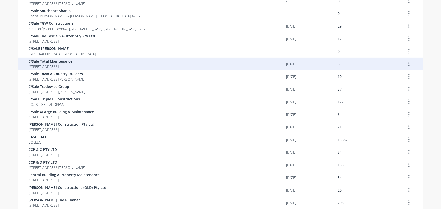
click at [73, 68] on span "[STREET_ADDRESS]" at bounding box center [51, 66] width 44 height 5
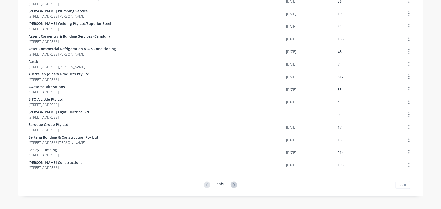
scroll to position [326, 0]
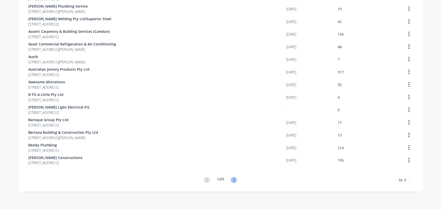
click at [234, 182] on icon at bounding box center [234, 180] width 6 height 6
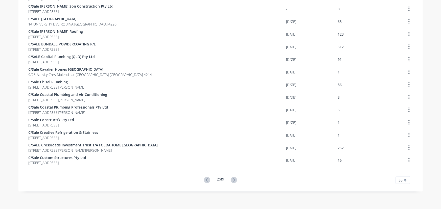
click at [234, 182] on icon at bounding box center [234, 180] width 6 height 6
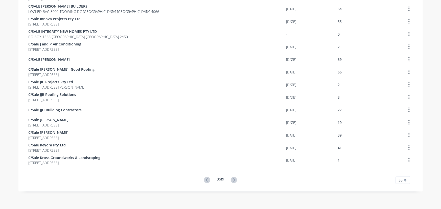
click at [234, 182] on icon at bounding box center [234, 180] width 6 height 6
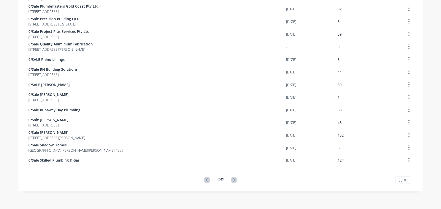
click at [234, 182] on icon at bounding box center [234, 180] width 6 height 6
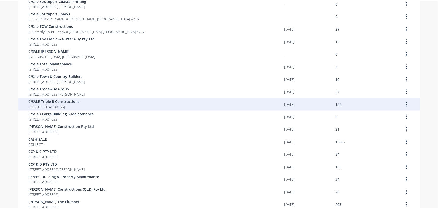
scroll to position [69, 0]
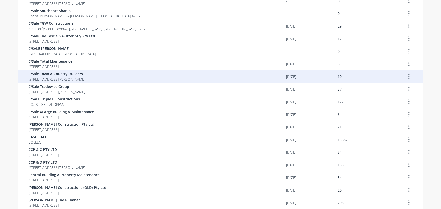
click at [85, 81] on span "[STREET_ADDRESS][PERSON_NAME]" at bounding box center [57, 79] width 57 height 5
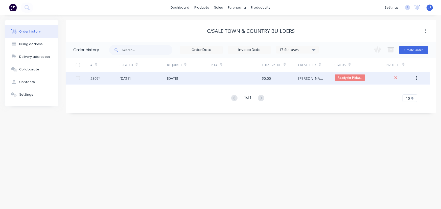
click at [125, 80] on div "[DATE]" at bounding box center [125, 78] width 11 height 5
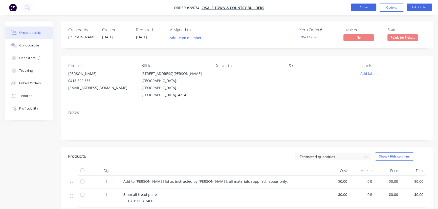
click at [354, 9] on button "Close" at bounding box center [363, 8] width 25 height 8
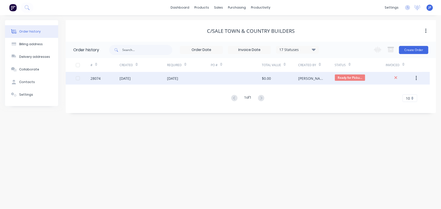
click at [417, 78] on icon "button" at bounding box center [416, 78] width 1 height 5
click at [402, 90] on div "Archive" at bounding box center [398, 91] width 39 height 7
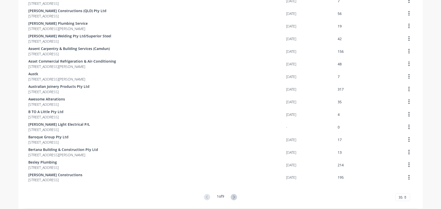
scroll to position [326, 0]
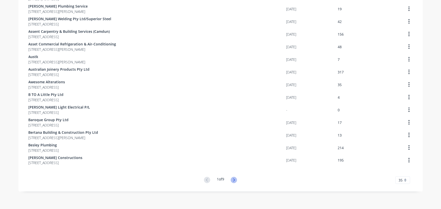
click at [232, 179] on icon at bounding box center [234, 180] width 6 height 6
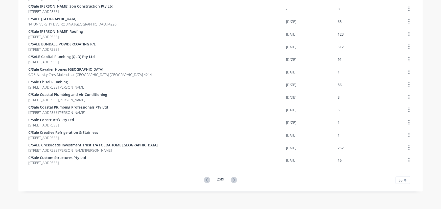
click at [232, 179] on icon at bounding box center [234, 180] width 6 height 6
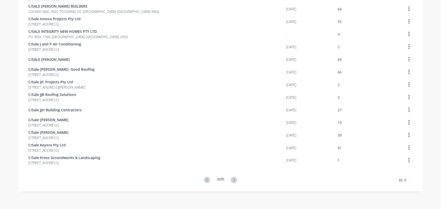
click at [232, 179] on icon at bounding box center [234, 180] width 6 height 6
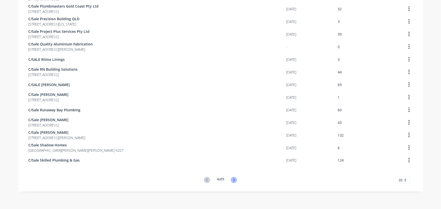
click at [232, 178] on icon at bounding box center [234, 180] width 6 height 6
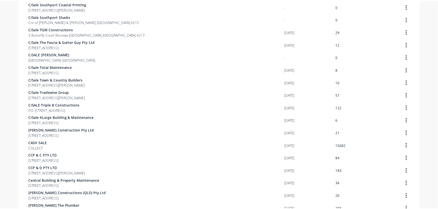
scroll to position [51, 0]
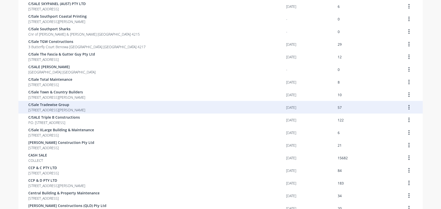
click at [74, 106] on span "C/Sale Tradewise Group" at bounding box center [57, 104] width 57 height 5
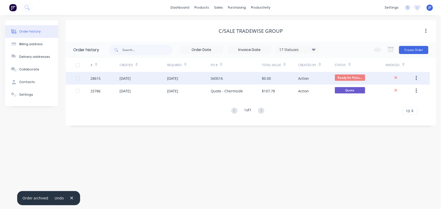
click at [131, 78] on div "[DATE]" at bounding box center [125, 78] width 11 height 5
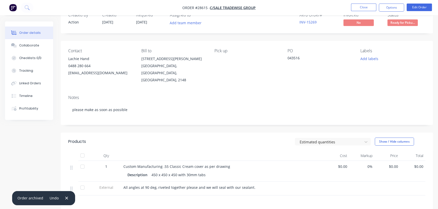
scroll to position [23, 0]
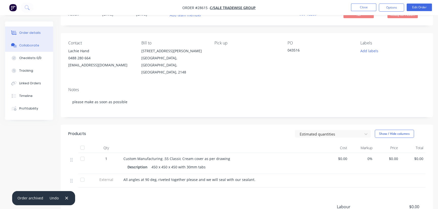
click at [38, 45] on button "Collaborate" at bounding box center [29, 45] width 48 height 13
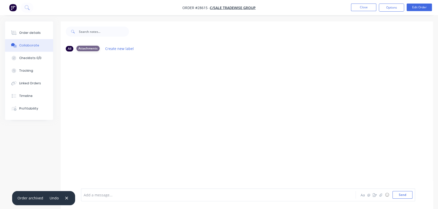
click at [88, 49] on div "Attachments" at bounding box center [87, 49] width 23 height 6
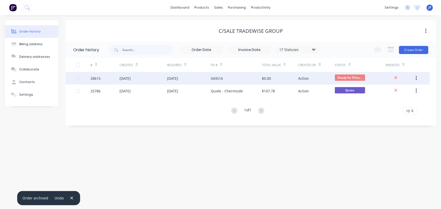
click at [219, 78] on div "043516" at bounding box center [217, 78] width 12 height 5
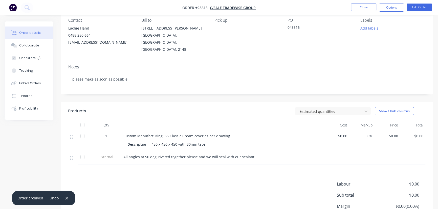
scroll to position [46, 0]
drag, startPoint x: 383, startPoint y: 10, endPoint x: 383, endPoint y: 12, distance: 2.5
click at [383, 10] on button "Options" at bounding box center [391, 8] width 25 height 8
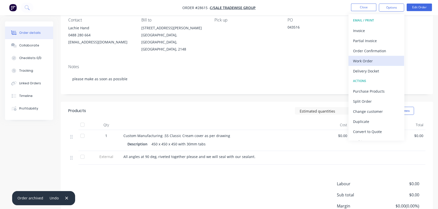
click at [372, 62] on div "Work Order" at bounding box center [376, 60] width 47 height 7
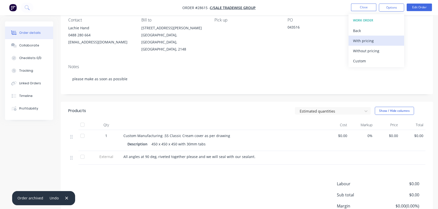
click at [366, 41] on div "With pricing" at bounding box center [376, 40] width 47 height 7
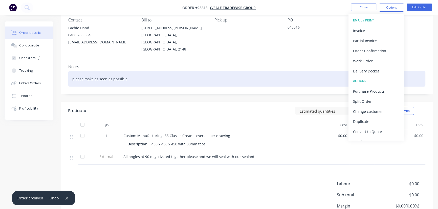
click at [255, 75] on div "please make as soon as possible" at bounding box center [246, 78] width 357 height 15
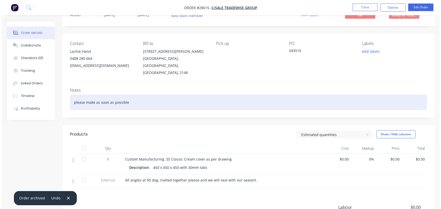
scroll to position [0, 0]
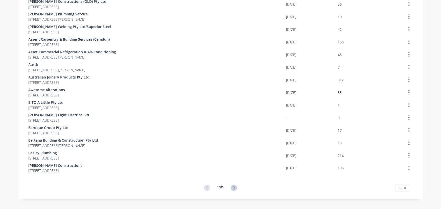
scroll to position [326, 0]
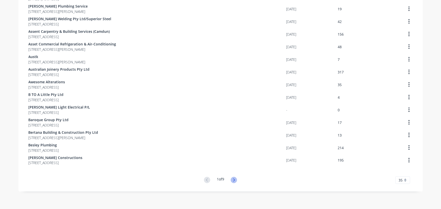
click at [232, 180] on icon at bounding box center [234, 180] width 6 height 6
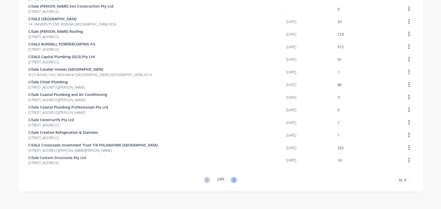
click at [232, 180] on icon at bounding box center [234, 180] width 6 height 6
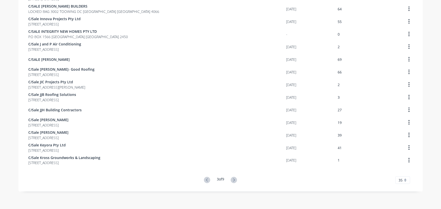
click at [232, 180] on icon at bounding box center [234, 180] width 6 height 6
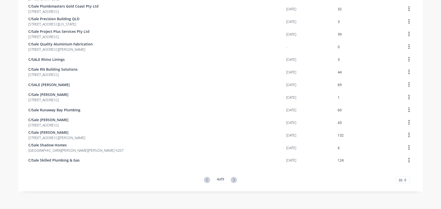
click at [232, 180] on icon at bounding box center [234, 180] width 6 height 6
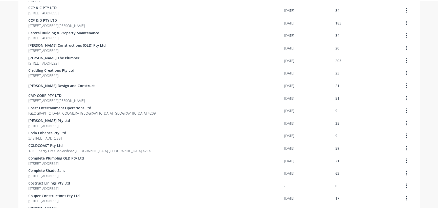
scroll to position [119, 0]
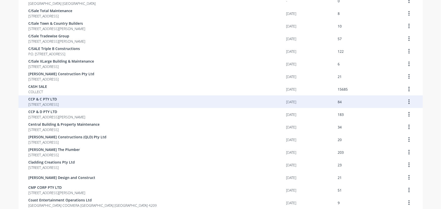
click at [59, 104] on span "[STREET_ADDRESS]" at bounding box center [44, 104] width 30 height 5
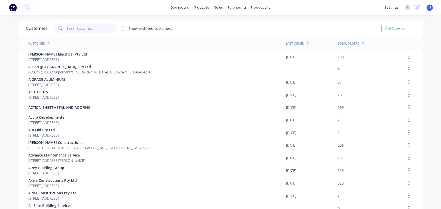
click at [77, 31] on input "text" at bounding box center [91, 29] width 49 height 10
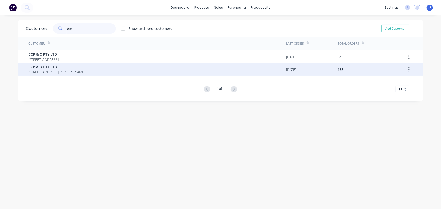
type input "ccp"
click at [72, 68] on span "CCP & D PTY LTD" at bounding box center [57, 66] width 57 height 5
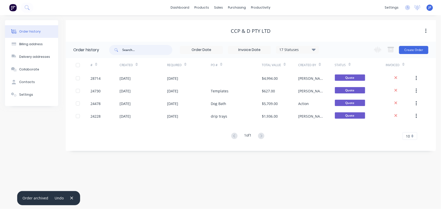
drag, startPoint x: 139, startPoint y: 51, endPoint x: 115, endPoint y: 53, distance: 23.8
click at [115, 53] on div at bounding box center [140, 50] width 63 height 10
type input "charl"
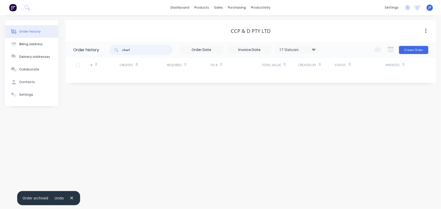
click at [136, 52] on input "charl" at bounding box center [147, 50] width 50 height 10
type input "[PERSON_NAME]"
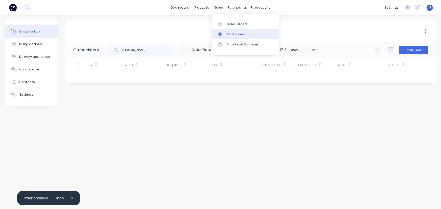
click at [225, 35] on div at bounding box center [222, 34] width 8 height 5
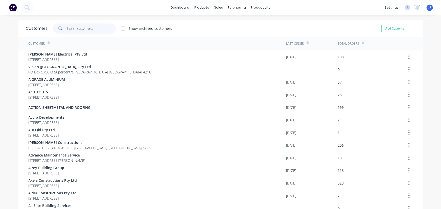
click at [89, 26] on input "text" at bounding box center [91, 29] width 49 height 10
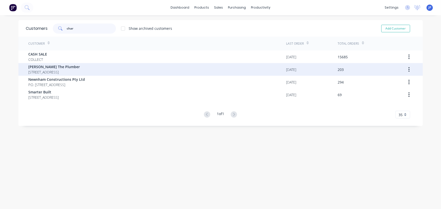
type input "char"
click at [51, 68] on span "[PERSON_NAME] The Plumber" at bounding box center [55, 66] width 52 height 5
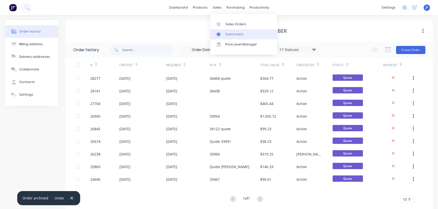
click at [223, 32] on div at bounding box center [220, 34] width 8 height 5
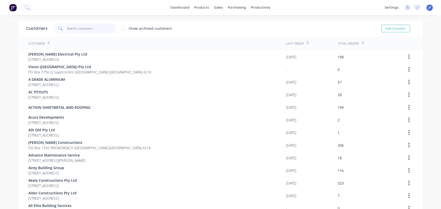
click at [74, 26] on input "text" at bounding box center [91, 29] width 49 height 10
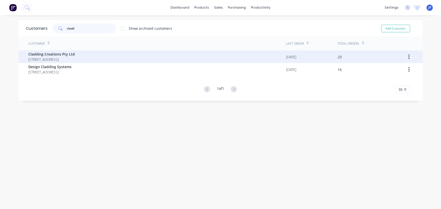
type input "cladd"
click at [74, 59] on span "[STREET_ADDRESS]" at bounding box center [52, 59] width 47 height 5
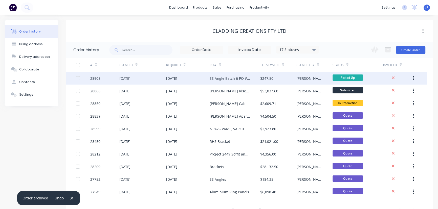
click at [244, 77] on div "SS Angle Batch 6 PO # 3525" at bounding box center [230, 78] width 40 height 5
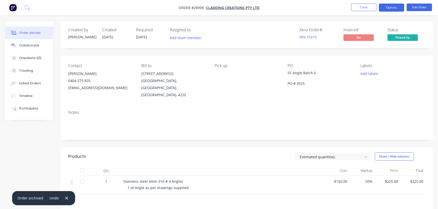
click at [396, 7] on button "Options" at bounding box center [391, 8] width 25 height 8
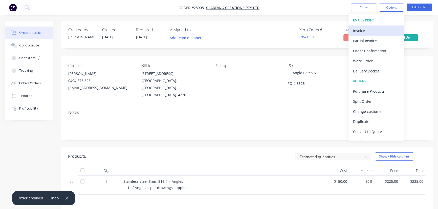
click at [375, 28] on div "Invoice" at bounding box center [376, 30] width 47 height 7
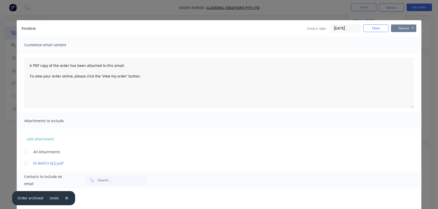
click at [404, 29] on button "Options" at bounding box center [403, 29] width 25 height 8
click at [400, 44] on button "Print" at bounding box center [407, 45] width 32 height 8
click at [373, 29] on button "Close" at bounding box center [375, 29] width 25 height 8
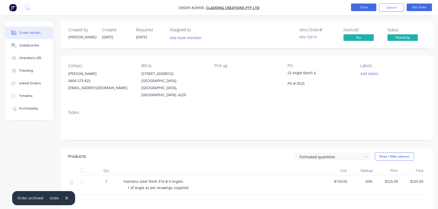
drag, startPoint x: 361, startPoint y: 3, endPoint x: 361, endPoint y: 6, distance: 2.8
click at [361, 3] on nav "Order #28908 - Cladding Creations Pty Ltd Close Options Edit Order" at bounding box center [219, 7] width 438 height 15
click at [369, 7] on button "Close" at bounding box center [363, 8] width 25 height 8
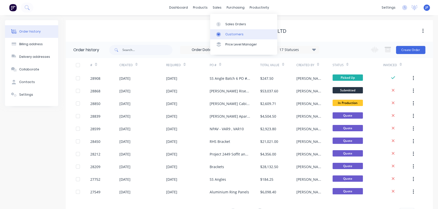
click at [226, 35] on div "Customers" at bounding box center [234, 34] width 18 height 5
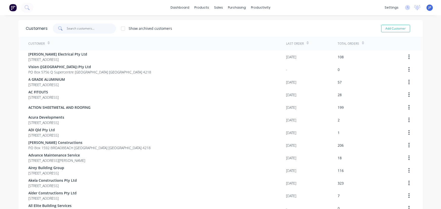
click at [81, 27] on input "text" at bounding box center [91, 29] width 49 height 10
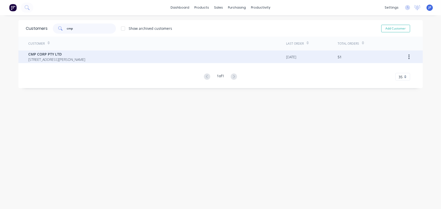
type input "cmp"
click at [41, 61] on span "[STREET_ADDRESS][PERSON_NAME]" at bounding box center [57, 59] width 57 height 5
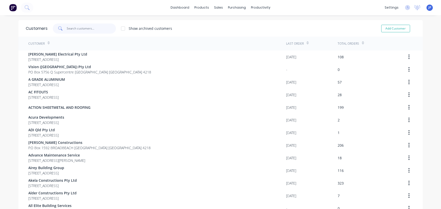
click at [85, 26] on input "text" at bounding box center [91, 29] width 49 height 10
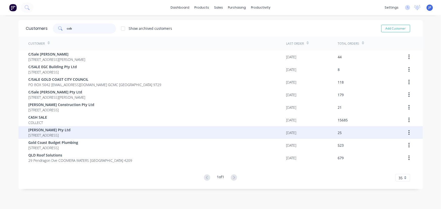
type input "cob"
click at [71, 133] on span "[STREET_ADDRESS]" at bounding box center [50, 135] width 42 height 5
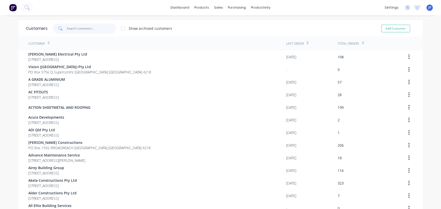
click at [78, 28] on input "text" at bounding box center [91, 29] width 49 height 10
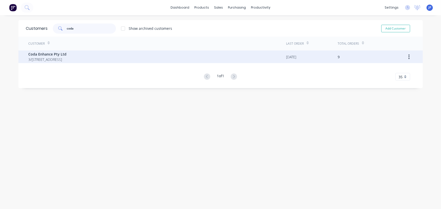
type input "coda"
click at [66, 58] on span "3/[STREET_ADDRESS]" at bounding box center [48, 59] width 38 height 5
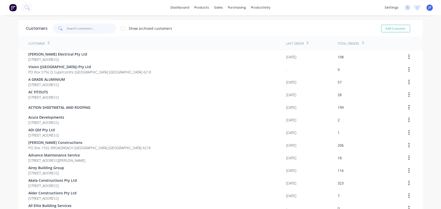
click at [69, 29] on input "text" at bounding box center [91, 29] width 49 height 10
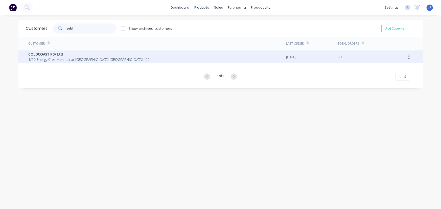
type input "cold"
click at [60, 54] on span "COLDCOAST Pty Ltd" at bounding box center [90, 54] width 123 height 5
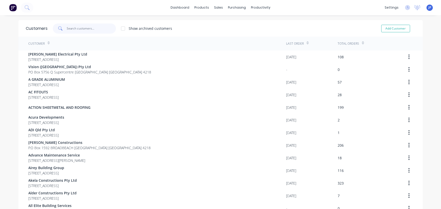
click at [70, 29] on input "text" at bounding box center [91, 29] width 49 height 10
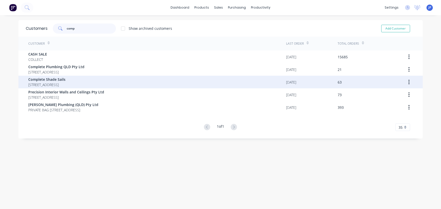
type input "comp"
click at [57, 82] on span "[STREET_ADDRESS]" at bounding box center [47, 84] width 37 height 5
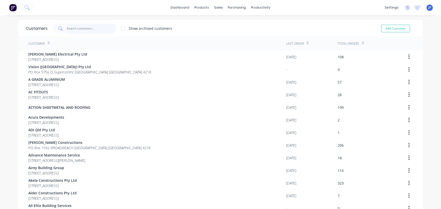
click at [70, 28] on input "text" at bounding box center [91, 29] width 49 height 10
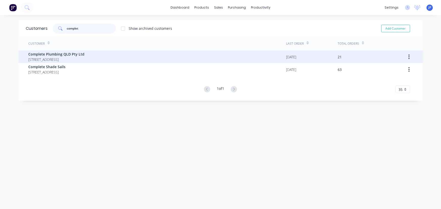
type input "complet"
click at [85, 60] on span "[STREET_ADDRESS]" at bounding box center [57, 59] width 56 height 5
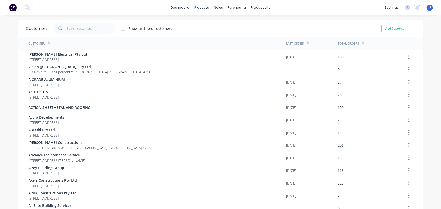
click at [83, 34] on div "Customers Show archived customers Add Customer" at bounding box center [220, 28] width 404 height 16
click at [77, 29] on input "text" at bounding box center [91, 29] width 49 height 10
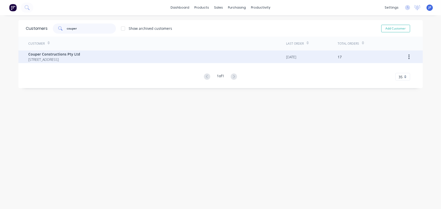
type input "couper"
click at [45, 57] on span "[STREET_ADDRESS]" at bounding box center [55, 59] width 52 height 5
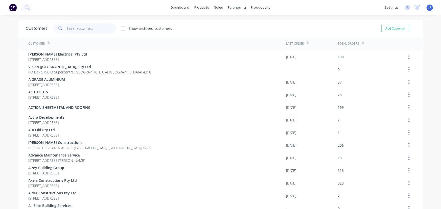
click at [82, 31] on input "text" at bounding box center [91, 29] width 49 height 10
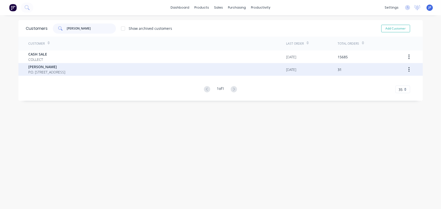
type input "[PERSON_NAME]"
click at [65, 72] on span "P.O. [STREET_ADDRESS]" at bounding box center [47, 72] width 37 height 5
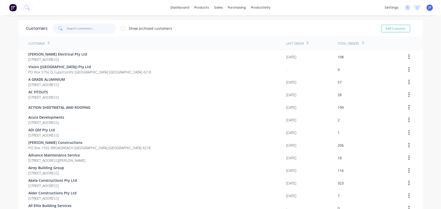
click at [79, 27] on input "text" at bounding box center [91, 29] width 49 height 10
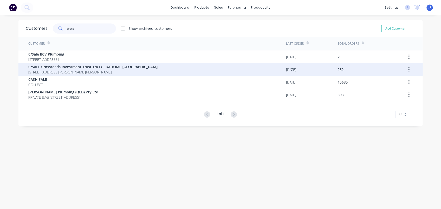
type input "cross"
click at [77, 70] on span "[STREET_ADDRESS][PERSON_NAME][PERSON_NAME]" at bounding box center [93, 72] width 129 height 5
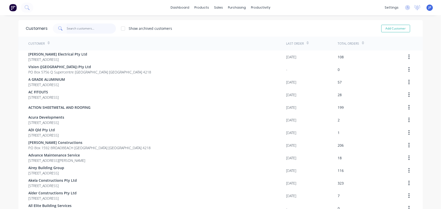
click at [69, 28] on input "text" at bounding box center [91, 29] width 49 height 10
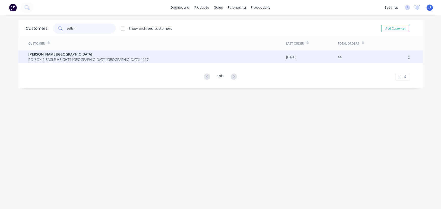
type input "cullen"
click at [73, 55] on span "[PERSON_NAME][GEOGRAPHIC_DATA]" at bounding box center [89, 54] width 120 height 5
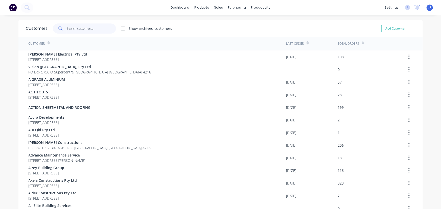
click at [71, 32] on input "text" at bounding box center [91, 29] width 49 height 10
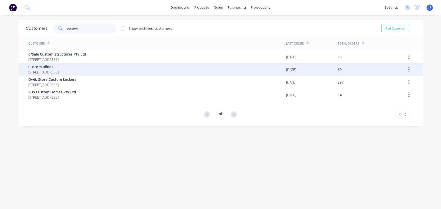
type input "custom"
click at [59, 70] on span "[STREET_ADDRESS]" at bounding box center [44, 72] width 30 height 5
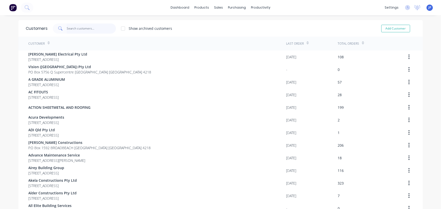
click at [83, 30] on input "text" at bounding box center [91, 29] width 49 height 10
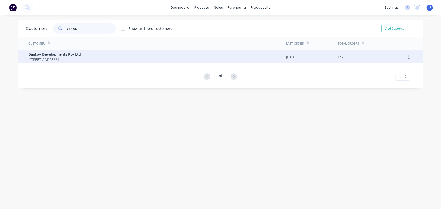
type input "dankav"
click at [73, 55] on span "Dankav Developments Pty Ltd" at bounding box center [55, 54] width 53 height 5
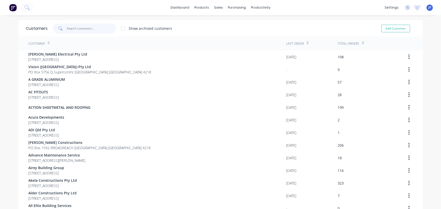
click at [74, 30] on input "text" at bounding box center [91, 29] width 49 height 10
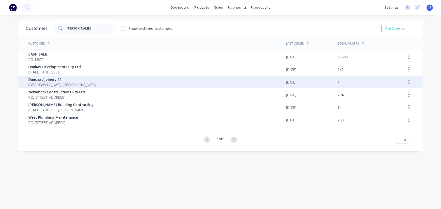
click at [408, 83] on icon "button" at bounding box center [408, 82] width 1 height 6
click at [390, 96] on div "Archive" at bounding box center [391, 95] width 39 height 7
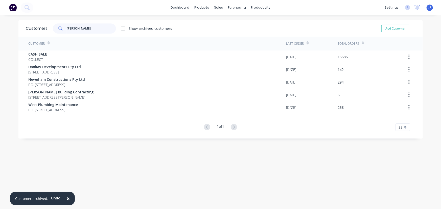
drag, startPoint x: 75, startPoint y: 28, endPoint x: 49, endPoint y: 21, distance: 27.5
click at [53, 26] on div "[PERSON_NAME]" at bounding box center [84, 29] width 63 height 10
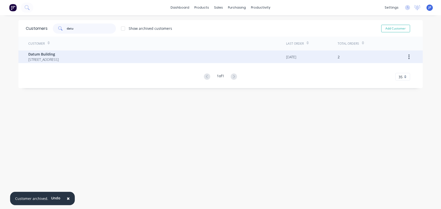
type input "datu"
click at [37, 51] on div "Datum Building [STREET_ADDRESS]" at bounding box center [158, 57] width 258 height 13
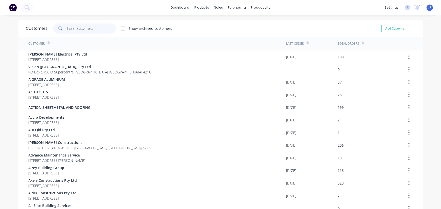
click at [73, 28] on input "text" at bounding box center [91, 29] width 49 height 10
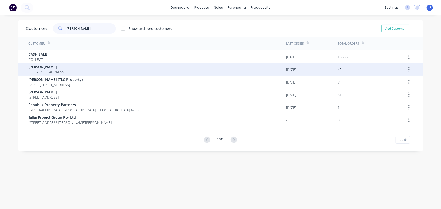
type input "[PERSON_NAME]"
click at [65, 73] on span "P.O. [STREET_ADDRESS]" at bounding box center [47, 72] width 37 height 5
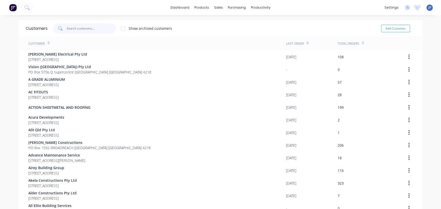
click at [73, 30] on input "text" at bounding box center [91, 29] width 49 height 10
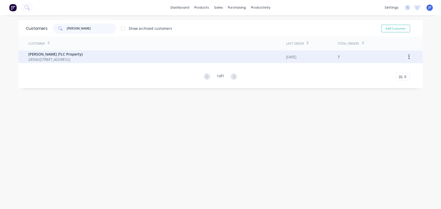
type input "[PERSON_NAME]"
click at [52, 55] on span "[PERSON_NAME] (TLC Property)" at bounding box center [56, 54] width 54 height 5
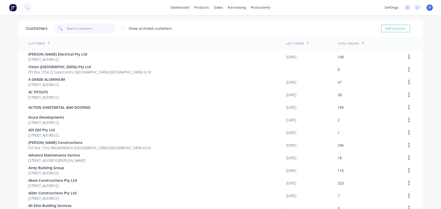
click at [72, 28] on input "text" at bounding box center [91, 29] width 49 height 10
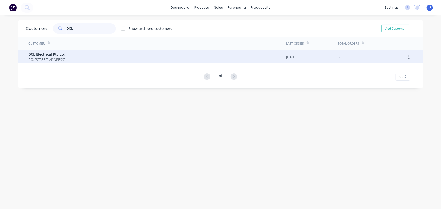
type input "DCL"
click at [54, 54] on span "DCL Electrical Pty Ltd" at bounding box center [47, 54] width 37 height 5
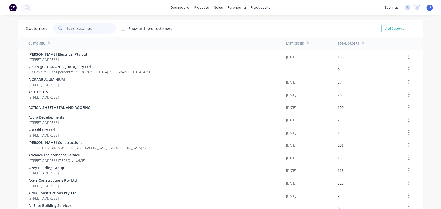
click at [73, 30] on input "text" at bounding box center [91, 29] width 49 height 10
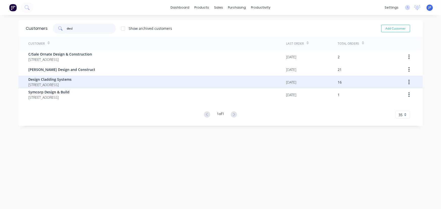
type input "desi"
click at [57, 80] on span "Design Cladding Systems" at bounding box center [50, 79] width 43 height 5
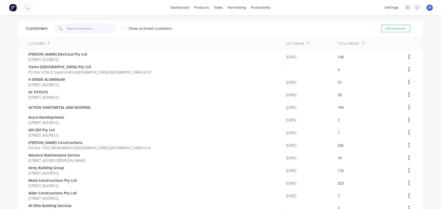
click at [72, 29] on input "text" at bounding box center [91, 29] width 49 height 10
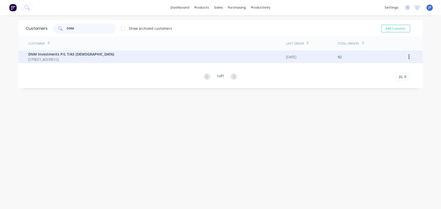
type input "DNM"
click at [66, 55] on span "DNM Investments P/L T/AS [DEMOGRAPHIC_DATA]" at bounding box center [72, 54] width 86 height 5
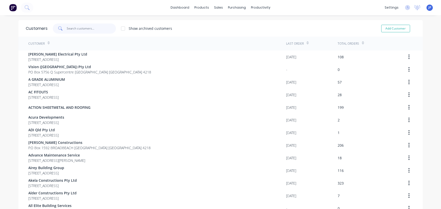
click at [71, 28] on input "text" at bounding box center [91, 29] width 49 height 10
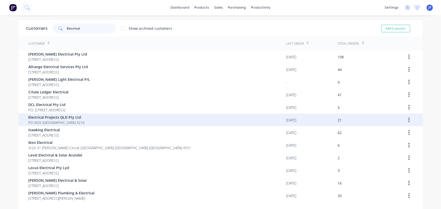
type input "Electrical"
click at [76, 119] on span "Electrical Projects QLD Pty Ltd" at bounding box center [57, 117] width 56 height 5
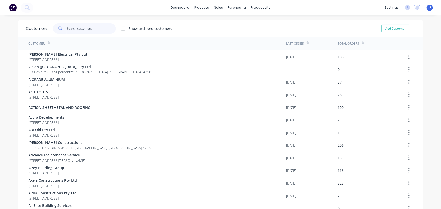
click at [78, 29] on input "text" at bounding box center [91, 29] width 49 height 10
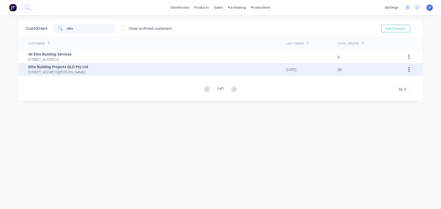
type input "elite"
click at [45, 67] on span "Elite Building Projects QLD Pty Ltd" at bounding box center [59, 66] width 60 height 5
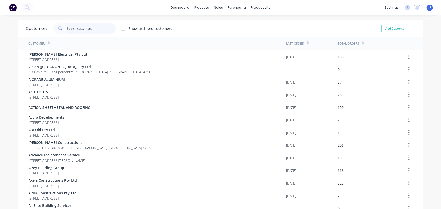
click at [75, 29] on input "text" at bounding box center [91, 29] width 49 height 10
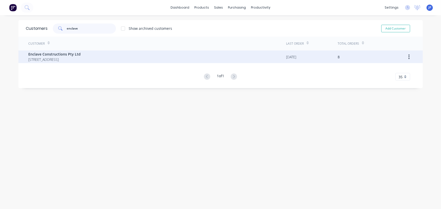
type input "enclave"
click at [66, 57] on span "[STREET_ADDRESS]" at bounding box center [55, 59] width 52 height 5
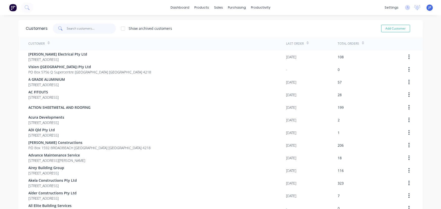
click at [76, 30] on input "text" at bounding box center [91, 29] width 49 height 10
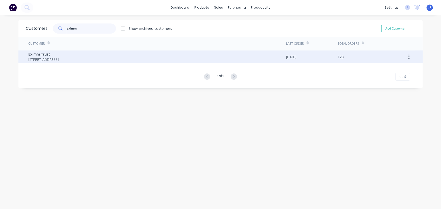
type input "eximm"
click at [52, 57] on span "[STREET_ADDRESS]" at bounding box center [44, 59] width 30 height 5
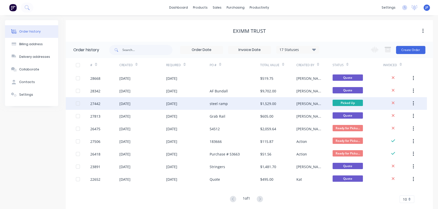
click at [188, 104] on div "[DATE]" at bounding box center [187, 103] width 43 height 13
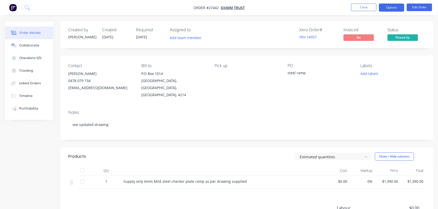
click at [385, 9] on button "Options" at bounding box center [391, 8] width 25 height 8
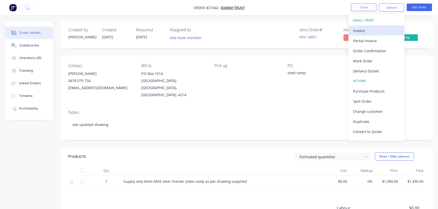
click at [361, 32] on div "Invoice" at bounding box center [376, 30] width 47 height 7
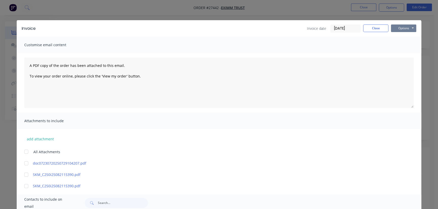
click at [395, 28] on button "Options" at bounding box center [403, 29] width 25 height 8
click at [395, 44] on button "Print" at bounding box center [407, 45] width 32 height 8
click at [366, 30] on button "Close" at bounding box center [375, 29] width 25 height 8
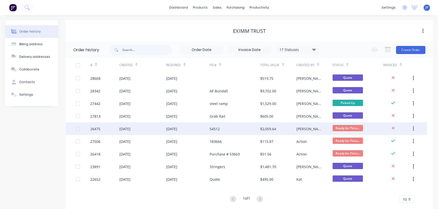
click at [277, 130] on div "$2,059.64" at bounding box center [278, 129] width 36 height 13
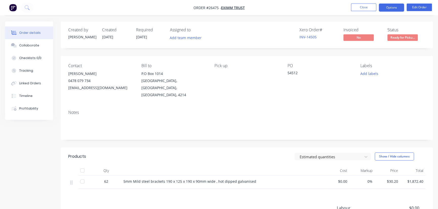
click at [386, 8] on button "Options" at bounding box center [391, 8] width 25 height 8
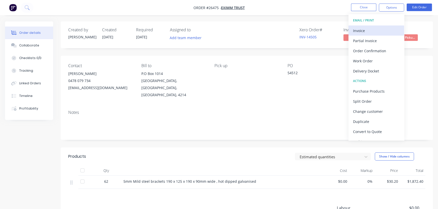
click at [370, 29] on div "Invoice" at bounding box center [376, 30] width 47 height 7
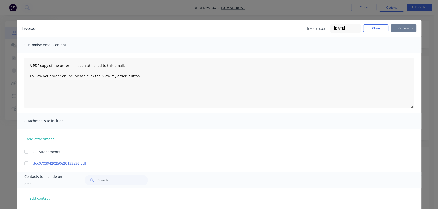
click at [402, 30] on button "Options" at bounding box center [403, 29] width 25 height 8
click at [402, 47] on button "Print" at bounding box center [407, 45] width 32 height 8
click at [367, 29] on button "Close" at bounding box center [375, 29] width 25 height 8
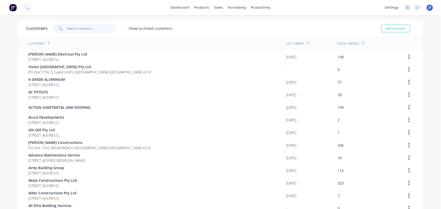
click at [70, 27] on input "text" at bounding box center [91, 29] width 49 height 10
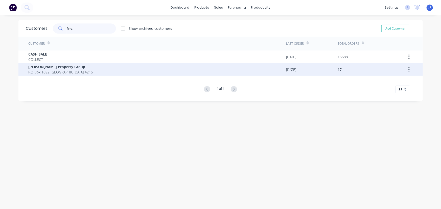
type input "ferg"
click at [64, 68] on span "[PERSON_NAME] Property Group" at bounding box center [61, 66] width 64 height 5
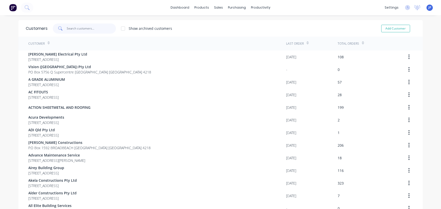
click at [79, 32] on input "text" at bounding box center [91, 29] width 49 height 10
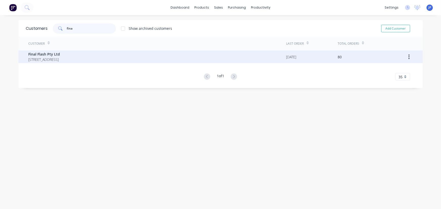
type input "fina"
click at [58, 53] on span "Final Flash Pty Ltd" at bounding box center [45, 54] width 32 height 5
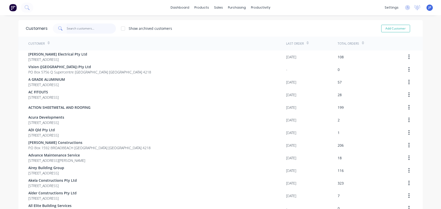
click at [82, 30] on input "text" at bounding box center [91, 29] width 49 height 10
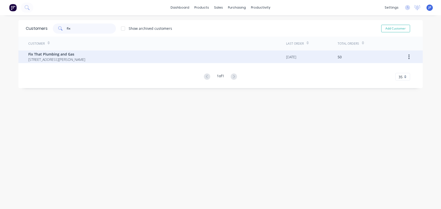
type input "fix"
click at [66, 58] on span "[STREET_ADDRESS][PERSON_NAME]" at bounding box center [57, 59] width 57 height 5
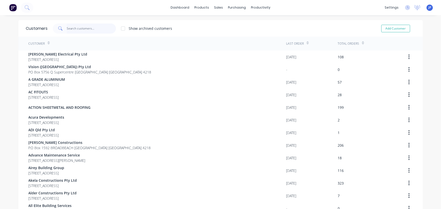
click at [91, 27] on input "text" at bounding box center [91, 29] width 49 height 10
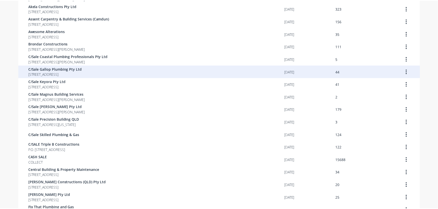
scroll to position [207, 0]
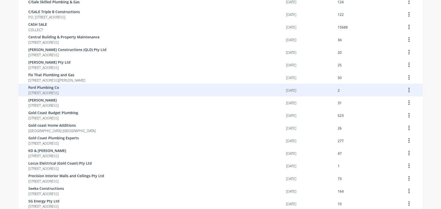
type input "ford"
click at [50, 90] on span "Ford Plumbing Co" at bounding box center [44, 87] width 31 height 5
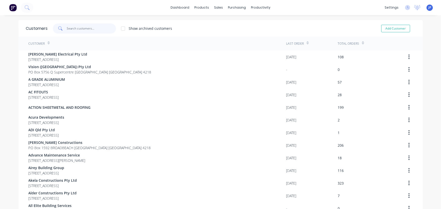
click at [75, 32] on input "text" at bounding box center [91, 29] width 49 height 10
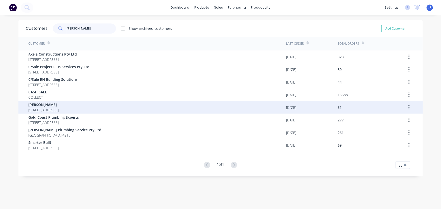
type input "[PERSON_NAME]"
click at [57, 104] on span "[PERSON_NAME]" at bounding box center [44, 104] width 30 height 5
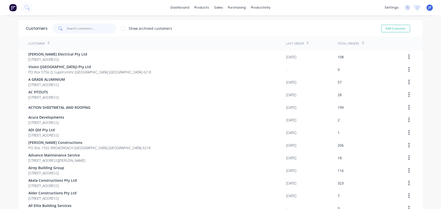
click at [78, 28] on input "text" at bounding box center [91, 29] width 49 height 10
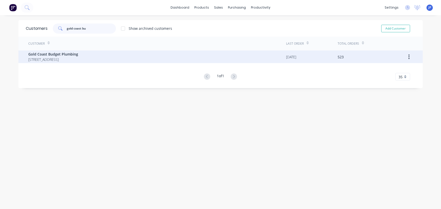
type input "gold coast bu"
click at [43, 56] on span "Gold Coast Budget Plumbing" at bounding box center [54, 54] width 50 height 5
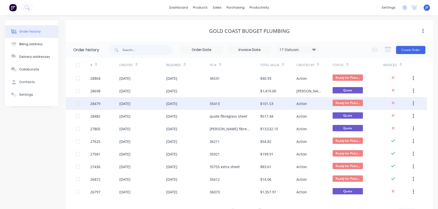
click at [265, 103] on div "$101.53" at bounding box center [266, 103] width 13 height 5
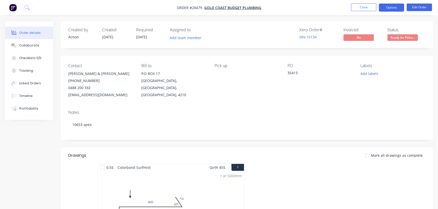
click at [393, 10] on button "Options" at bounding box center [391, 8] width 25 height 8
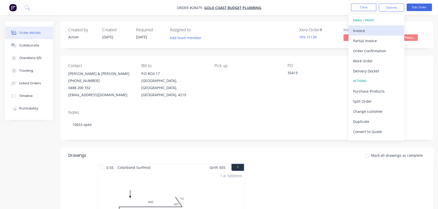
click at [371, 30] on div "Invoice" at bounding box center [376, 30] width 47 height 7
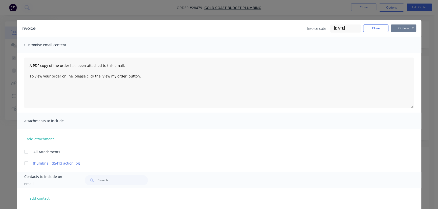
click at [400, 31] on button "Options" at bounding box center [403, 29] width 25 height 8
click at [404, 47] on button "Print" at bounding box center [407, 45] width 32 height 8
click at [368, 32] on button "Close" at bounding box center [375, 29] width 25 height 8
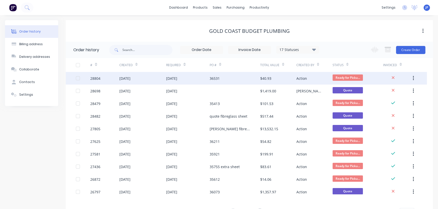
click at [288, 79] on div "$40.93" at bounding box center [278, 78] width 36 height 13
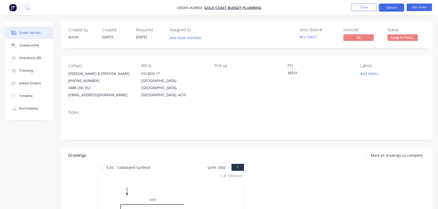
click at [392, 8] on button "Options" at bounding box center [391, 8] width 25 height 8
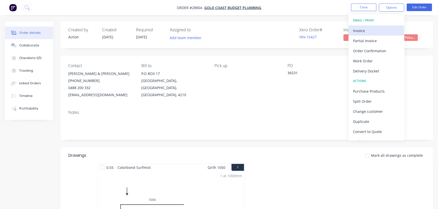
click at [374, 32] on div "Invoice" at bounding box center [376, 30] width 47 height 7
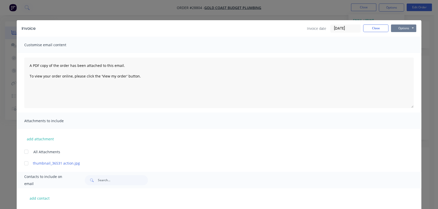
click at [401, 30] on button "Options" at bounding box center [403, 29] width 25 height 8
click at [396, 47] on button "Print" at bounding box center [407, 45] width 32 height 8
click at [368, 30] on button "Close" at bounding box center [375, 29] width 25 height 8
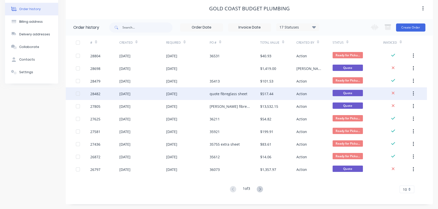
scroll to position [23, 0]
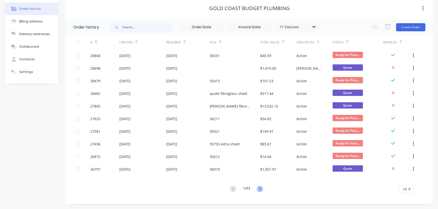
click at [259, 189] on icon at bounding box center [260, 189] width 6 height 6
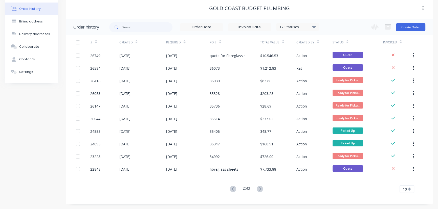
click at [259, 189] on icon at bounding box center [260, 189] width 6 height 6
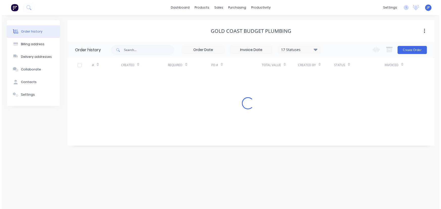
scroll to position [0, 0]
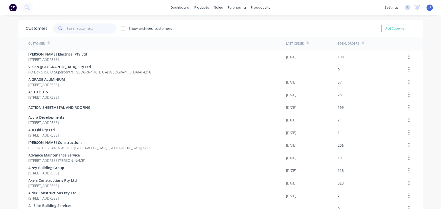
click at [91, 29] on input "text" at bounding box center [91, 29] width 49 height 10
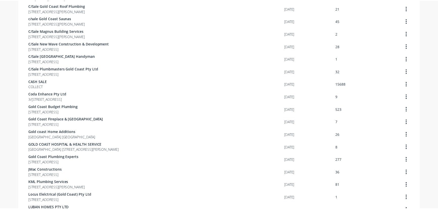
scroll to position [184, 0]
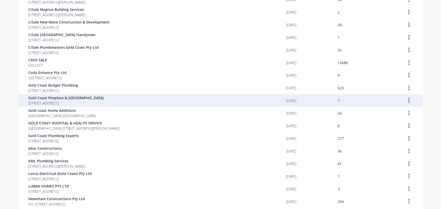
type input "gold coast"
click at [86, 101] on span "[STREET_ADDRESS]" at bounding box center [66, 103] width 75 height 5
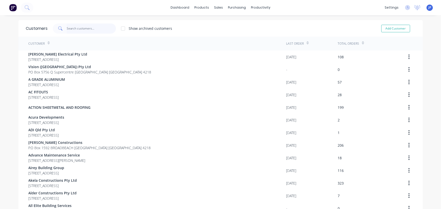
click at [72, 30] on input "text" at bounding box center [91, 29] width 49 height 10
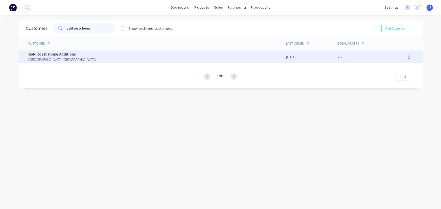
type input "gold coast home"
click at [42, 59] on span "[GEOGRAPHIC_DATA] [GEOGRAPHIC_DATA]" at bounding box center [62, 59] width 67 height 5
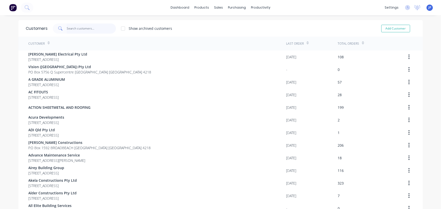
click at [72, 28] on input "text" at bounding box center [91, 29] width 49 height 10
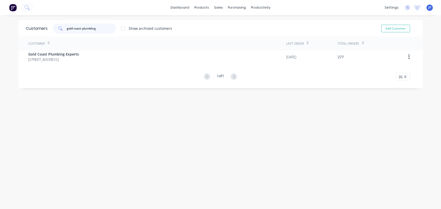
type input "gold coast plumbing"
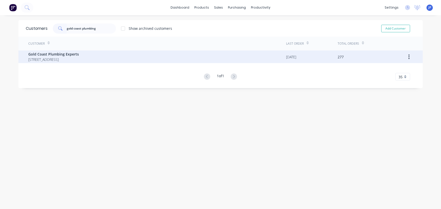
click at [58, 57] on span "[STREET_ADDRESS]" at bounding box center [54, 59] width 51 height 5
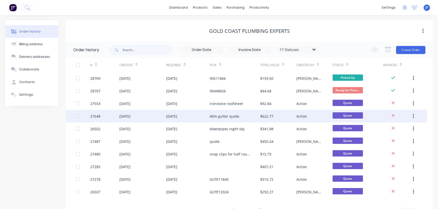
scroll to position [23, 0]
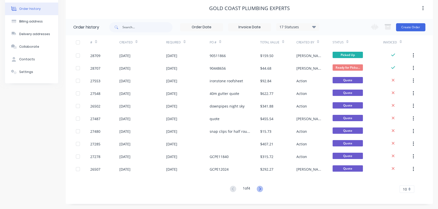
click at [260, 191] on icon at bounding box center [260, 189] width 6 height 6
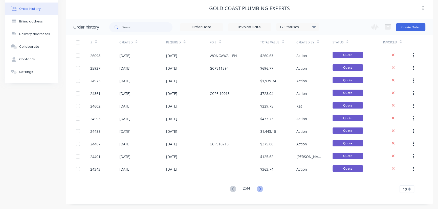
click at [262, 189] on icon at bounding box center [260, 189] width 6 height 6
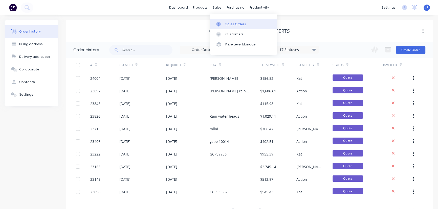
click at [235, 23] on div "Sales Orders" at bounding box center [235, 24] width 21 height 5
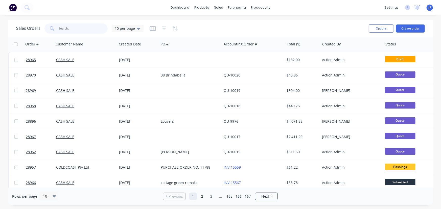
click at [82, 32] on input "text" at bounding box center [83, 29] width 49 height 10
type input "28615"
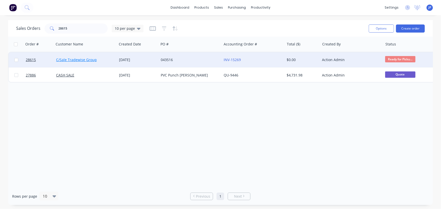
click at [72, 60] on link "C/Sale Tradewise Group" at bounding box center [76, 59] width 41 height 5
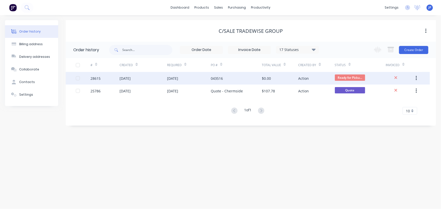
click at [214, 78] on div "043516" at bounding box center [217, 78] width 12 height 5
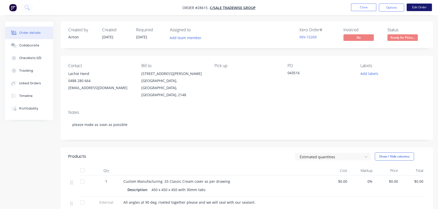
click at [420, 8] on button "Edit Order" at bounding box center [418, 8] width 25 height 8
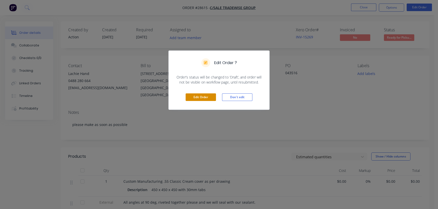
click at [206, 96] on button "Edit Order" at bounding box center [201, 98] width 30 height 8
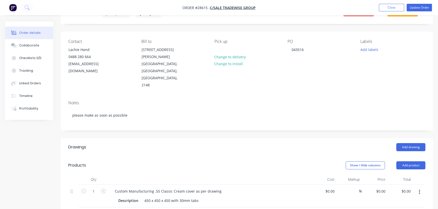
scroll to position [69, 0]
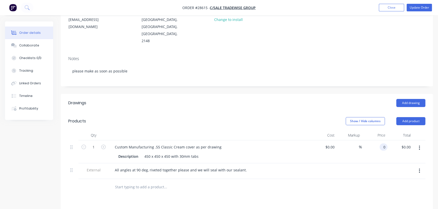
click at [376, 141] on div "0 0" at bounding box center [375, 152] width 26 height 23
type input "$228.00"
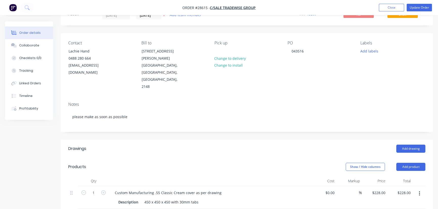
scroll to position [23, 0]
click at [420, 10] on button "Update Order" at bounding box center [418, 8] width 25 height 8
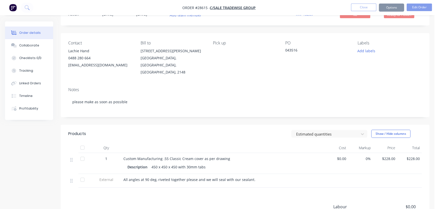
scroll to position [0, 0]
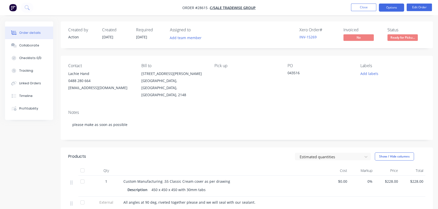
click at [386, 9] on button "Options" at bounding box center [391, 8] width 25 height 8
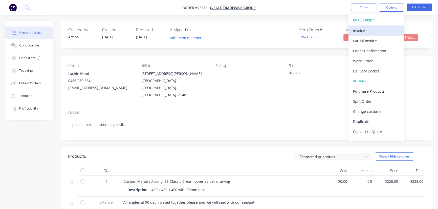
click at [367, 31] on div "Invoice" at bounding box center [376, 30] width 47 height 7
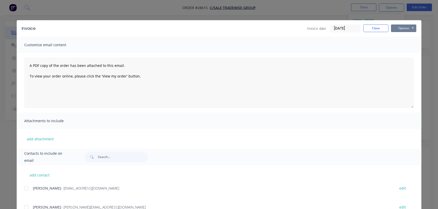
click at [399, 27] on button "Options" at bounding box center [403, 29] width 25 height 8
click at [400, 45] on button "Print" at bounding box center [407, 45] width 32 height 8
click at [367, 30] on button "Close" at bounding box center [375, 29] width 25 height 8
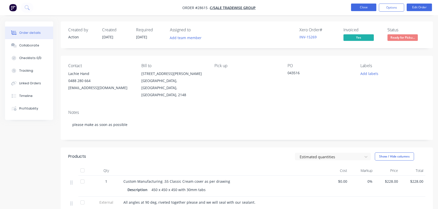
click at [370, 10] on button "Close" at bounding box center [363, 8] width 25 height 8
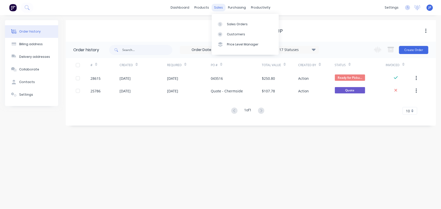
drag, startPoint x: 219, startPoint y: 8, endPoint x: 219, endPoint y: 11, distance: 3.1
click at [219, 8] on div "sales" at bounding box center [219, 8] width 14 height 8
click at [233, 34] on div "Customers" at bounding box center [236, 34] width 18 height 5
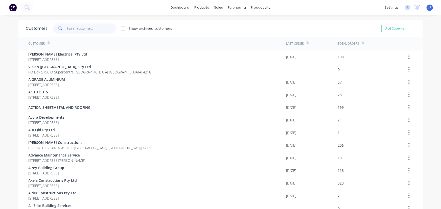
click at [93, 30] on input "text" at bounding box center [91, 29] width 49 height 10
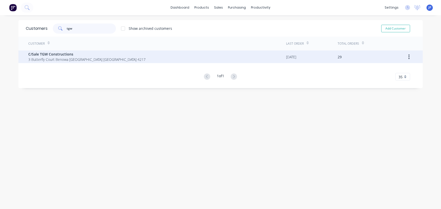
type input "tgw"
click at [47, 53] on span "C/Sale TGW Constructions" at bounding box center [87, 54] width 117 height 5
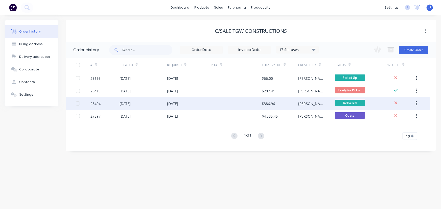
click at [126, 104] on div "[DATE]" at bounding box center [125, 103] width 11 height 5
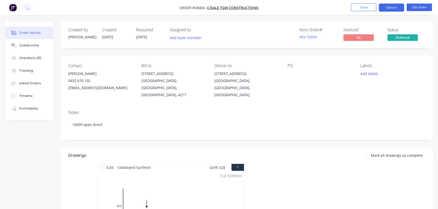
click at [388, 7] on button "Options" at bounding box center [391, 8] width 25 height 8
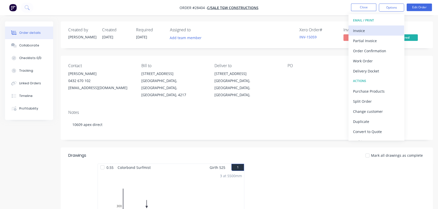
click at [366, 30] on div "Invoice" at bounding box center [376, 30] width 47 height 7
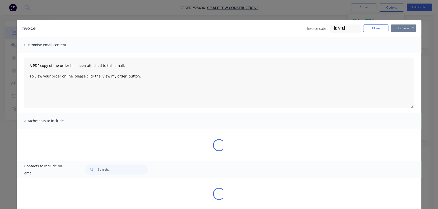
click at [395, 32] on button "Options" at bounding box center [403, 29] width 25 height 8
click at [392, 46] on button "Print" at bounding box center [407, 45] width 32 height 8
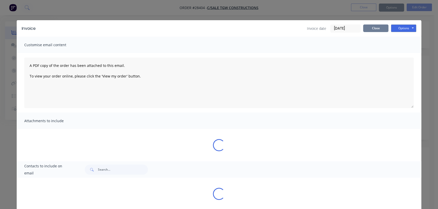
click at [366, 28] on button "Close" at bounding box center [375, 29] width 25 height 8
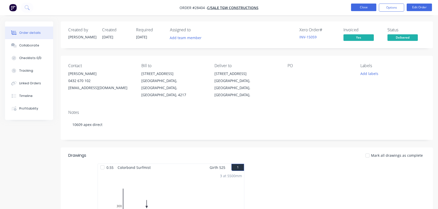
click at [361, 6] on button "Close" at bounding box center [363, 8] width 25 height 8
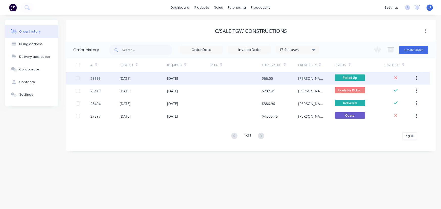
click at [178, 76] on div "[DATE]" at bounding box center [172, 78] width 11 height 5
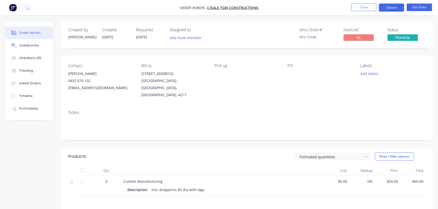
click at [385, 10] on button "Options" at bounding box center [391, 8] width 25 height 8
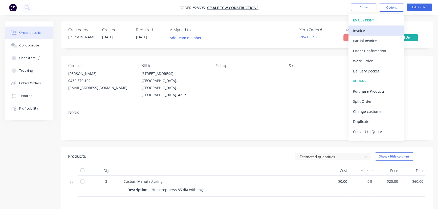
click at [364, 30] on div "Invoice" at bounding box center [376, 30] width 47 height 7
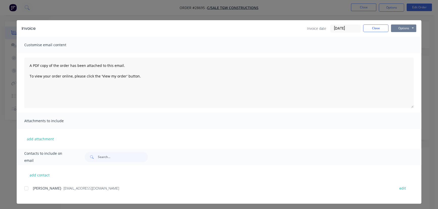
click at [396, 30] on button "Options" at bounding box center [403, 29] width 25 height 8
click at [402, 44] on button "Print" at bounding box center [407, 45] width 32 height 8
click at [375, 30] on button "Close" at bounding box center [375, 29] width 25 height 8
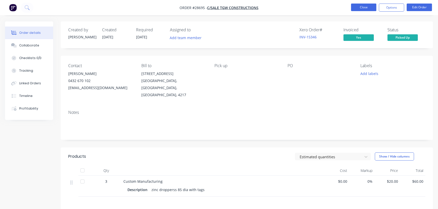
click at [361, 7] on button "Close" at bounding box center [363, 8] width 25 height 8
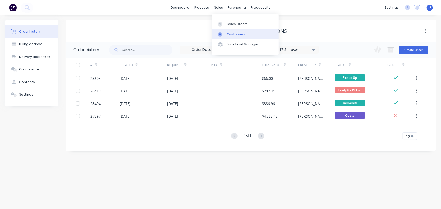
click at [229, 33] on div "Customers" at bounding box center [236, 34] width 18 height 5
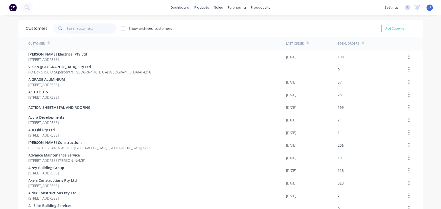
click at [68, 30] on input "text" at bounding box center [91, 29] width 49 height 10
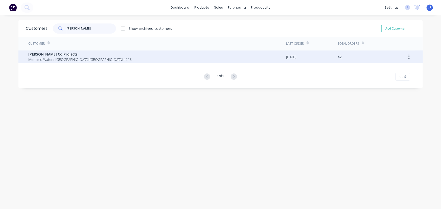
type input "[PERSON_NAME]"
click at [41, 58] on span "Mermaid Waters [GEOGRAPHIC_DATA] [GEOGRAPHIC_DATA] 4218" at bounding box center [80, 59] width 103 height 5
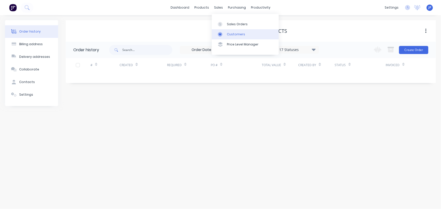
click at [231, 33] on div "Customers" at bounding box center [236, 34] width 18 height 5
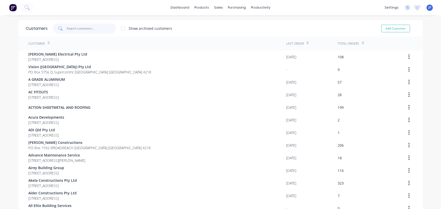
click at [88, 28] on input "text" at bounding box center [91, 29] width 49 height 10
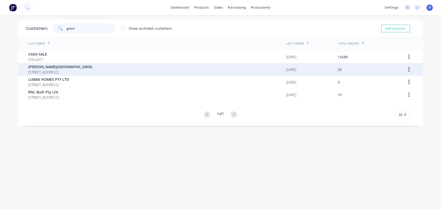
type input "grant"
click at [42, 72] on span "[STREET_ADDRESS]" at bounding box center [61, 72] width 64 height 5
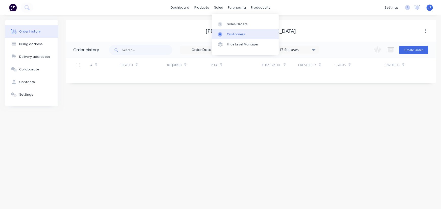
click at [230, 36] on div "Customers" at bounding box center [236, 34] width 18 height 5
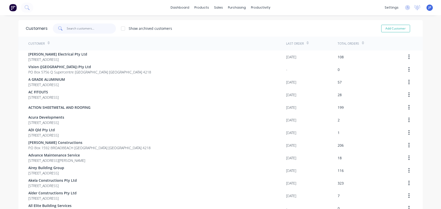
click at [81, 30] on input "text" at bounding box center [91, 29] width 49 height 10
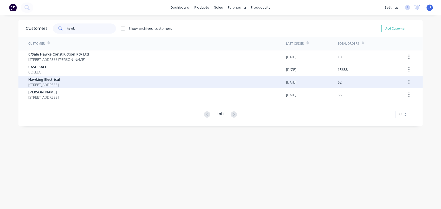
type input "hawk"
click at [60, 83] on span "[STREET_ADDRESS]" at bounding box center [45, 84] width 32 height 5
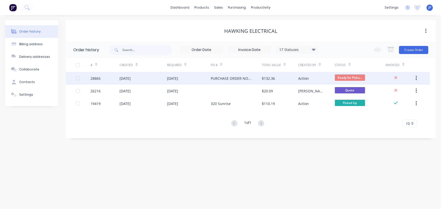
click at [149, 82] on div "[DATE]" at bounding box center [144, 78] width 48 height 13
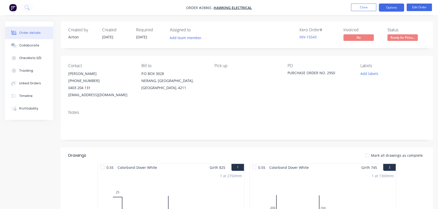
click at [386, 9] on button "Options" at bounding box center [391, 8] width 25 height 8
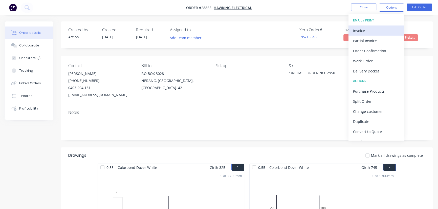
click at [367, 29] on div "Invoice" at bounding box center [376, 30] width 47 height 7
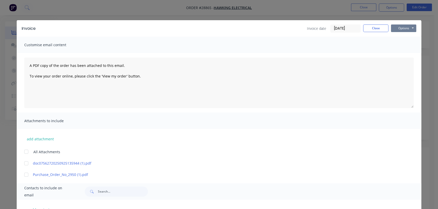
click at [398, 29] on button "Options" at bounding box center [403, 29] width 25 height 8
click at [395, 44] on button "Print" at bounding box center [407, 45] width 32 height 8
click at [378, 28] on button "Close" at bounding box center [375, 29] width 25 height 8
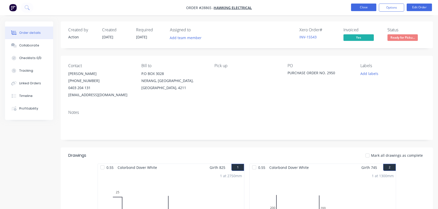
click at [364, 9] on button "Close" at bounding box center [363, 8] width 25 height 8
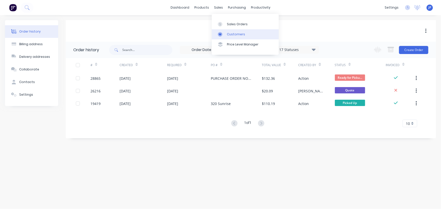
click at [226, 33] on link "Customers" at bounding box center [245, 34] width 67 height 10
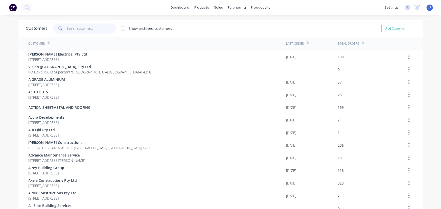
click at [67, 30] on input "text" at bounding box center [91, 29] width 49 height 10
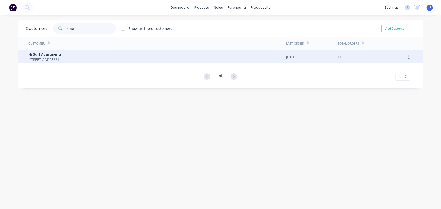
type input "hi su"
click at [62, 56] on span "Hi Surf Apartments" at bounding box center [45, 54] width 33 height 5
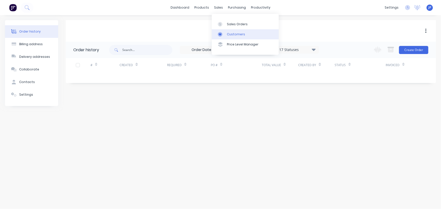
click at [228, 36] on div "Customers" at bounding box center [236, 34] width 18 height 5
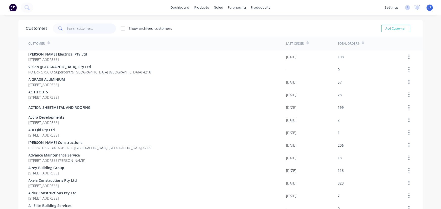
click at [76, 29] on input "text" at bounding box center [91, 29] width 49 height 10
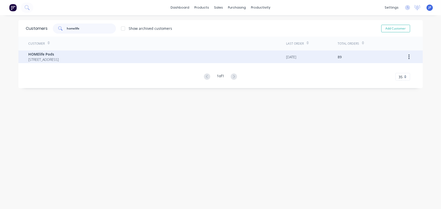
type input "homelife"
click at [51, 54] on span "HOMElife Pods" at bounding box center [44, 54] width 30 height 5
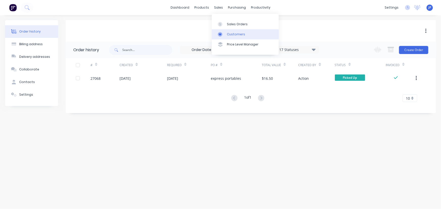
click at [229, 35] on div "Customers" at bounding box center [236, 34] width 18 height 5
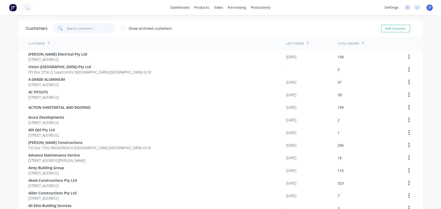
click at [67, 30] on input "text" at bounding box center [91, 29] width 49 height 10
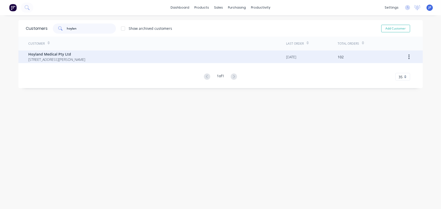
type input "hoylan"
click at [47, 57] on span "[STREET_ADDRESS][PERSON_NAME]" at bounding box center [57, 59] width 57 height 5
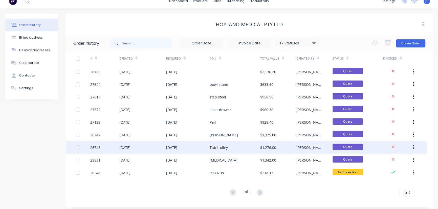
scroll to position [10, 0]
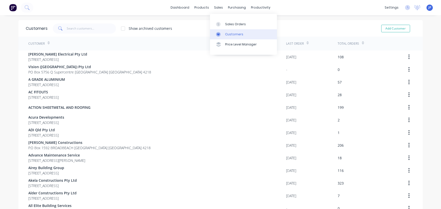
click at [230, 35] on div "Customers" at bounding box center [234, 34] width 18 height 5
click at [225, 32] on div "Customers" at bounding box center [234, 34] width 18 height 5
click at [79, 26] on input "text" at bounding box center [91, 29] width 49 height 10
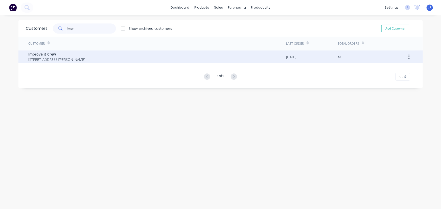
type input "Impr"
click at [58, 60] on span "[STREET_ADDRESS][PERSON_NAME]" at bounding box center [57, 59] width 57 height 5
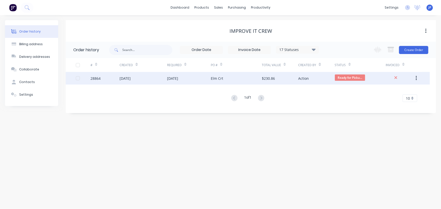
click at [106, 83] on div "28864" at bounding box center [104, 78] width 29 height 13
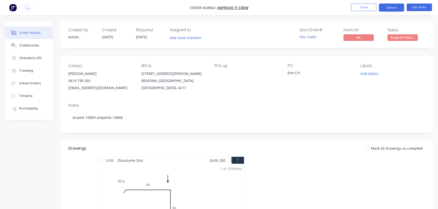
click at [387, 7] on button "Options" at bounding box center [391, 8] width 25 height 8
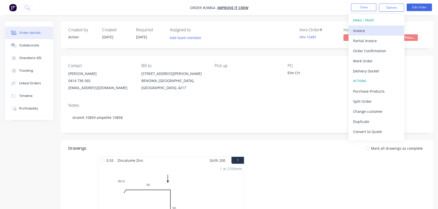
click at [365, 31] on div "Invoice" at bounding box center [376, 30] width 47 height 7
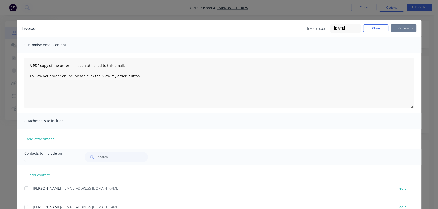
drag, startPoint x: 394, startPoint y: 29, endPoint x: 394, endPoint y: 33, distance: 3.6
click at [394, 30] on button "Options" at bounding box center [403, 29] width 25 height 8
click at [397, 46] on button "Print" at bounding box center [407, 45] width 32 height 8
click at [368, 31] on button "Close" at bounding box center [375, 29] width 25 height 8
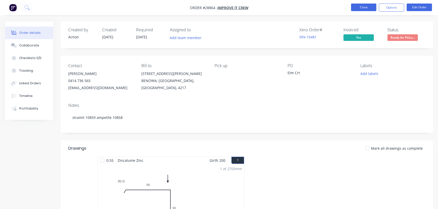
click at [361, 10] on button "Close" at bounding box center [363, 8] width 25 height 8
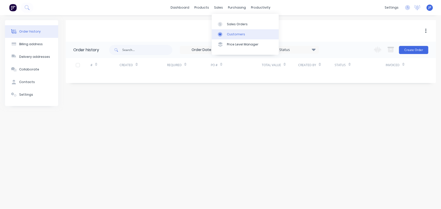
click at [231, 32] on div "Customers" at bounding box center [236, 34] width 18 height 5
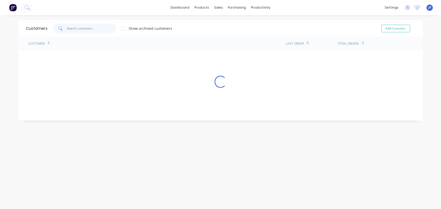
click at [92, 29] on input "text" at bounding box center [91, 29] width 49 height 10
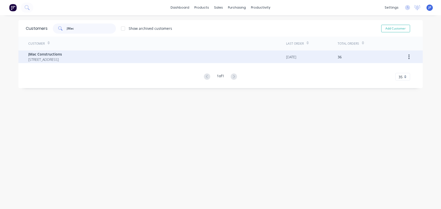
type input "JMac"
click at [62, 58] on span "[STREET_ADDRESS]" at bounding box center [46, 59] width 34 height 5
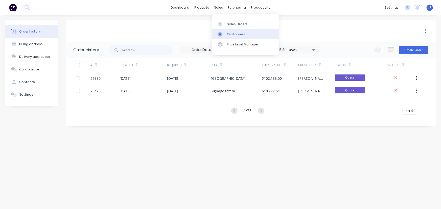
click at [229, 35] on div "Customers" at bounding box center [236, 34] width 18 height 5
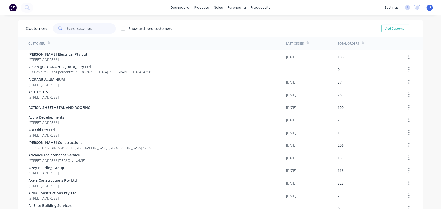
click at [99, 28] on input "text" at bounding box center [91, 29] width 49 height 10
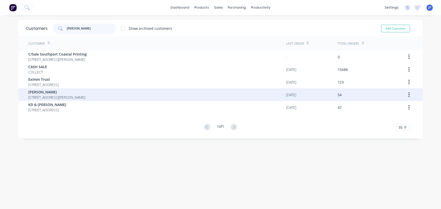
type input "[PERSON_NAME]"
click at [94, 101] on div "[PERSON_NAME] [STREET_ADDRESS][PERSON_NAME]" at bounding box center [158, 94] width 258 height 13
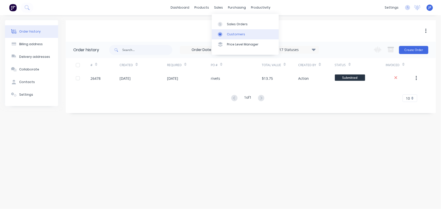
click at [229, 34] on div "Customers" at bounding box center [236, 34] width 18 height 5
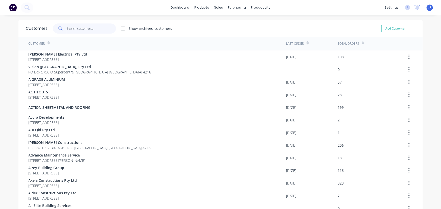
click at [89, 28] on input "text" at bounding box center [91, 29] width 49 height 10
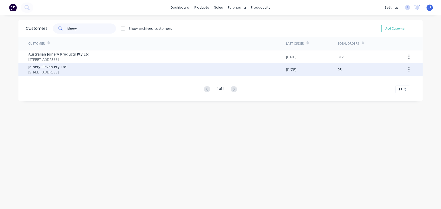
type input "joinery"
click at [67, 72] on span "[STREET_ADDRESS]" at bounding box center [48, 72] width 38 height 5
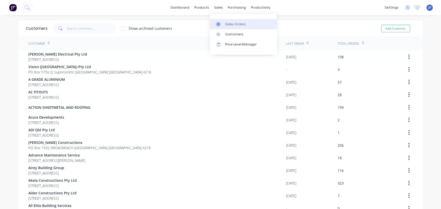
drag, startPoint x: 219, startPoint y: 8, endPoint x: 223, endPoint y: 23, distance: 15.6
click at [219, 8] on div "sales" at bounding box center [219, 8] width 14 height 8
drag, startPoint x: 230, startPoint y: 35, endPoint x: 196, endPoint y: 31, distance: 34.1
click at [230, 35] on div "Customers" at bounding box center [234, 34] width 18 height 5
click at [80, 26] on input "text" at bounding box center [91, 29] width 49 height 10
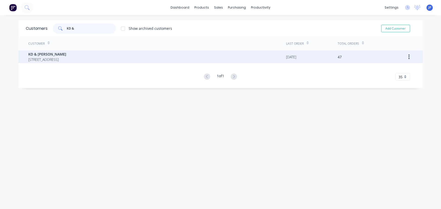
type input "KD &"
click at [66, 55] on span "KD & [PERSON_NAME]" at bounding box center [48, 54] width 38 height 5
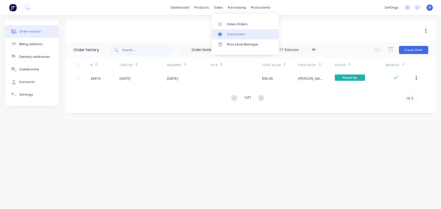
click at [226, 34] on link "Customers" at bounding box center [245, 34] width 67 height 10
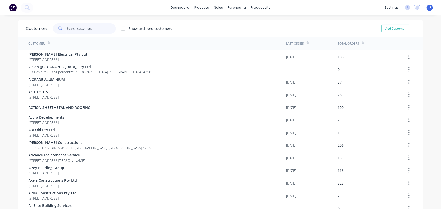
click at [86, 28] on input "text" at bounding box center [91, 29] width 49 height 10
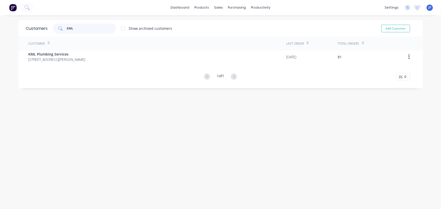
type input "KML"
click at [85, 53] on span "KML Plumbing Services" at bounding box center [57, 54] width 57 height 5
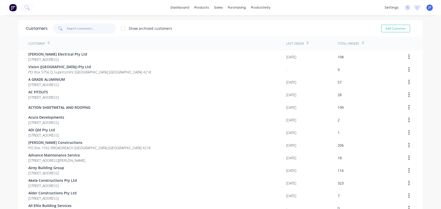
click at [78, 30] on input "text" at bounding box center [91, 29] width 49 height 10
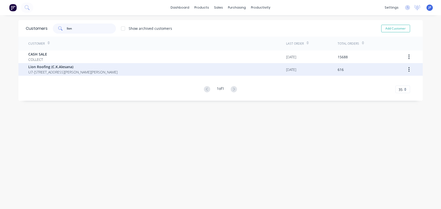
type input "lion"
click at [58, 69] on span "Lion Roofing (C.K.Alesana)" at bounding box center [73, 66] width 89 height 5
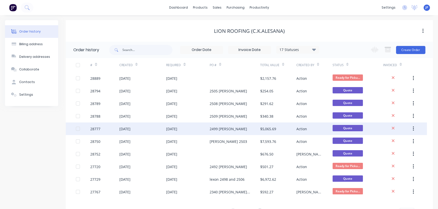
scroll to position [23, 0]
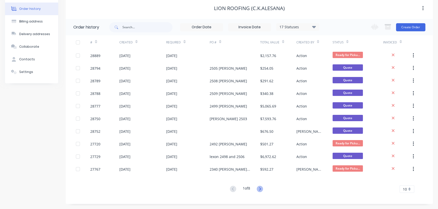
click at [261, 188] on icon at bounding box center [260, 189] width 6 height 6
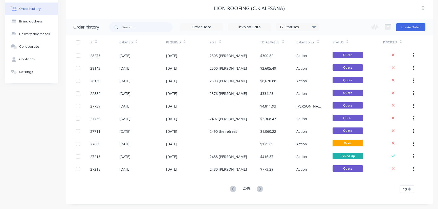
click at [232, 188] on g at bounding box center [233, 189] width 6 height 6
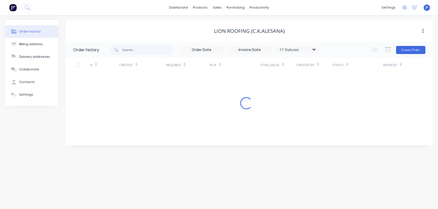
scroll to position [0, 0]
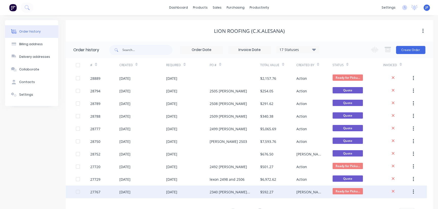
click at [184, 196] on div "[DATE]" at bounding box center [187, 192] width 43 height 13
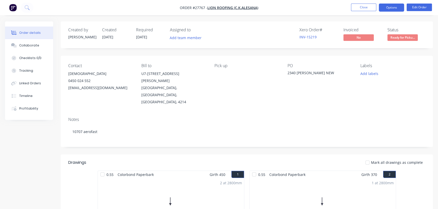
click at [384, 7] on button "Options" at bounding box center [391, 8] width 25 height 8
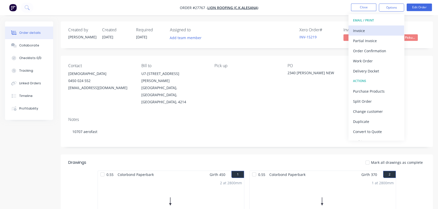
click at [374, 31] on div "Invoice" at bounding box center [376, 30] width 47 height 7
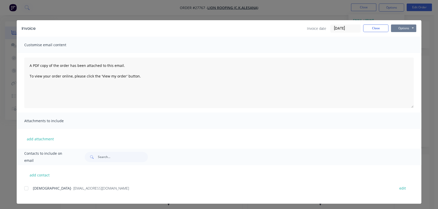
click at [407, 26] on button "Options" at bounding box center [403, 29] width 25 height 8
click at [404, 44] on button "Print" at bounding box center [407, 45] width 32 height 8
click at [373, 28] on button "Close" at bounding box center [375, 29] width 25 height 8
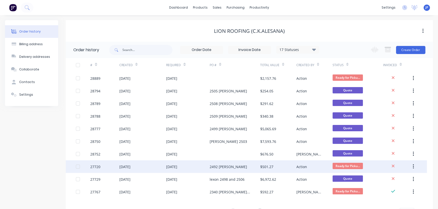
click at [264, 165] on div "$501.27" at bounding box center [266, 166] width 13 height 5
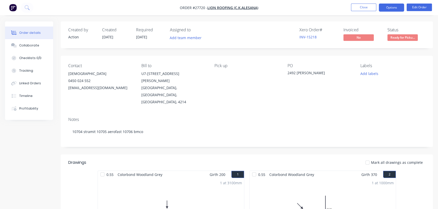
click at [392, 8] on button "Options" at bounding box center [391, 8] width 25 height 8
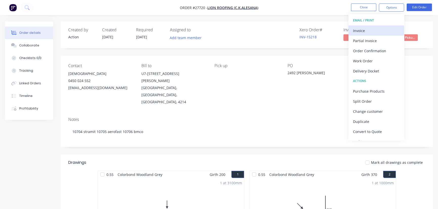
click at [370, 33] on div "Invoice" at bounding box center [376, 30] width 47 height 7
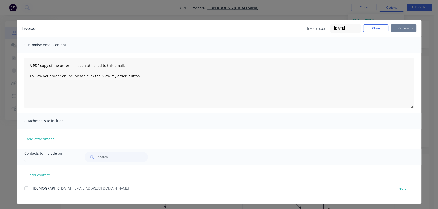
click at [401, 30] on button "Options" at bounding box center [403, 29] width 25 height 8
click at [398, 46] on button "Print" at bounding box center [407, 45] width 32 height 8
click at [372, 29] on button "Close" at bounding box center [375, 29] width 25 height 8
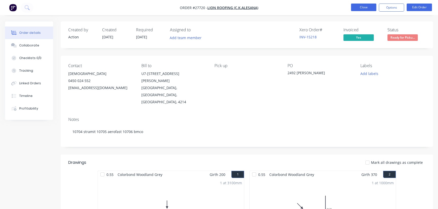
click at [357, 6] on button "Close" at bounding box center [363, 8] width 25 height 8
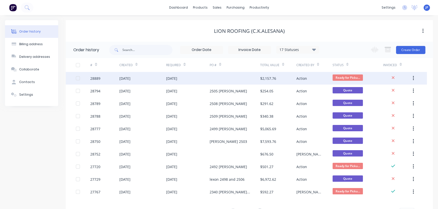
click at [177, 78] on div "[DATE]" at bounding box center [171, 78] width 11 height 5
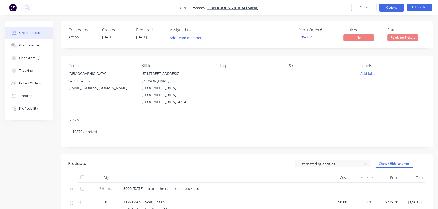
click at [389, 6] on button "Options" at bounding box center [391, 8] width 25 height 8
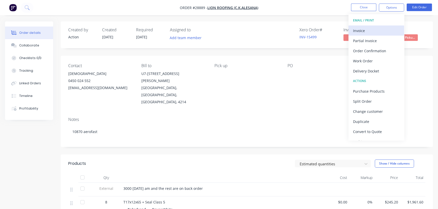
click at [370, 29] on div "Invoice" at bounding box center [376, 30] width 47 height 7
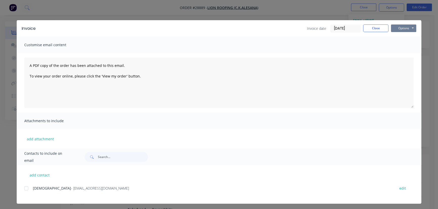
click at [398, 29] on button "Options" at bounding box center [403, 29] width 25 height 8
click at [400, 47] on button "Print" at bounding box center [407, 45] width 32 height 8
click at [368, 29] on button "Close" at bounding box center [375, 29] width 25 height 8
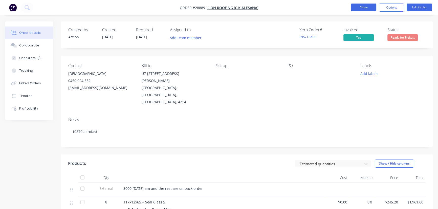
click at [354, 8] on button "Close" at bounding box center [363, 8] width 25 height 8
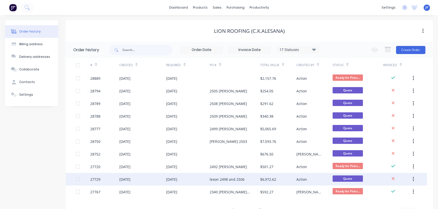
click at [232, 179] on div "lexon 2498 and 2506" at bounding box center [227, 179] width 35 height 5
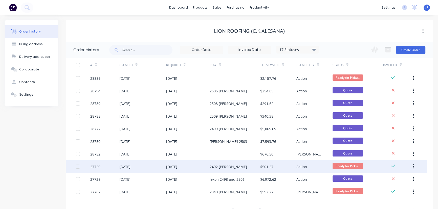
click at [270, 167] on div "$501.27" at bounding box center [266, 166] width 13 height 5
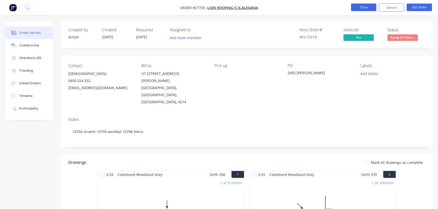
click at [367, 10] on button "Close" at bounding box center [363, 8] width 25 height 8
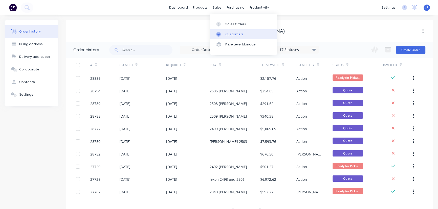
click at [229, 35] on div "Customers" at bounding box center [234, 34] width 18 height 5
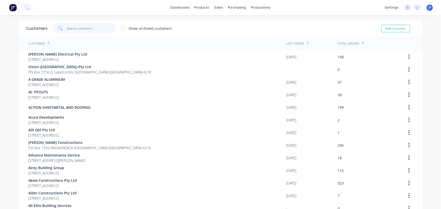
click at [78, 30] on input "text" at bounding box center [91, 29] width 49 height 10
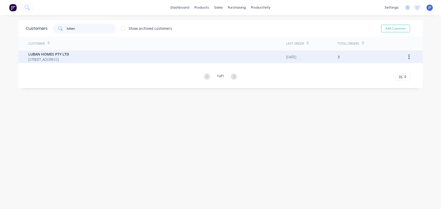
type input "luban"
click at [59, 57] on span "[STREET_ADDRESS]" at bounding box center [49, 59] width 41 height 5
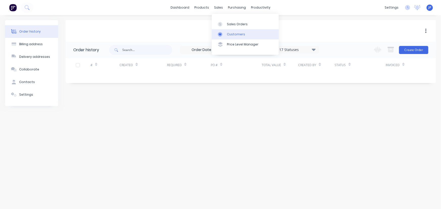
click at [227, 33] on div "Customers" at bounding box center [236, 34] width 18 height 5
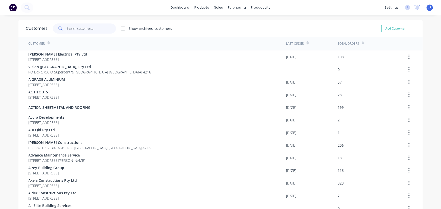
click at [87, 28] on input "text" at bounding box center [91, 29] width 49 height 10
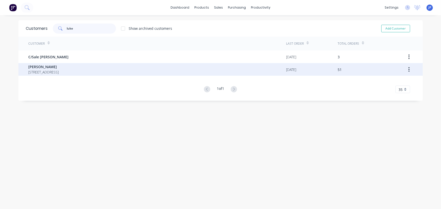
type input "luke"
click at [59, 71] on span "[STREET_ADDRESS]" at bounding box center [44, 72] width 30 height 5
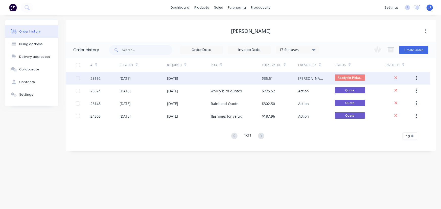
click at [125, 79] on div "[DATE]" at bounding box center [125, 78] width 11 height 5
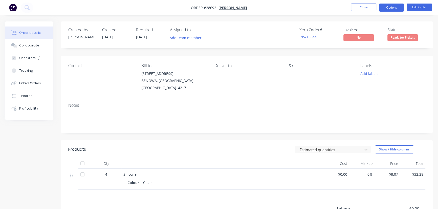
click at [393, 10] on button "Options" at bounding box center [391, 8] width 25 height 8
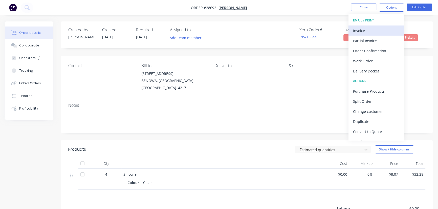
click at [362, 29] on div "Invoice" at bounding box center [376, 30] width 47 height 7
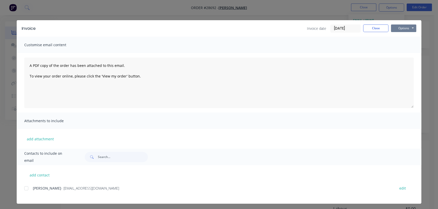
click at [402, 31] on button "Options" at bounding box center [403, 29] width 25 height 8
click at [403, 46] on button "Print" at bounding box center [407, 45] width 32 height 8
click at [376, 30] on button "Close" at bounding box center [375, 29] width 25 height 8
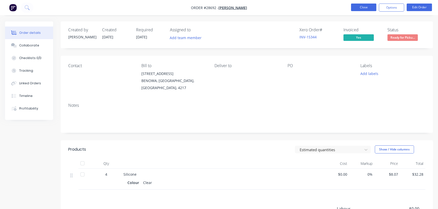
click at [366, 10] on button "Close" at bounding box center [363, 8] width 25 height 8
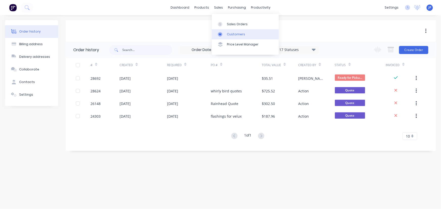
click at [229, 32] on div "Customers" at bounding box center [236, 34] width 18 height 5
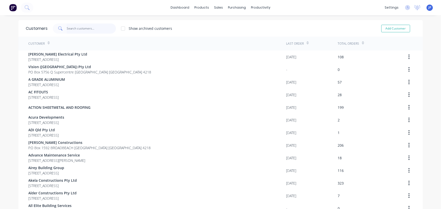
click at [92, 27] on input "text" at bounding box center [91, 29] width 49 height 10
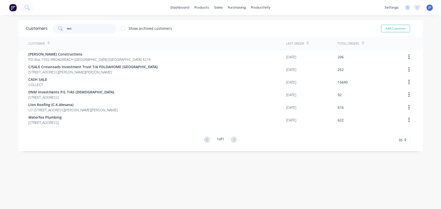
drag, startPoint x: 79, startPoint y: 30, endPoint x: 63, endPoint y: 28, distance: 15.8
click at [63, 28] on div "ves" at bounding box center [84, 29] width 63 height 10
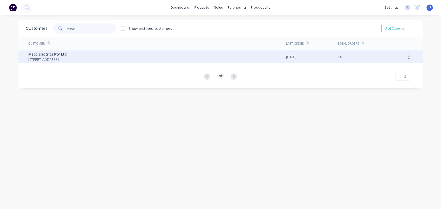
type input "maco"
click at [48, 57] on span "[STREET_ADDRESS]" at bounding box center [48, 59] width 38 height 5
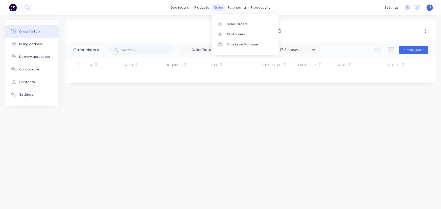
click at [215, 5] on div "sales" at bounding box center [219, 8] width 14 height 8
click at [230, 36] on div "Customers" at bounding box center [236, 34] width 18 height 5
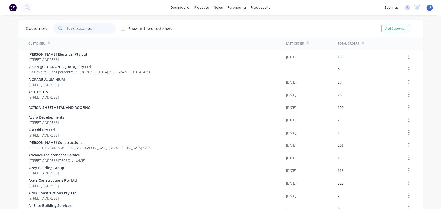
click at [104, 27] on input "text" at bounding box center [91, 29] width 49 height 10
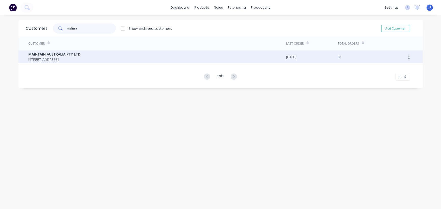
type input "mainta"
click at [81, 60] on span "[STREET_ADDRESS]" at bounding box center [55, 59] width 52 height 5
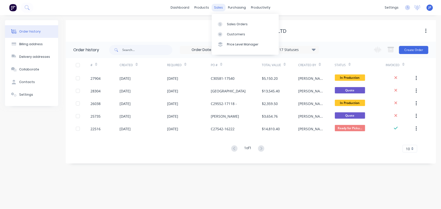
drag, startPoint x: 217, startPoint y: 6, endPoint x: 218, endPoint y: 19, distance: 13.7
click at [217, 6] on div "sales" at bounding box center [219, 8] width 14 height 8
click at [227, 35] on div "Customers" at bounding box center [236, 34] width 18 height 5
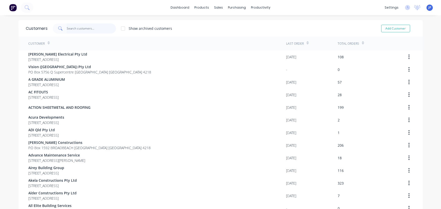
drag, startPoint x: 94, startPoint y: 25, endPoint x: 92, endPoint y: 29, distance: 4.6
click at [92, 28] on input "text" at bounding box center [91, 29] width 49 height 10
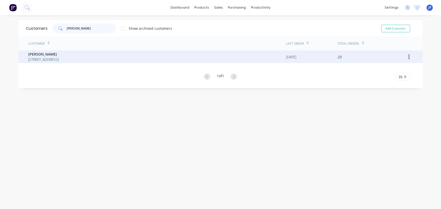
type input "[PERSON_NAME]"
click at [53, 56] on span "[PERSON_NAME]" at bounding box center [44, 54] width 30 height 5
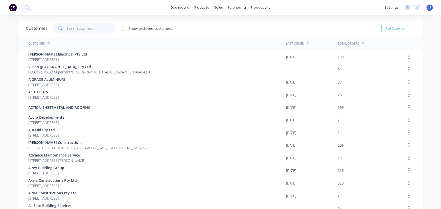
click at [70, 28] on input "text" at bounding box center [91, 29] width 49 height 10
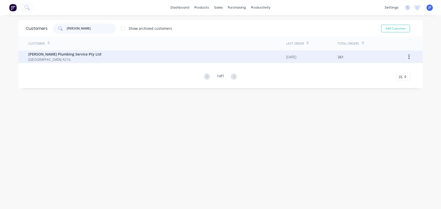
type input "[PERSON_NAME]"
click at [43, 61] on span "[GEOGRAPHIC_DATA] 4216" at bounding box center [65, 59] width 73 height 5
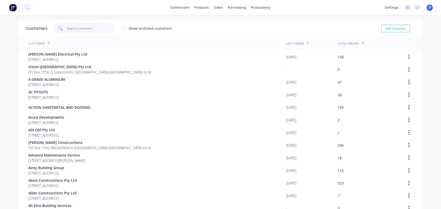
click at [87, 27] on input "text" at bounding box center [91, 29] width 49 height 10
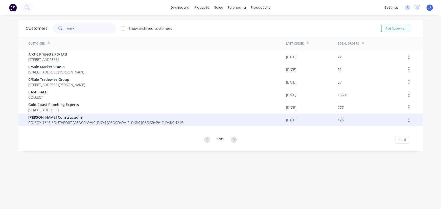
type input "mark"
click at [72, 119] on span "[PERSON_NAME] Constructions" at bounding box center [106, 117] width 155 height 5
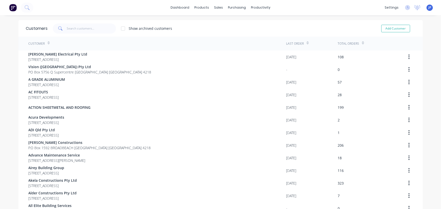
click at [73, 34] on div "Customers Show archived customers Add Customer" at bounding box center [220, 28] width 404 height 16
click at [73, 32] on input "text" at bounding box center [91, 29] width 49 height 10
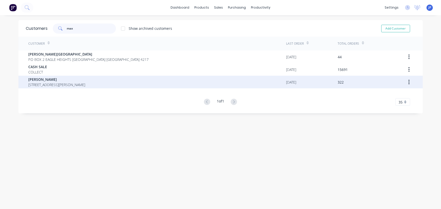
type input "max"
click at [64, 82] on span "[STREET_ADDRESS][PERSON_NAME]" at bounding box center [57, 84] width 57 height 5
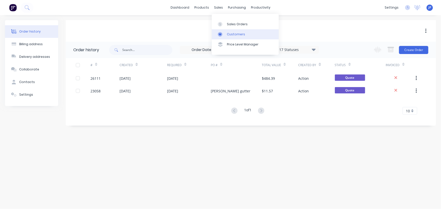
click at [232, 33] on div "Customers" at bounding box center [236, 34] width 18 height 5
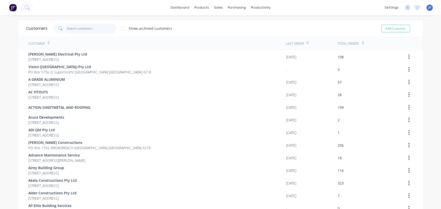
click at [87, 25] on input "text" at bounding box center [91, 29] width 49 height 10
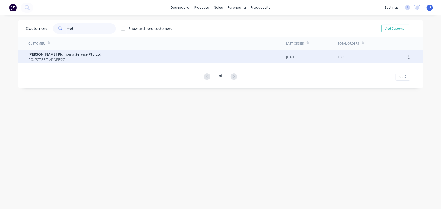
type input "mcd"
click at [82, 59] on span "P.O. [STREET_ADDRESS]" at bounding box center [65, 59] width 73 height 5
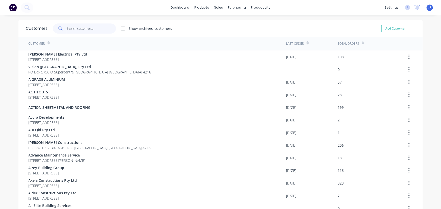
click at [76, 26] on input "text" at bounding box center [91, 29] width 49 height 10
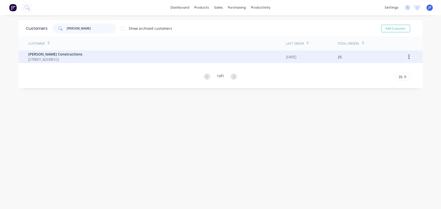
type input "[PERSON_NAME]"
click at [43, 57] on span "[STREET_ADDRESS]" at bounding box center [56, 59] width 54 height 5
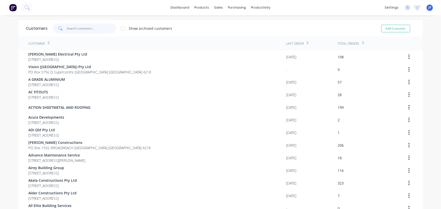
click at [73, 29] on input "text" at bounding box center [91, 29] width 49 height 10
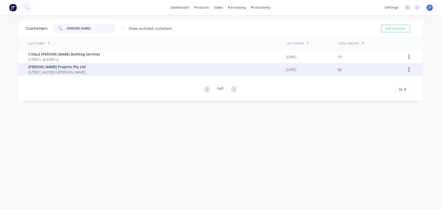
type input "[PERSON_NAME]"
click at [41, 69] on span "[PERSON_NAME] Projects Pty Ltd" at bounding box center [57, 66] width 57 height 5
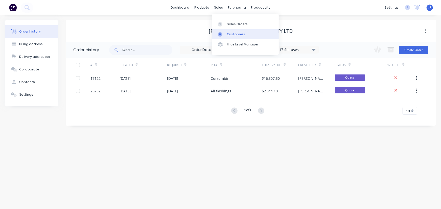
click at [227, 33] on div "Customers" at bounding box center [236, 34] width 18 height 5
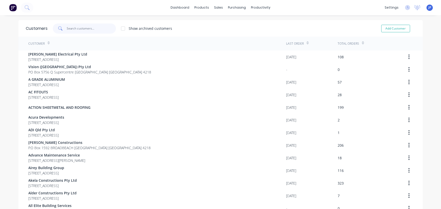
click at [90, 32] on input "text" at bounding box center [91, 29] width 49 height 10
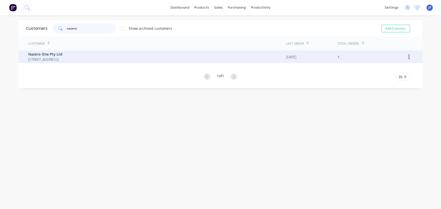
type input "nazero"
click at [39, 54] on span "Nazero One Pty Ltd" at bounding box center [46, 54] width 34 height 5
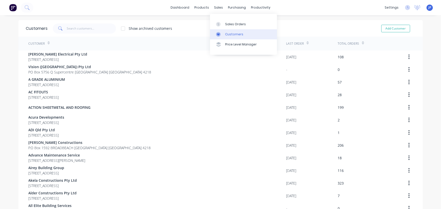
click at [226, 33] on div "Customers" at bounding box center [234, 34] width 18 height 5
click at [84, 28] on input "text" at bounding box center [91, 29] width 49 height 10
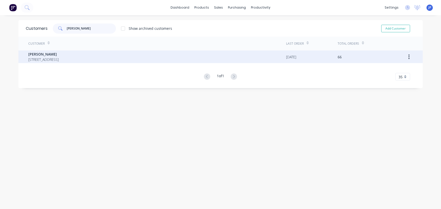
type input "[PERSON_NAME]"
click at [59, 58] on span "[STREET_ADDRESS]" at bounding box center [44, 59] width 30 height 5
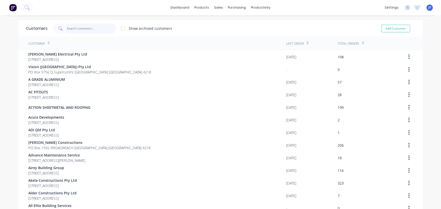
click at [68, 29] on input "text" at bounding box center [91, 29] width 49 height 10
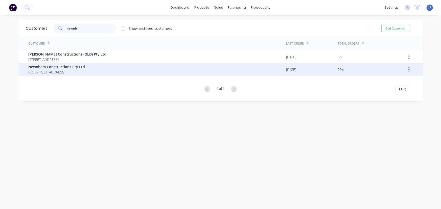
type input "newnh"
click at [55, 71] on span "P.O. [STREET_ADDRESS]" at bounding box center [57, 72] width 57 height 5
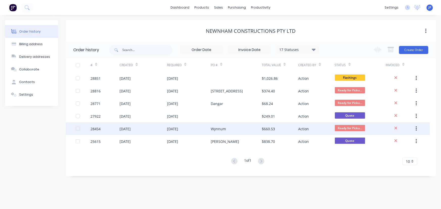
click at [261, 129] on div "Wynnum" at bounding box center [236, 129] width 51 height 13
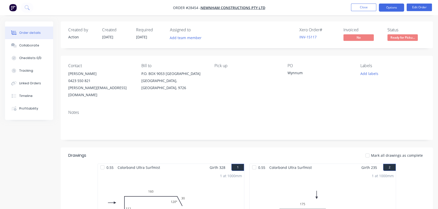
click at [390, 5] on button "Options" at bounding box center [391, 8] width 25 height 8
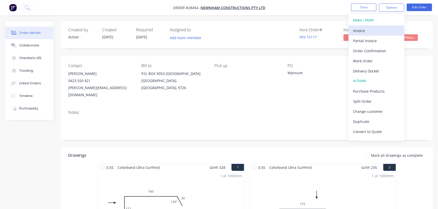
click at [374, 30] on div "Invoice" at bounding box center [376, 30] width 47 height 7
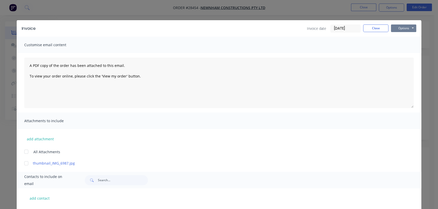
click at [401, 28] on button "Options" at bounding box center [403, 29] width 25 height 8
click at [402, 45] on button "Print" at bounding box center [407, 45] width 32 height 8
click at [367, 32] on button "Close" at bounding box center [375, 29] width 25 height 8
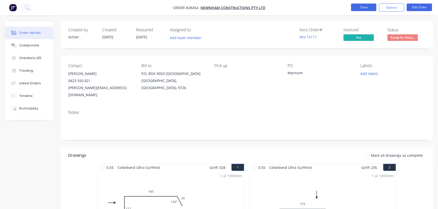
click at [356, 7] on button "Close" at bounding box center [363, 8] width 25 height 8
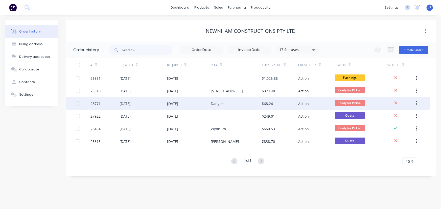
click at [264, 103] on div "$68.24" at bounding box center [267, 103] width 11 height 5
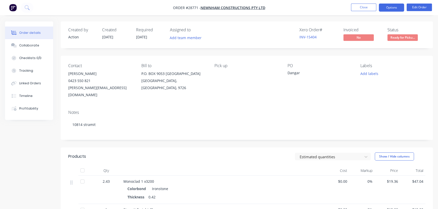
click at [385, 8] on button "Options" at bounding box center [391, 8] width 25 height 8
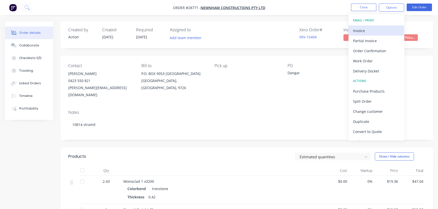
click at [370, 30] on div "Invoice" at bounding box center [376, 30] width 47 height 7
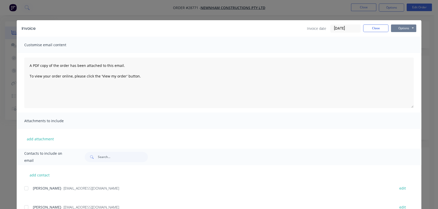
click at [400, 28] on button "Options" at bounding box center [403, 29] width 25 height 8
click at [400, 47] on button "Print" at bounding box center [407, 45] width 32 height 8
click at [372, 29] on button "Close" at bounding box center [375, 29] width 25 height 8
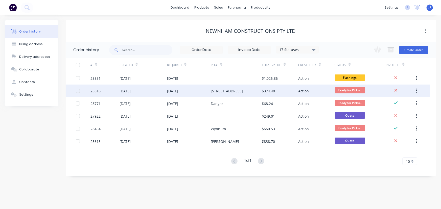
click at [212, 92] on div "[STREET_ADDRESS]" at bounding box center [227, 90] width 32 height 5
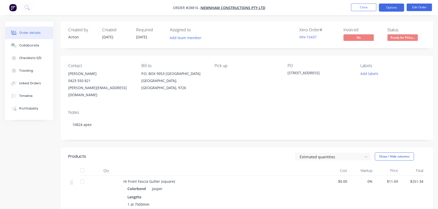
click at [381, 9] on button "Options" at bounding box center [391, 8] width 25 height 8
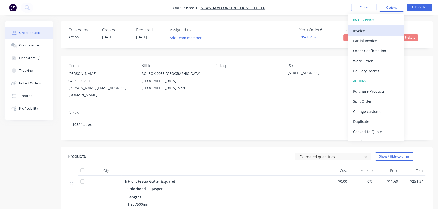
click at [376, 34] on button "Invoice" at bounding box center [376, 31] width 56 height 10
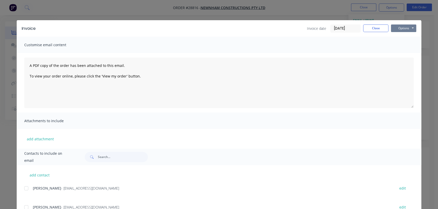
click at [394, 30] on button "Options" at bounding box center [403, 29] width 25 height 8
click at [397, 45] on button "Print" at bounding box center [407, 45] width 32 height 8
drag, startPoint x: 367, startPoint y: 28, endPoint x: 340, endPoint y: 27, distance: 27.1
click at [367, 28] on button "Close" at bounding box center [375, 29] width 25 height 8
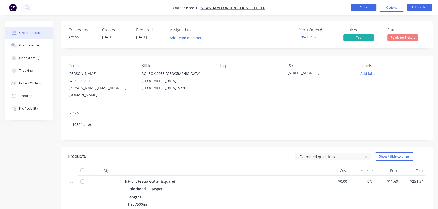
click at [357, 9] on button "Close" at bounding box center [363, 8] width 25 height 8
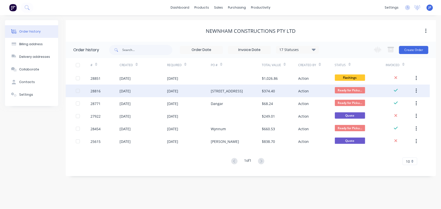
click at [178, 90] on div "[DATE]" at bounding box center [172, 90] width 11 height 5
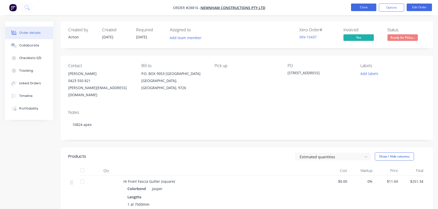
click at [355, 7] on button "Close" at bounding box center [363, 8] width 25 height 8
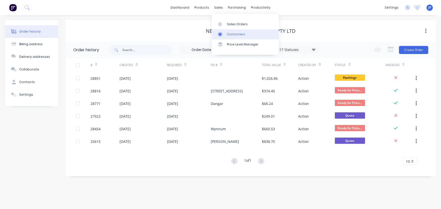
click at [227, 31] on link "Customers" at bounding box center [245, 34] width 67 height 10
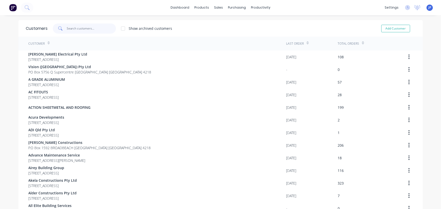
click at [89, 28] on input "text" at bounding box center [91, 29] width 49 height 10
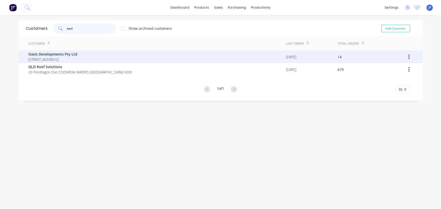
type input "oasi"
click at [72, 58] on span "[STREET_ADDRESS]" at bounding box center [53, 59] width 49 height 5
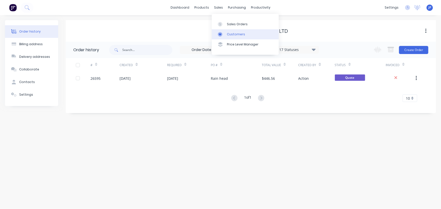
click at [230, 34] on div "Customers" at bounding box center [236, 34] width 18 height 5
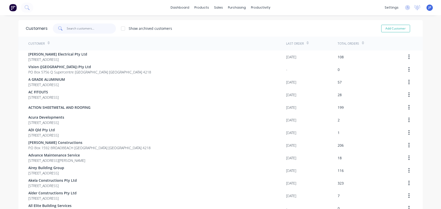
click at [79, 28] on input "text" at bounding box center [91, 29] width 49 height 10
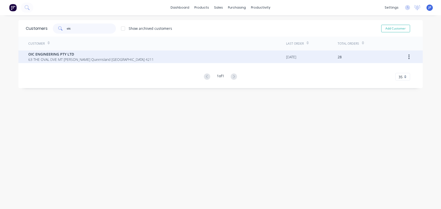
type input "oic"
click at [68, 59] on span "63 THE OVAL DVE MT [PERSON_NAME] Queensland [GEOGRAPHIC_DATA] 4211" at bounding box center [91, 59] width 125 height 5
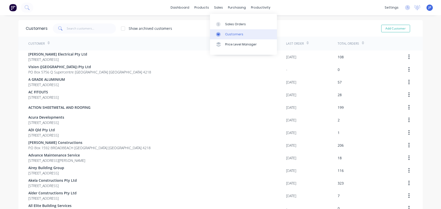
click at [228, 34] on div "Customers" at bounding box center [234, 34] width 18 height 5
click at [85, 27] on input "text" at bounding box center [91, 29] width 49 height 10
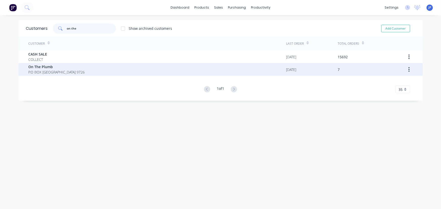
type input "on the"
click at [68, 70] on span "P.O BOX [GEOGRAPHIC_DATA] 9726" at bounding box center [57, 72] width 56 height 5
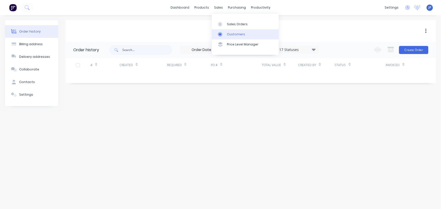
click at [227, 33] on div "Customers" at bounding box center [236, 34] width 18 height 5
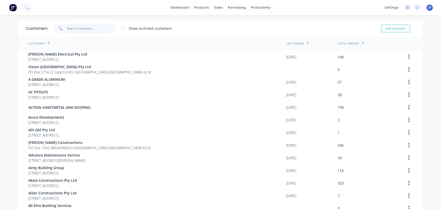
click at [81, 29] on input "text" at bounding box center [91, 29] width 49 height 10
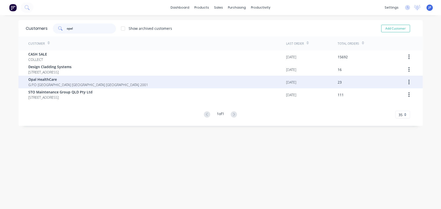
type input "opal"
click at [65, 79] on span "Opal HealthCare" at bounding box center [89, 79] width 120 height 5
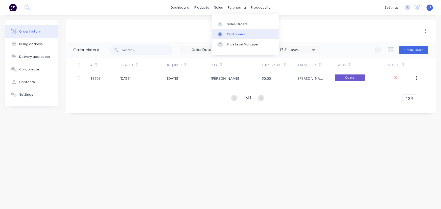
click at [230, 33] on div "Customers" at bounding box center [236, 34] width 18 height 5
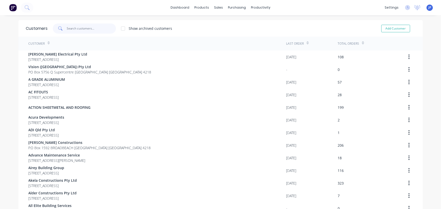
click at [76, 26] on input "text" at bounding box center [91, 29] width 49 height 10
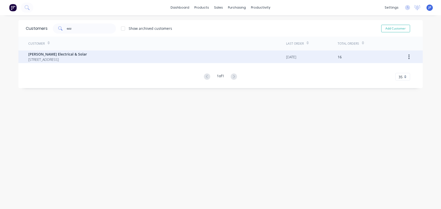
click at [408, 58] on icon "button" at bounding box center [408, 57] width 1 height 6
click at [385, 68] on div "Archive" at bounding box center [391, 69] width 39 height 7
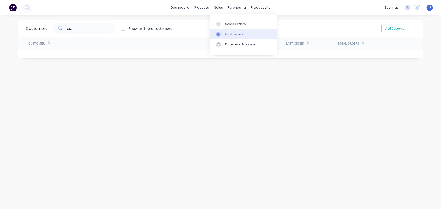
click at [226, 32] on div "Customers" at bounding box center [234, 34] width 18 height 5
click at [230, 34] on div "Customers" at bounding box center [234, 34] width 18 height 5
drag, startPoint x: 88, startPoint y: 27, endPoint x: 45, endPoint y: 33, distance: 42.8
click at [45, 33] on div "Customers ozz Show archived customers Add Customer" at bounding box center [220, 28] width 404 height 16
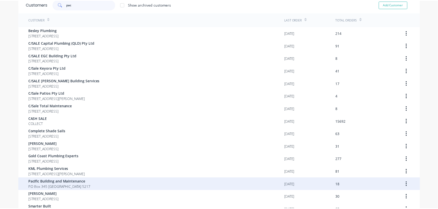
scroll to position [46, 0]
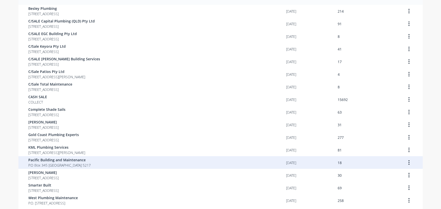
type input "pac"
click at [66, 160] on span "Pacific Building and Maintenance" at bounding box center [60, 159] width 62 height 5
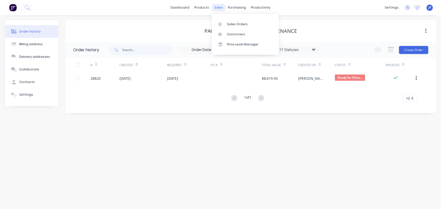
click at [215, 8] on div "sales" at bounding box center [219, 8] width 14 height 8
click at [234, 36] on div "Customers" at bounding box center [236, 34] width 18 height 5
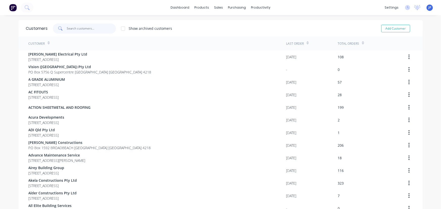
click at [79, 29] on input "text" at bounding box center [91, 29] width 49 height 10
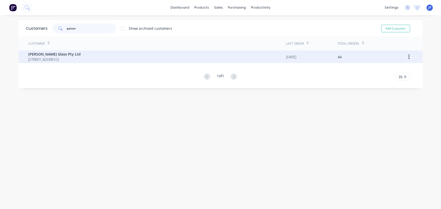
type input "patter"
click at [58, 55] on span "[PERSON_NAME] Glass Pty Ltd" at bounding box center [55, 54] width 52 height 5
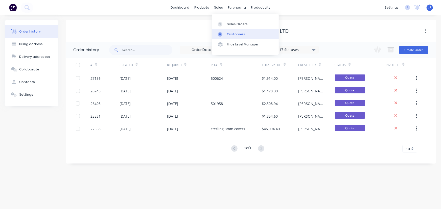
click at [231, 35] on div "Customers" at bounding box center [236, 34] width 18 height 5
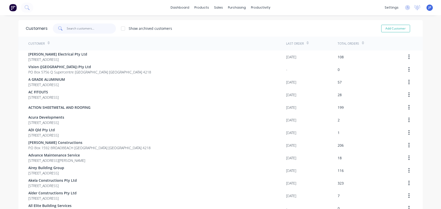
click at [95, 28] on input "text" at bounding box center [91, 29] width 49 height 10
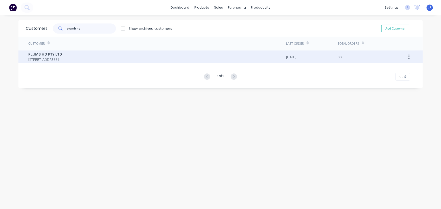
type input "plumb hd"
click at [53, 54] on span "PLUMB HD PTY LTD" at bounding box center [46, 54] width 34 height 5
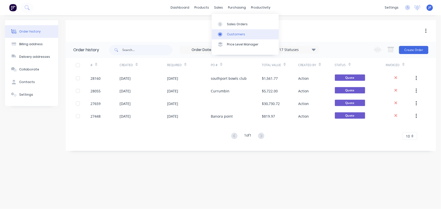
click at [229, 36] on div "Customers" at bounding box center [236, 34] width 18 height 5
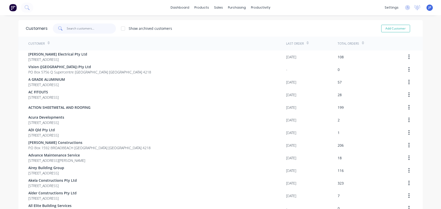
click at [96, 25] on input "text" at bounding box center [91, 29] width 49 height 10
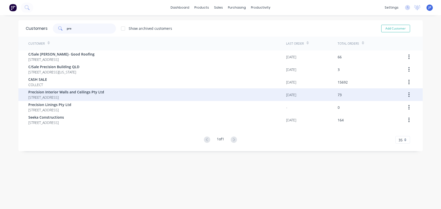
type input "pre"
click at [76, 95] on span "[STREET_ADDRESS]" at bounding box center [67, 97] width 76 height 5
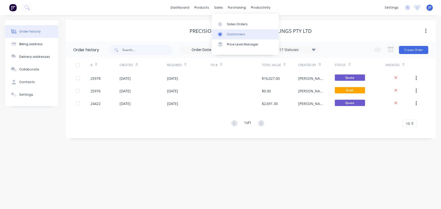
click at [226, 34] on link "Customers" at bounding box center [245, 34] width 67 height 10
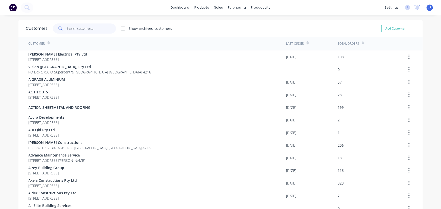
click at [91, 28] on input "text" at bounding box center [91, 29] width 49 height 10
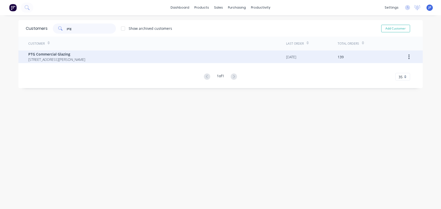
type input "ptg"
click at [83, 55] on span "PTG Commercial Glazing" at bounding box center [57, 54] width 57 height 5
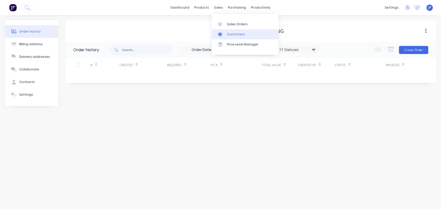
click at [228, 35] on div "Customers" at bounding box center [236, 34] width 18 height 5
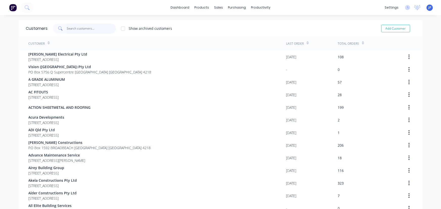
click at [80, 30] on input "text" at bounding box center [91, 29] width 49 height 10
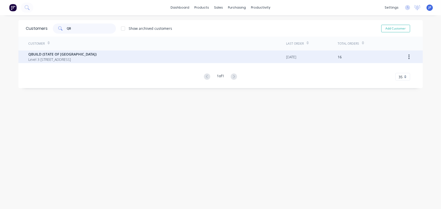
type input "QB"
click at [66, 58] on span "Level 3 [STREET_ADDRESS]" at bounding box center [63, 59] width 68 height 5
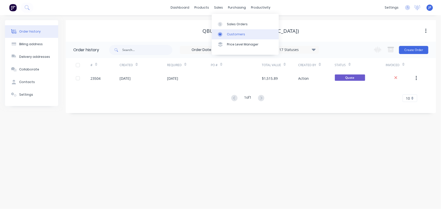
click at [231, 34] on div "Customers" at bounding box center [236, 34] width 18 height 5
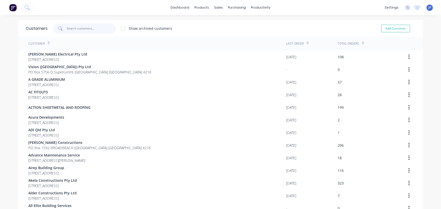
click at [84, 27] on input "text" at bounding box center [91, 29] width 49 height 10
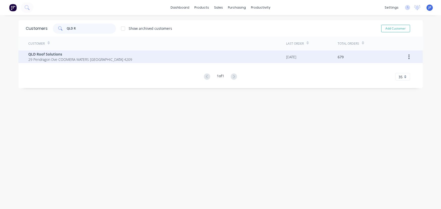
type input "QLD R"
click at [67, 58] on span "29 Pendragon Dve COOMERA WATERS [GEOGRAPHIC_DATA] 4209" at bounding box center [81, 59] width 104 height 5
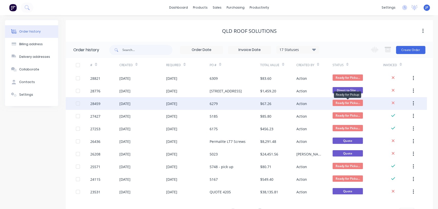
click at [346, 100] on span "Ready for Picku..." at bounding box center [347, 103] width 30 height 6
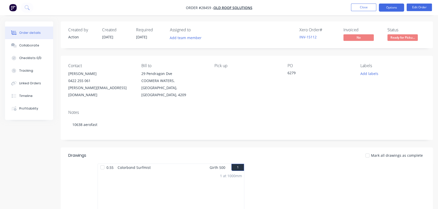
click at [394, 8] on button "Options" at bounding box center [391, 8] width 25 height 8
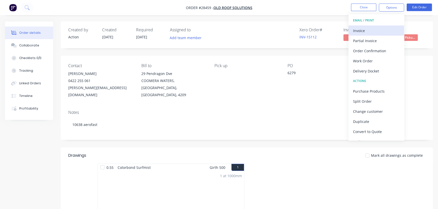
click at [372, 31] on div "Invoice" at bounding box center [376, 30] width 47 height 7
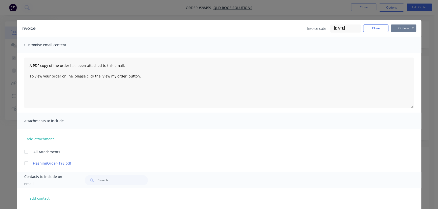
click at [400, 30] on button "Options" at bounding box center [403, 29] width 25 height 8
click at [401, 45] on button "Print" at bounding box center [407, 45] width 32 height 8
click at [374, 30] on button "Close" at bounding box center [375, 29] width 25 height 8
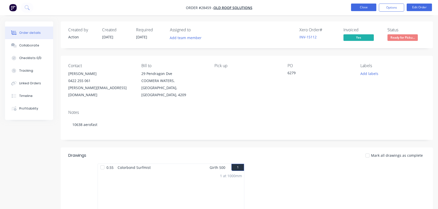
click at [365, 10] on button "Close" at bounding box center [363, 8] width 25 height 8
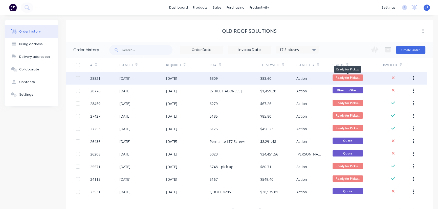
click at [347, 79] on span "Ready for Picku..." at bounding box center [347, 78] width 30 height 6
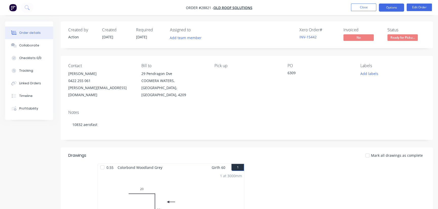
click at [387, 10] on button "Options" at bounding box center [391, 8] width 25 height 8
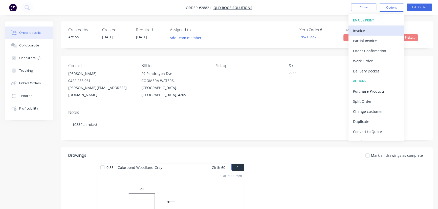
click at [374, 33] on div "Invoice" at bounding box center [376, 30] width 47 height 7
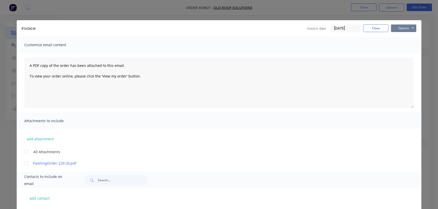
click at [403, 29] on button "Options" at bounding box center [403, 29] width 25 height 8
click at [403, 45] on button "Print" at bounding box center [407, 45] width 32 height 8
click at [379, 28] on button "Close" at bounding box center [375, 29] width 25 height 8
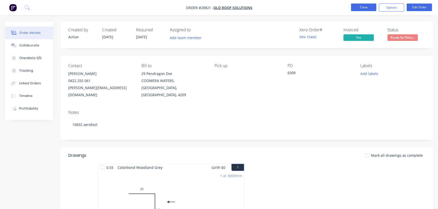
click at [353, 7] on button "Close" at bounding box center [363, 8] width 25 height 8
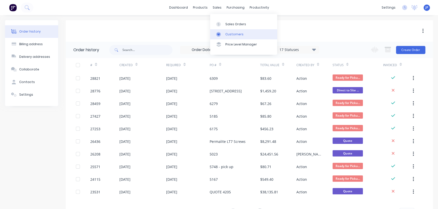
click at [229, 35] on div "Customers" at bounding box center [234, 34] width 18 height 5
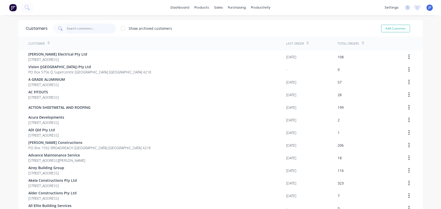
click at [80, 31] on input "text" at bounding box center [91, 29] width 49 height 10
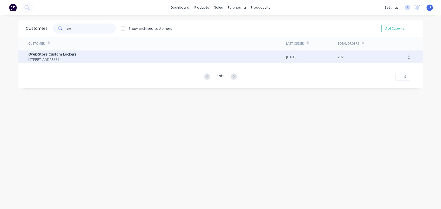
type input "qw"
click at [71, 58] on span "[STREET_ADDRESS]" at bounding box center [53, 59] width 48 height 5
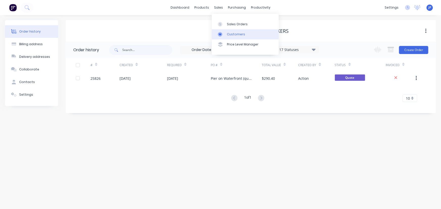
click at [231, 35] on div "Customers" at bounding box center [236, 34] width 18 height 5
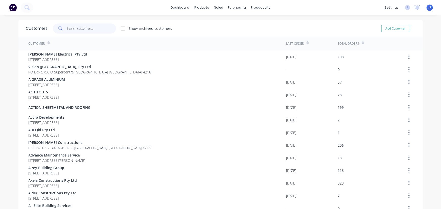
click at [91, 27] on input "text" at bounding box center [91, 29] width 49 height 10
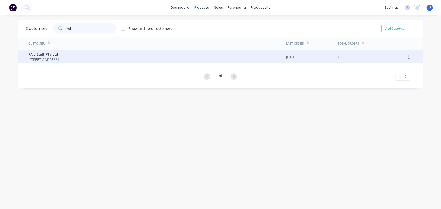
type input "rnl"
click at [59, 60] on span "[STREET_ADDRESS]" at bounding box center [44, 59] width 30 height 5
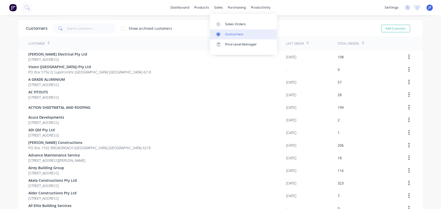
drag, startPoint x: 226, startPoint y: 34, endPoint x: 218, endPoint y: 34, distance: 8.1
click at [226, 34] on div "Customers" at bounding box center [234, 34] width 18 height 5
click at [82, 25] on input "text" at bounding box center [91, 29] width 49 height 10
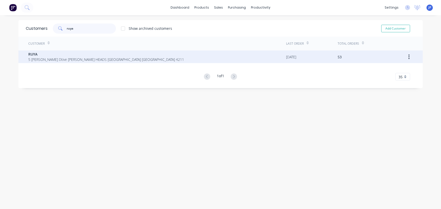
type input "ruya"
click at [30, 60] on span "5 [PERSON_NAME] Dtive [PERSON_NAME] HEADS [GEOGRAPHIC_DATA] [GEOGRAPHIC_DATA] 4…" at bounding box center [107, 59] width 156 height 5
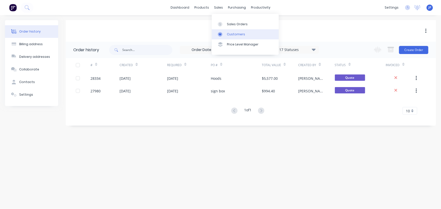
click at [231, 31] on link "Customers" at bounding box center [245, 34] width 67 height 10
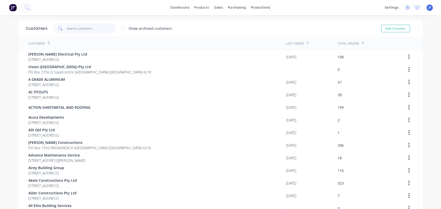
click at [99, 28] on input "text" at bounding box center [91, 29] width 49 height 10
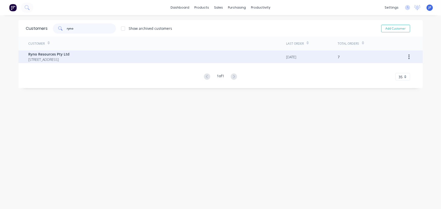
type input "ryno"
click at [36, 57] on span "[STREET_ADDRESS]" at bounding box center [49, 59] width 41 height 5
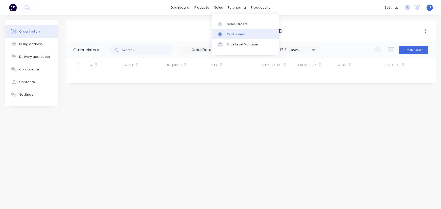
click at [226, 31] on link "Customers" at bounding box center [245, 34] width 67 height 10
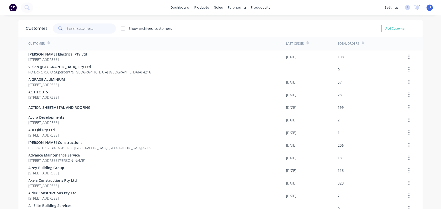
click at [98, 31] on input "text" at bounding box center [91, 29] width 49 height 10
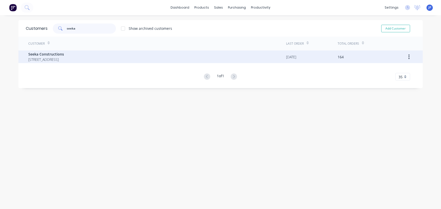
type input "seeka"
click at [36, 56] on span "Seeka Constructions" at bounding box center [47, 54] width 36 height 5
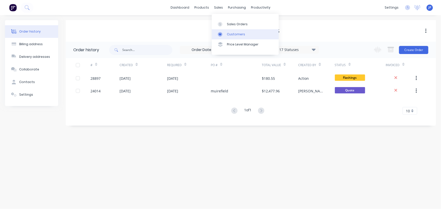
click at [226, 35] on link "Customers" at bounding box center [245, 34] width 67 height 10
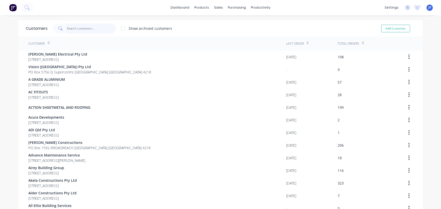
click at [67, 27] on input "text" at bounding box center [91, 29] width 49 height 10
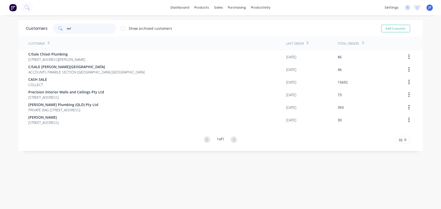
type input "sel"
click at [59, 126] on div "Customer Last Order Total Orders C/Sale [GEOGRAPHIC_DATA] Plumbing [STREET_ADDR…" at bounding box center [220, 90] width 404 height 107
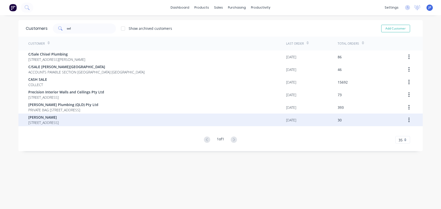
click at [59, 124] on span "[STREET_ADDRESS]" at bounding box center [44, 122] width 30 height 5
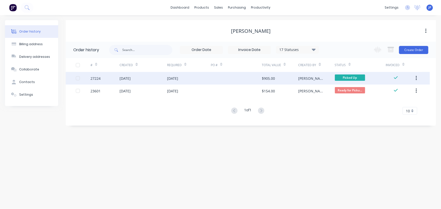
click at [417, 80] on icon "button" at bounding box center [416, 79] width 1 height 6
click at [404, 89] on div "Archive" at bounding box center [398, 91] width 39 height 7
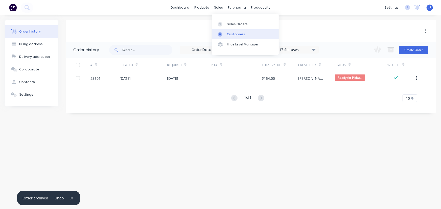
click at [226, 34] on link "Customers" at bounding box center [245, 34] width 67 height 10
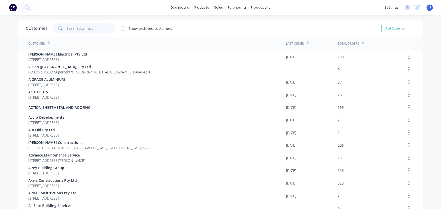
click at [83, 28] on input "text" at bounding box center [91, 29] width 49 height 10
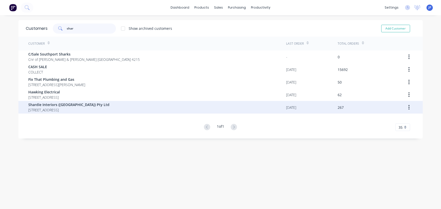
type input "shar"
click at [56, 107] on span "Shardie Interiors ([GEOGRAPHIC_DATA]) Pty Ltd" at bounding box center [69, 104] width 81 height 5
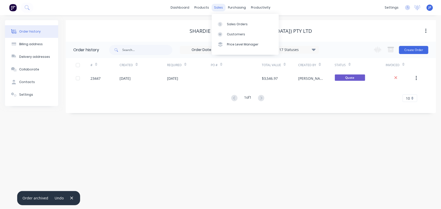
click at [217, 8] on div "sales" at bounding box center [219, 8] width 14 height 8
click at [228, 36] on div "Customers" at bounding box center [236, 34] width 18 height 5
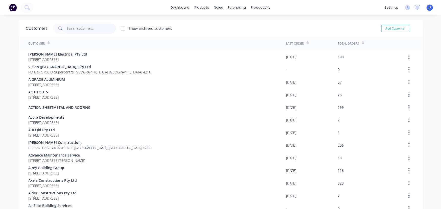
click at [83, 29] on input "text" at bounding box center [91, 29] width 49 height 10
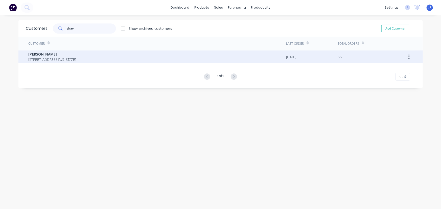
type input "shay"
click at [73, 58] on span "[STREET_ADDRESS][US_STATE]" at bounding box center [53, 59] width 48 height 5
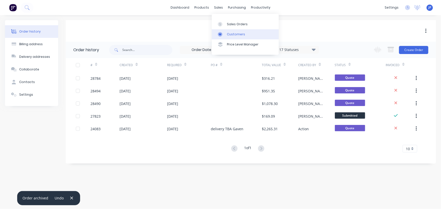
click at [232, 35] on div "Customers" at bounding box center [236, 34] width 18 height 5
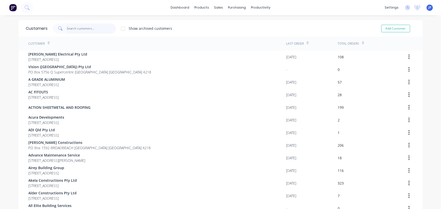
click at [78, 29] on input "text" at bounding box center [91, 29] width 49 height 10
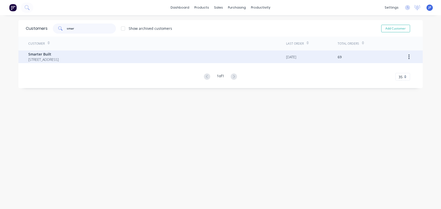
type input "smar"
click at [76, 63] on div "Smarter Built [STREET_ADDRESS]" at bounding box center [158, 57] width 258 height 13
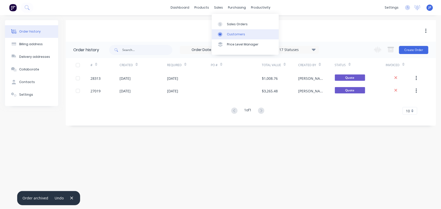
click at [232, 35] on div "Customers" at bounding box center [236, 34] width 18 height 5
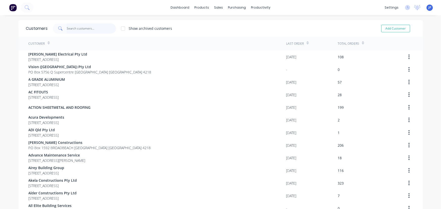
click at [93, 30] on input "text" at bounding box center [91, 29] width 49 height 10
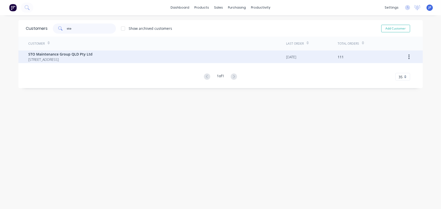
type input "sto"
click at [84, 60] on span "[STREET_ADDRESS]" at bounding box center [61, 59] width 64 height 5
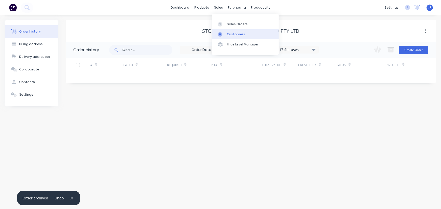
click at [227, 33] on div "Customers" at bounding box center [236, 34] width 18 height 5
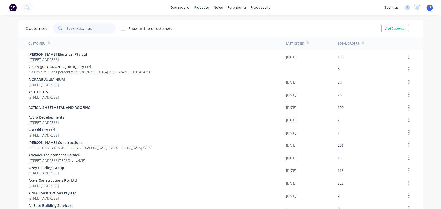
click at [80, 29] on input "text" at bounding box center [91, 29] width 49 height 10
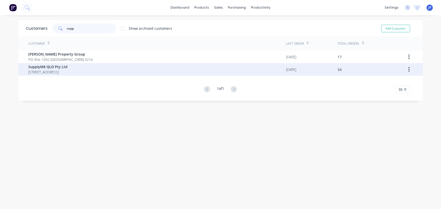
type input "supp"
click at [68, 73] on span "[STREET_ADDRESS]" at bounding box center [48, 72] width 39 height 5
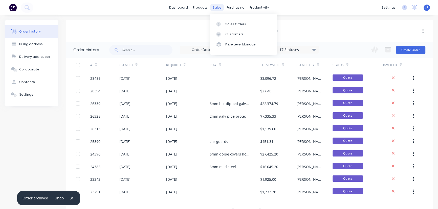
click at [215, 8] on div "sales" at bounding box center [217, 8] width 14 height 8
click at [232, 30] on link "Customers" at bounding box center [243, 34] width 67 height 10
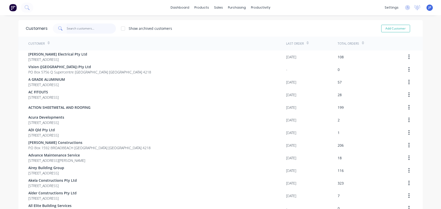
click at [86, 30] on input "text" at bounding box center [91, 29] width 49 height 10
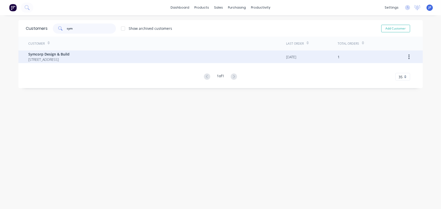
type input "sym"
click at [61, 62] on div "Symcorp Design & Build [STREET_ADDRESS]" at bounding box center [158, 57] width 258 height 13
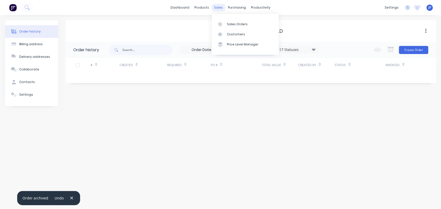
click at [218, 8] on div "sales" at bounding box center [219, 8] width 14 height 8
click at [228, 32] on link "Customers" at bounding box center [245, 34] width 67 height 10
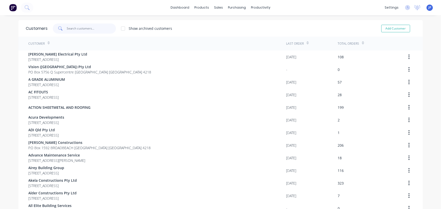
click at [77, 31] on input "text" at bounding box center [91, 29] width 49 height 10
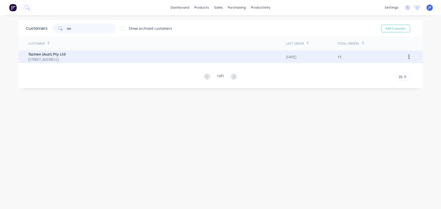
type input "taz"
click at [66, 59] on span "[STREET_ADDRESS]" at bounding box center [47, 59] width 37 height 5
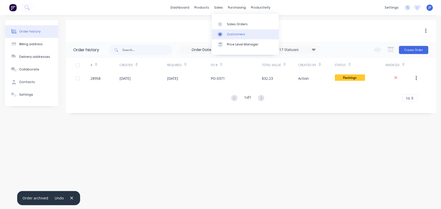
click at [228, 34] on div "Customers" at bounding box center [236, 34] width 18 height 5
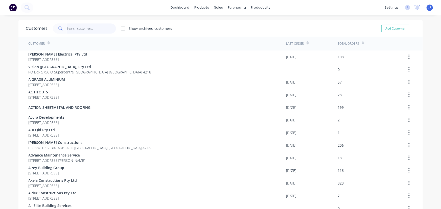
click at [91, 24] on input "text" at bounding box center [91, 29] width 49 height 10
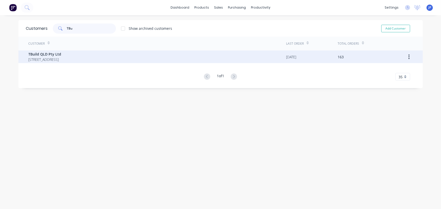
type input "TBu"
click at [61, 60] on span "[STREET_ADDRESS]" at bounding box center [45, 59] width 33 height 5
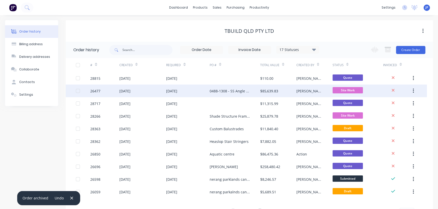
click at [105, 90] on div "26477" at bounding box center [104, 91] width 29 height 13
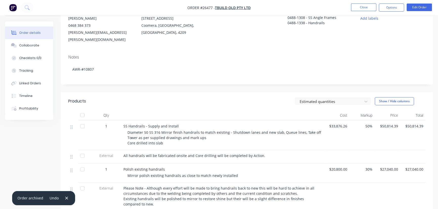
scroll to position [9, 0]
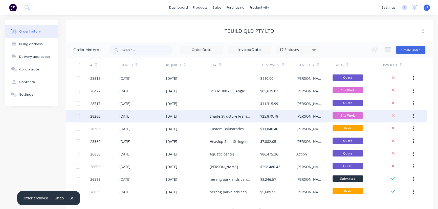
click at [202, 118] on div "[DATE]" at bounding box center [187, 116] width 43 height 13
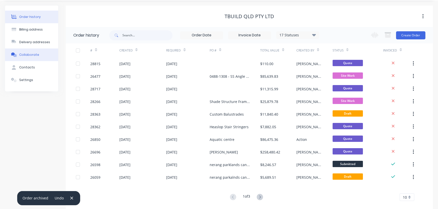
scroll to position [23, 0]
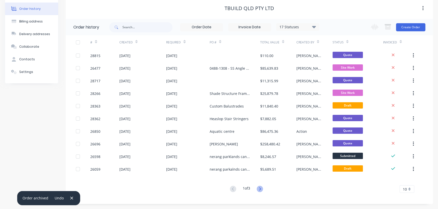
click at [259, 190] on icon at bounding box center [260, 189] width 6 height 6
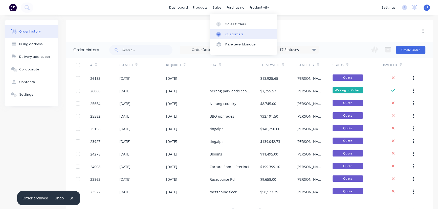
click at [228, 34] on div "Customers" at bounding box center [234, 34] width 18 height 5
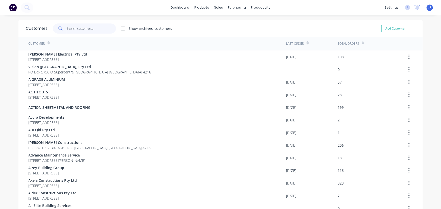
click at [94, 29] on input "text" at bounding box center [91, 29] width 49 height 10
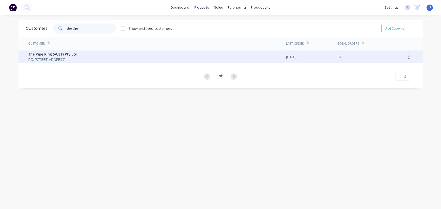
type input "the pipe"
click at [35, 57] on span "P.O. [STREET_ADDRESS]" at bounding box center [53, 59] width 49 height 5
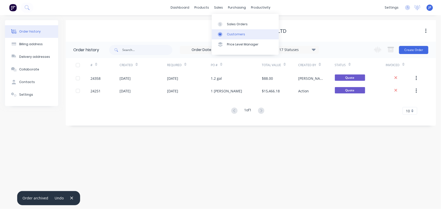
click at [230, 34] on div "Customers" at bounding box center [236, 34] width 18 height 5
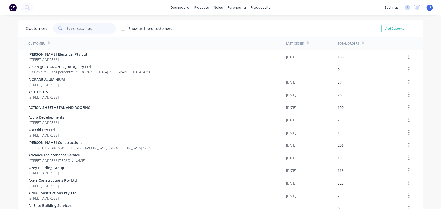
click at [87, 30] on input "text" at bounding box center [91, 29] width 49 height 10
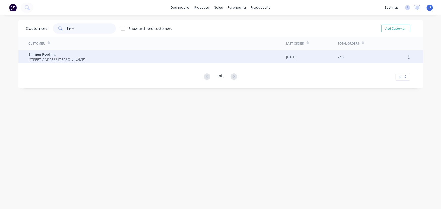
type input "Tinm"
click at [62, 57] on span "[STREET_ADDRESS][PERSON_NAME]" at bounding box center [57, 59] width 57 height 5
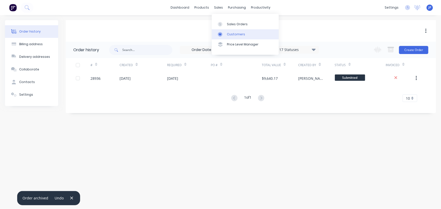
click at [230, 33] on div "Customers" at bounding box center [236, 34] width 18 height 5
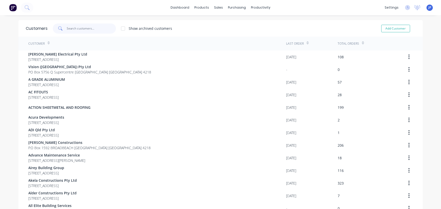
click at [77, 26] on input "text" at bounding box center [91, 29] width 49 height 10
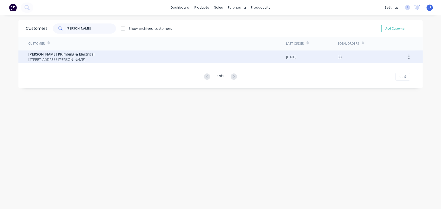
type input "[PERSON_NAME]"
click at [66, 56] on span "[PERSON_NAME] Plumbing & Electrical" at bounding box center [62, 54] width 66 height 5
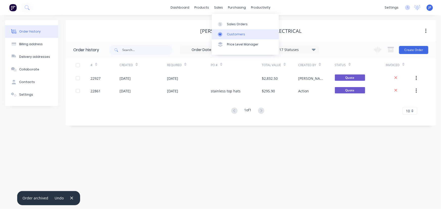
click at [231, 34] on div "Customers" at bounding box center [236, 34] width 18 height 5
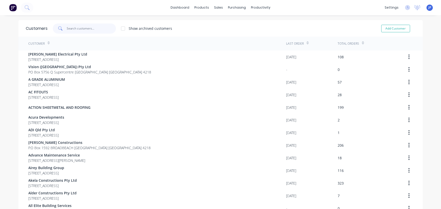
click at [87, 26] on input "text" at bounding box center [91, 29] width 49 height 10
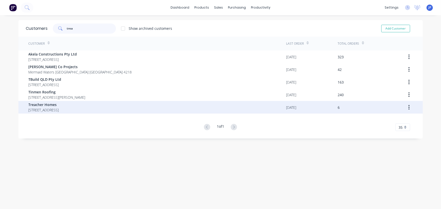
type input "trea"
click at [59, 108] on span "[STREET_ADDRESS]" at bounding box center [44, 109] width 30 height 5
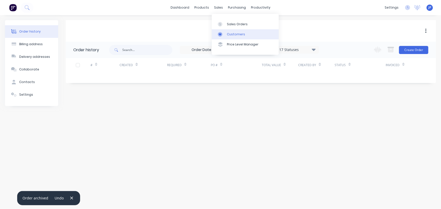
click at [228, 33] on div "Customers" at bounding box center [236, 34] width 18 height 5
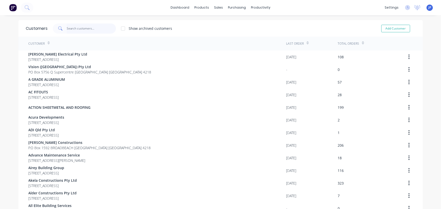
click at [95, 27] on input "text" at bounding box center [91, 29] width 49 height 10
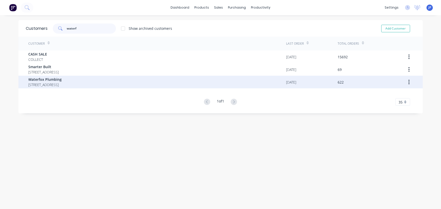
type input "waterf"
click at [62, 83] on span "[STREET_ADDRESS]" at bounding box center [45, 84] width 33 height 5
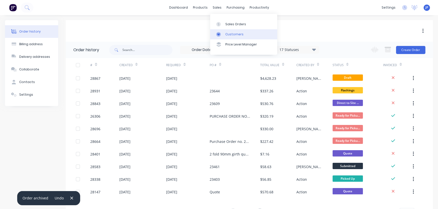
click at [230, 35] on div "Customers" at bounding box center [234, 34] width 18 height 5
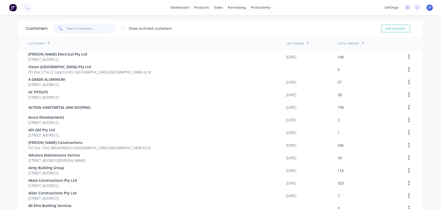
click at [88, 27] on input "text" at bounding box center [91, 29] width 49 height 10
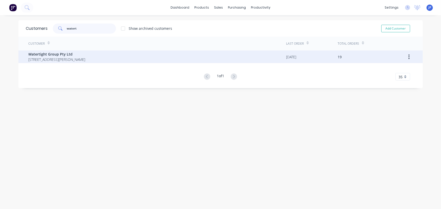
type input "watert"
click at [47, 53] on span "Watertight Group Pty Ltd" at bounding box center [57, 54] width 57 height 5
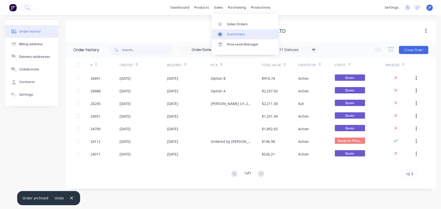
click at [227, 35] on div "Customers" at bounding box center [236, 34] width 18 height 5
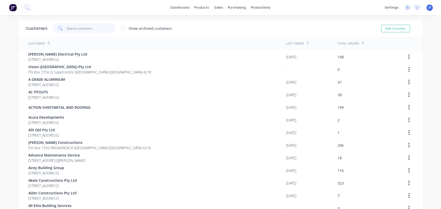
click at [88, 26] on input "text" at bounding box center [91, 29] width 49 height 10
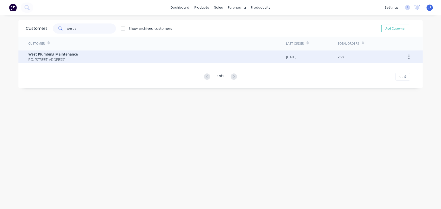
type input "west p"
click at [76, 56] on span "West Plumbing Maintenance" at bounding box center [54, 54] width 50 height 5
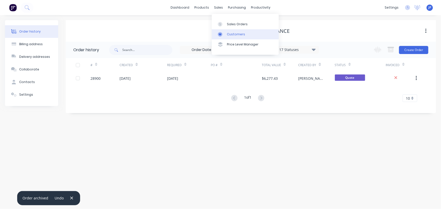
click at [226, 33] on link "Customers" at bounding box center [245, 34] width 67 height 10
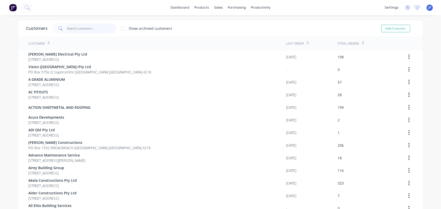
click at [82, 30] on input "text" at bounding box center [91, 29] width 49 height 10
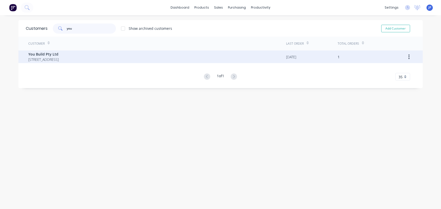
type input "you"
click at [54, 58] on span "[STREET_ADDRESS]" at bounding box center [44, 59] width 30 height 5
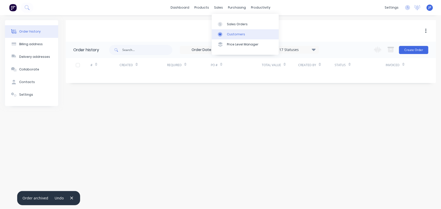
click at [226, 31] on link "Customers" at bounding box center [245, 34] width 67 height 10
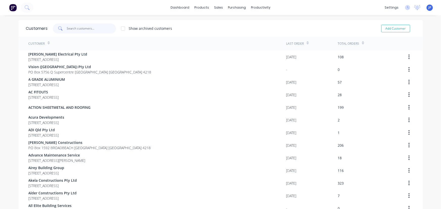
click at [72, 28] on input "text" at bounding box center [91, 29] width 49 height 10
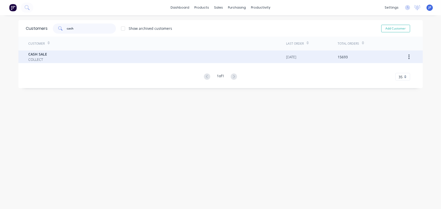
type input "cash"
click at [53, 56] on div "CASH SALE COLLECT" at bounding box center [158, 57] width 258 height 13
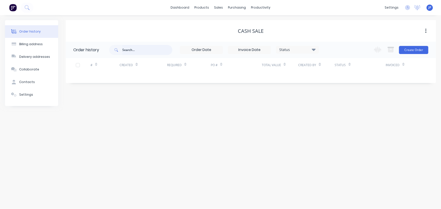
click at [123, 54] on input "text" at bounding box center [147, 50] width 50 height 10
click at [125, 51] on input "text" at bounding box center [147, 50] width 50 height 10
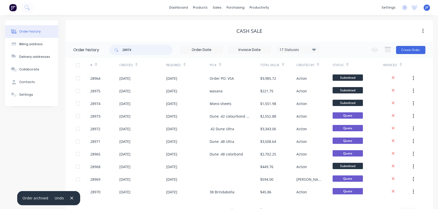
type input "28974"
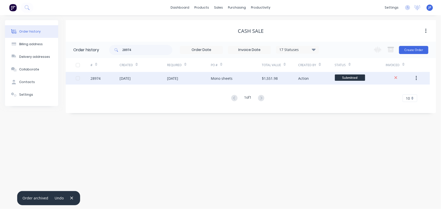
click at [128, 77] on div "[DATE]" at bounding box center [125, 78] width 11 height 5
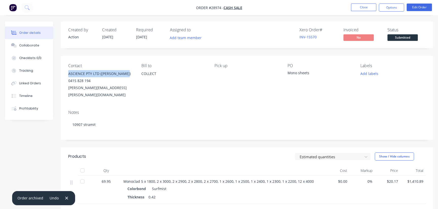
drag, startPoint x: 121, startPoint y: 74, endPoint x: 63, endPoint y: 75, distance: 58.2
click at [63, 75] on div "Contact ASCIENCE PTY LTD ([PERSON_NAME]) 0415 828 194 [PERSON_NAME][EMAIL_ADDRE…" at bounding box center [247, 81] width 372 height 50
copy div "ASCIENCE PTY LTD ([PERSON_NAME])"
click at [386, 9] on button "Options" at bounding box center [391, 8] width 25 height 8
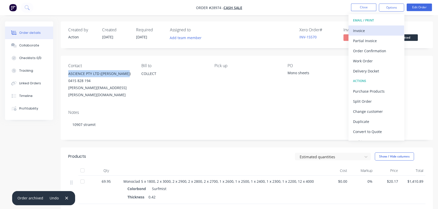
click at [362, 30] on div "Invoice" at bounding box center [376, 30] width 47 height 7
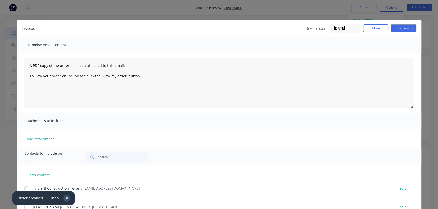
click at [65, 199] on icon "button" at bounding box center [66, 198] width 3 height 3
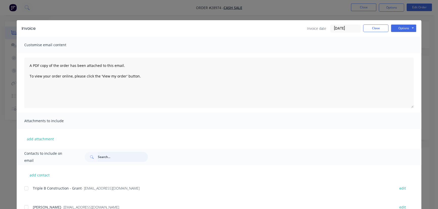
click at [102, 157] on input "text" at bounding box center [123, 157] width 50 height 10
paste input "ASCIENCE PTY LTD ([PERSON_NAME])"
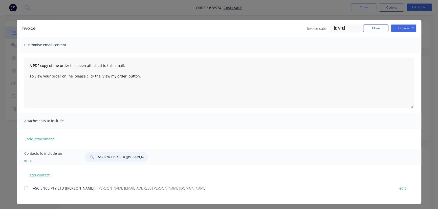
type input "ASCIENCE PTY LTD ([PERSON_NAME])"
drag, startPoint x: 123, startPoint y: 192, endPoint x: 30, endPoint y: 193, distance: 92.3
click at [30, 193] on div "ASCIENCE PTY LTD ([PERSON_NAME]) - [PERSON_NAME][EMAIL_ADDRESS][PERSON_NAME][DO…" at bounding box center [222, 191] width 397 height 13
copy div "ASCIENCE PTY LTD ([PERSON_NAME]) - [PERSON_NAME][EMAIL_ADDRESS][PERSON_NAME][DO…"
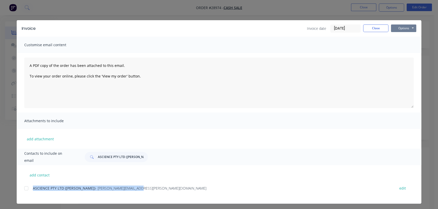
click at [400, 28] on button "Options" at bounding box center [403, 29] width 25 height 8
click at [395, 47] on button "Print" at bounding box center [407, 45] width 32 height 8
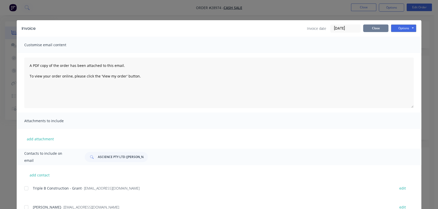
click at [371, 29] on button "Close" at bounding box center [375, 29] width 25 height 8
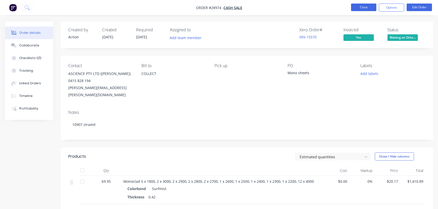
click at [366, 6] on button "Close" at bounding box center [363, 8] width 25 height 8
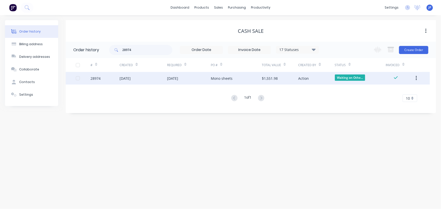
click at [121, 79] on div "[DATE]" at bounding box center [125, 78] width 11 height 5
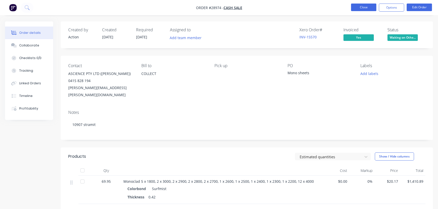
click at [359, 6] on button "Close" at bounding box center [363, 8] width 25 height 8
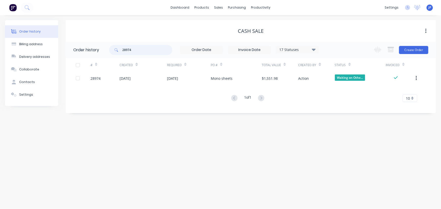
drag, startPoint x: 134, startPoint y: 50, endPoint x: 89, endPoint y: 61, distance: 45.8
click at [89, 61] on div "Order history 28974 17 Statuses Invoice Status Invoiced Not Invoiced Partial Or…" at bounding box center [251, 75] width 370 height 66
type input "28968"
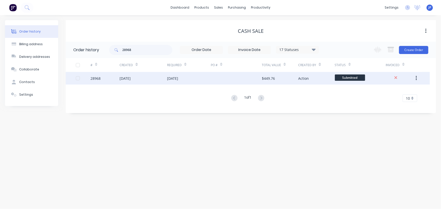
click at [98, 78] on div "28968" at bounding box center [95, 78] width 10 height 5
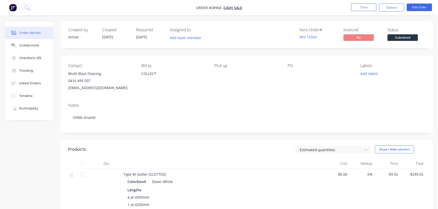
drag, startPoint x: 102, startPoint y: 73, endPoint x: 62, endPoint y: 77, distance: 40.0
click at [62, 77] on div "Contact Multi Blast Flooring 0416 495 037 [EMAIL_ADDRESS][DOMAIN_NAME] Bill to …" at bounding box center [247, 77] width 372 height 43
click at [102, 74] on div "Multi Blast Flooring" at bounding box center [100, 73] width 65 height 7
drag, startPoint x: 102, startPoint y: 73, endPoint x: 71, endPoint y: 72, distance: 30.9
click at [71, 72] on div "Multi Blast Flooring" at bounding box center [100, 73] width 65 height 7
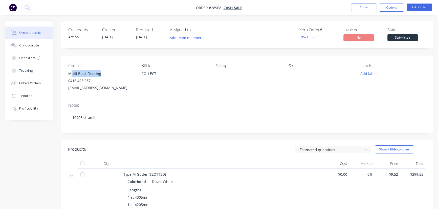
click at [99, 74] on div "Multi Blast Flooring" at bounding box center [100, 73] width 65 height 7
drag, startPoint x: 103, startPoint y: 71, endPoint x: 65, endPoint y: 75, distance: 38.2
click at [65, 75] on div "Contact Multi Blast Flooring 0416 495 037 [EMAIL_ADDRESS][DOMAIN_NAME] Bill to …" at bounding box center [247, 77] width 372 height 43
copy div "Multi Blast Flooring"
drag, startPoint x: 387, startPoint y: 12, endPoint x: 385, endPoint y: 6, distance: 6.1
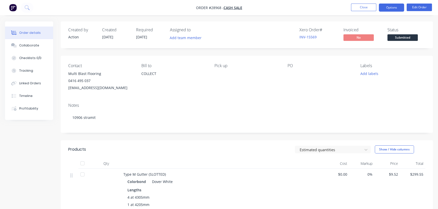
click at [387, 11] on nav "Order #28968 - CASH SALE Close Options Edit Order" at bounding box center [219, 7] width 438 height 15
click at [381, 10] on button "Options" at bounding box center [391, 8] width 25 height 8
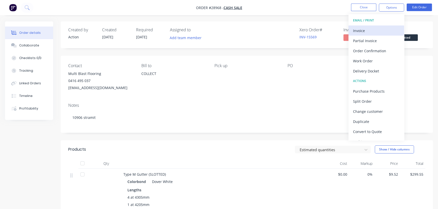
click at [366, 30] on div "Invoice" at bounding box center [376, 30] width 47 height 7
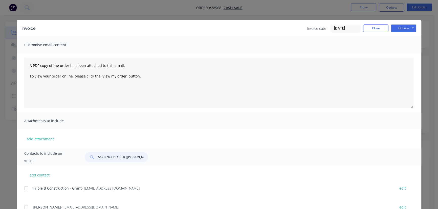
drag, startPoint x: 142, startPoint y: 156, endPoint x: 82, endPoint y: 155, distance: 59.2
click at [82, 155] on div "ASCIENCE PTY LTD ([PERSON_NAME])" at bounding box center [247, 157] width 334 height 10
paste input "Multi Blast Flooring"
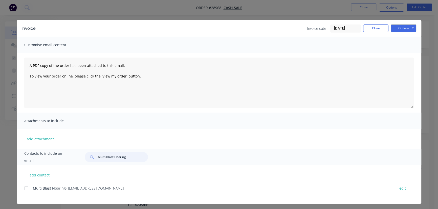
type input "Multi Blast Flooring"
drag, startPoint x: 123, startPoint y: 191, endPoint x: 24, endPoint y: 192, distance: 99.1
click at [24, 192] on div "Multi Blast Flooring - [EMAIL_ADDRESS][DOMAIN_NAME] edit" at bounding box center [222, 188] width 397 height 7
copy div "Multi Blast Flooring - [EMAIL_ADDRESS][DOMAIN_NAME]"
click at [398, 29] on button "Options" at bounding box center [403, 29] width 25 height 8
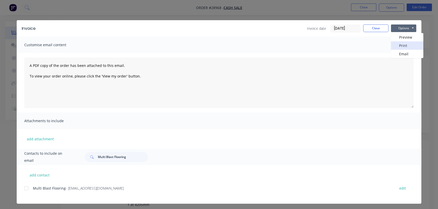
click at [399, 43] on button "Print" at bounding box center [407, 45] width 32 height 8
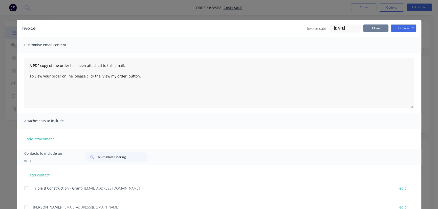
click at [370, 30] on button "Close" at bounding box center [375, 29] width 25 height 8
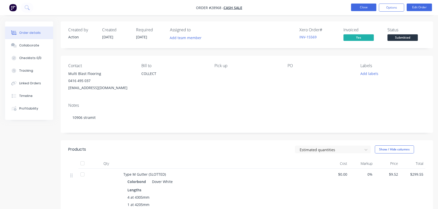
click at [353, 5] on button "Close" at bounding box center [363, 8] width 25 height 8
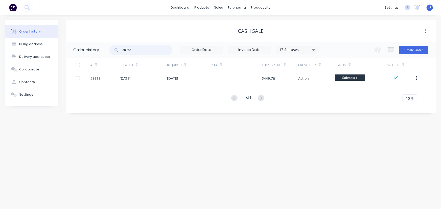
drag, startPoint x: 137, startPoint y: 50, endPoint x: 116, endPoint y: 51, distance: 21.2
click at [116, 51] on div "28968" at bounding box center [140, 50] width 63 height 10
click at [313, 49] on icon at bounding box center [314, 50] width 4 height 2
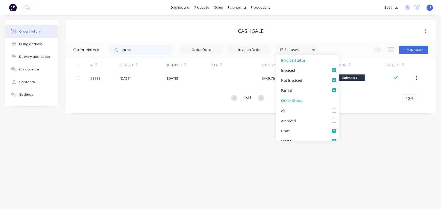
click at [339, 108] on label at bounding box center [339, 108] width 0 height 0
click at [339, 112] on input "checkbox" at bounding box center [341, 110] width 4 height 5
checkbox input "true"
drag, startPoint x: 135, startPoint y: 53, endPoint x: 103, endPoint y: 51, distance: 32.9
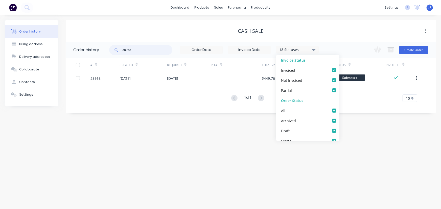
click at [103, 51] on header "Order history 28968 18 Statuses Invoice Status Invoiced Not Invoiced Partial Or…" at bounding box center [251, 50] width 370 height 16
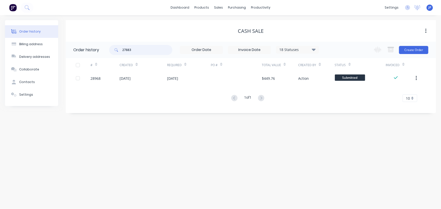
type input "27883"
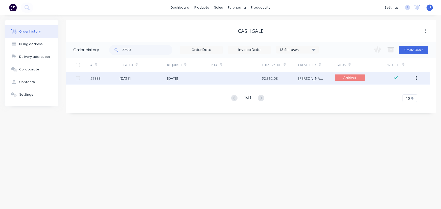
click at [126, 76] on div "[DATE]" at bounding box center [125, 78] width 11 height 5
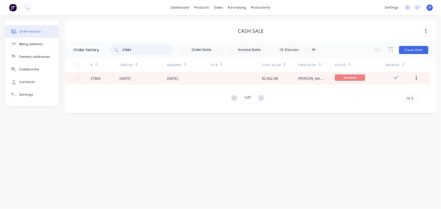
drag, startPoint x: 133, startPoint y: 50, endPoint x: 113, endPoint y: 50, distance: 19.7
click at [113, 50] on div "27883" at bounding box center [140, 50] width 63 height 10
type input "27817"
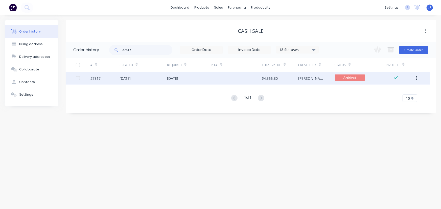
click at [126, 74] on div "[DATE]" at bounding box center [144, 78] width 48 height 13
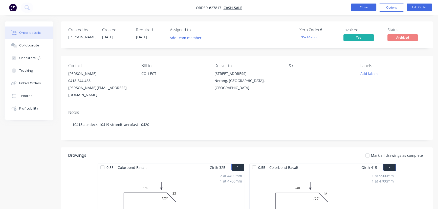
click at [352, 5] on button "Close" at bounding box center [363, 8] width 25 height 8
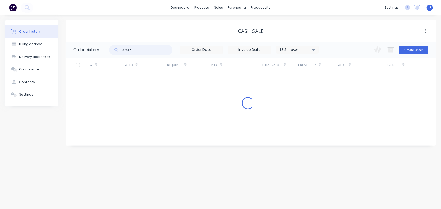
drag, startPoint x: 134, startPoint y: 51, endPoint x: 108, endPoint y: 50, distance: 25.8
click at [108, 50] on header "Order history 27817 18 Statuses Invoice Status Invoiced Not Invoiced Partial Or…" at bounding box center [251, 50] width 370 height 16
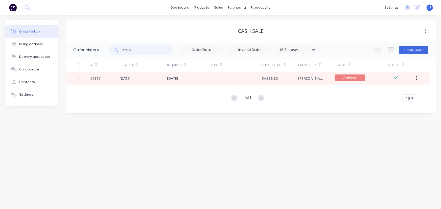
type input "27880"
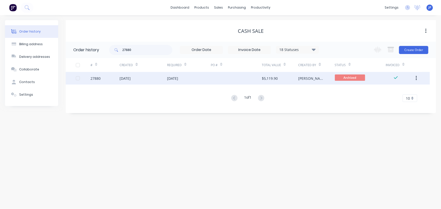
click at [125, 80] on div "[DATE]" at bounding box center [125, 78] width 11 height 5
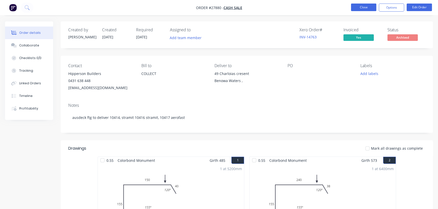
click at [368, 9] on button "Close" at bounding box center [363, 8] width 25 height 8
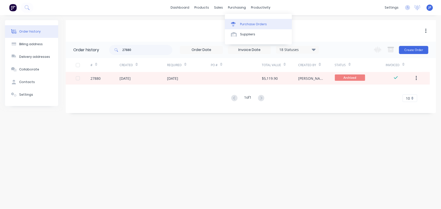
click at [243, 24] on div "Purchase Orders" at bounding box center [253, 24] width 27 height 5
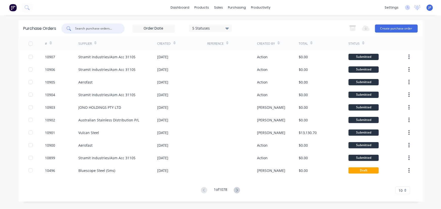
click at [98, 28] on input "text" at bounding box center [96, 28] width 42 height 5
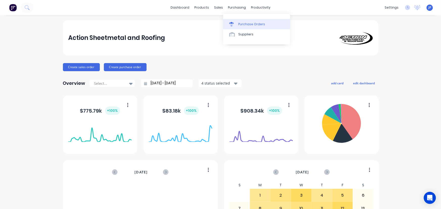
click at [245, 24] on div "Purchase Orders" at bounding box center [251, 24] width 27 height 5
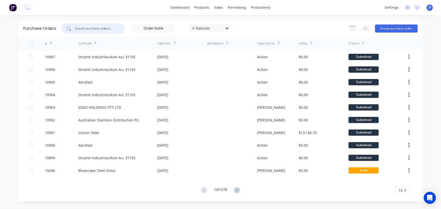
click at [95, 28] on input "text" at bounding box center [96, 28] width 42 height 5
type input "10828"
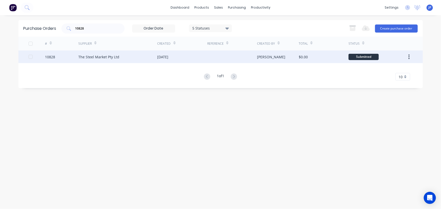
click at [103, 55] on div "The Steel Market Pty Ltd" at bounding box center [98, 56] width 41 height 5
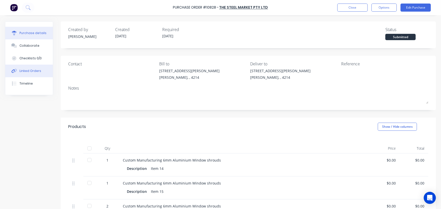
click at [35, 70] on div "Linked Orders" at bounding box center [30, 71] width 22 height 5
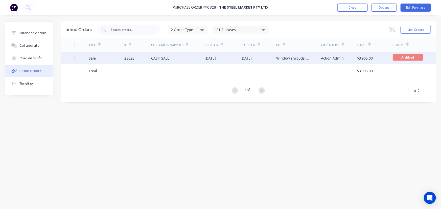
click at [108, 58] on div "Sale" at bounding box center [107, 58] width 36 height 13
